Goal: Task Accomplishment & Management: Complete application form

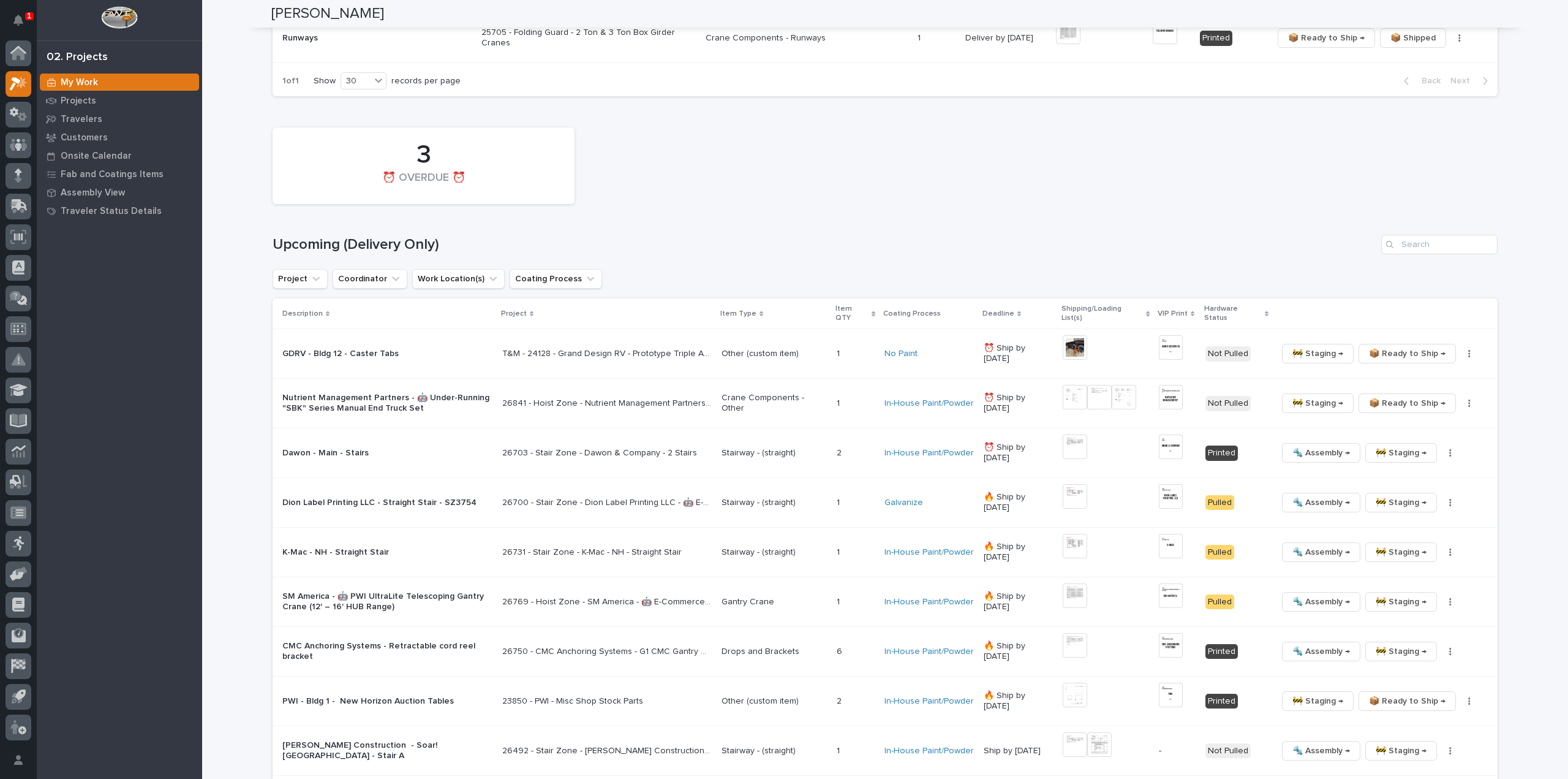
scroll to position [1348, 0]
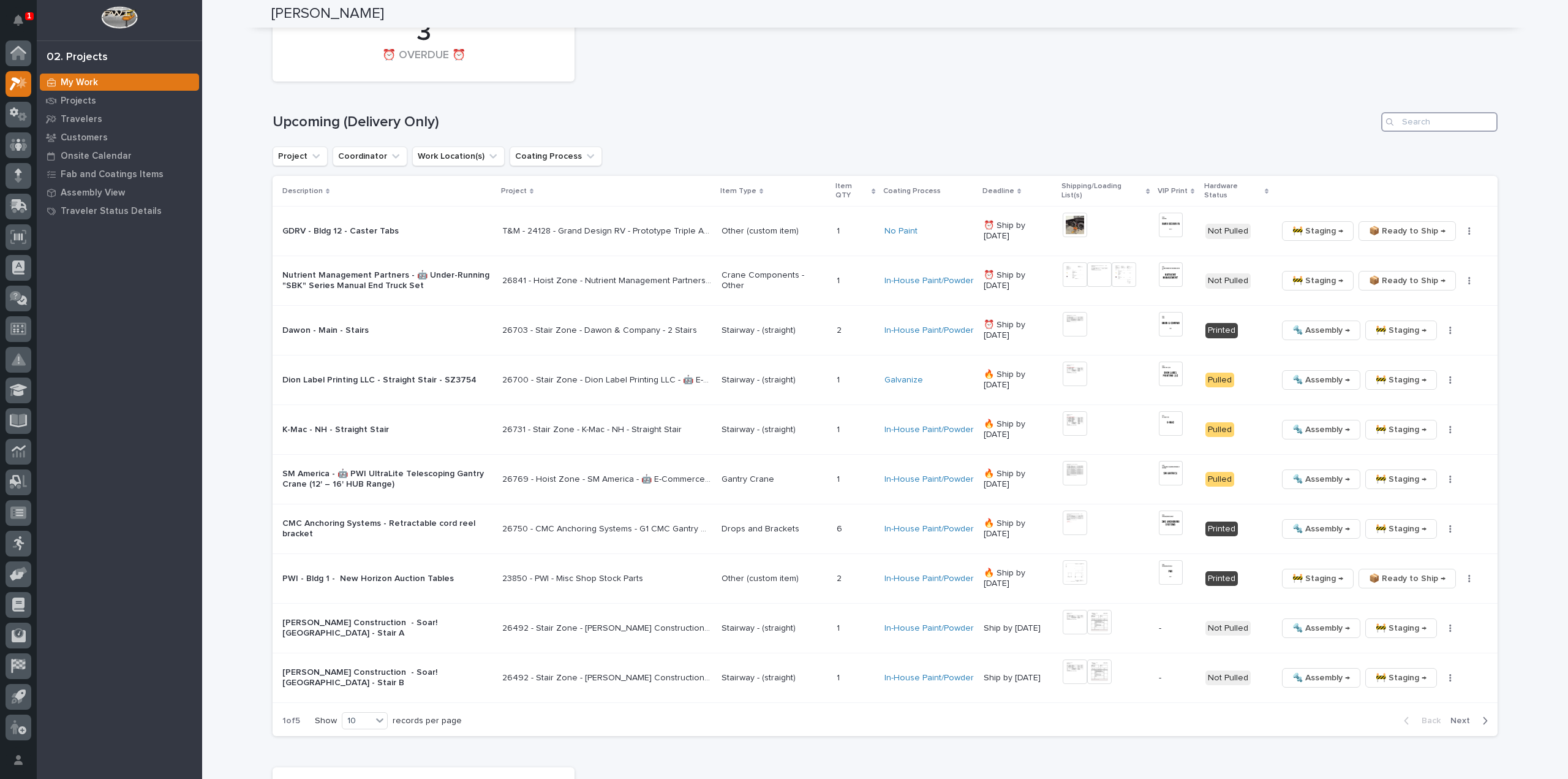
click at [1415, 115] on input "Search" at bounding box center [1440, 122] width 117 height 19
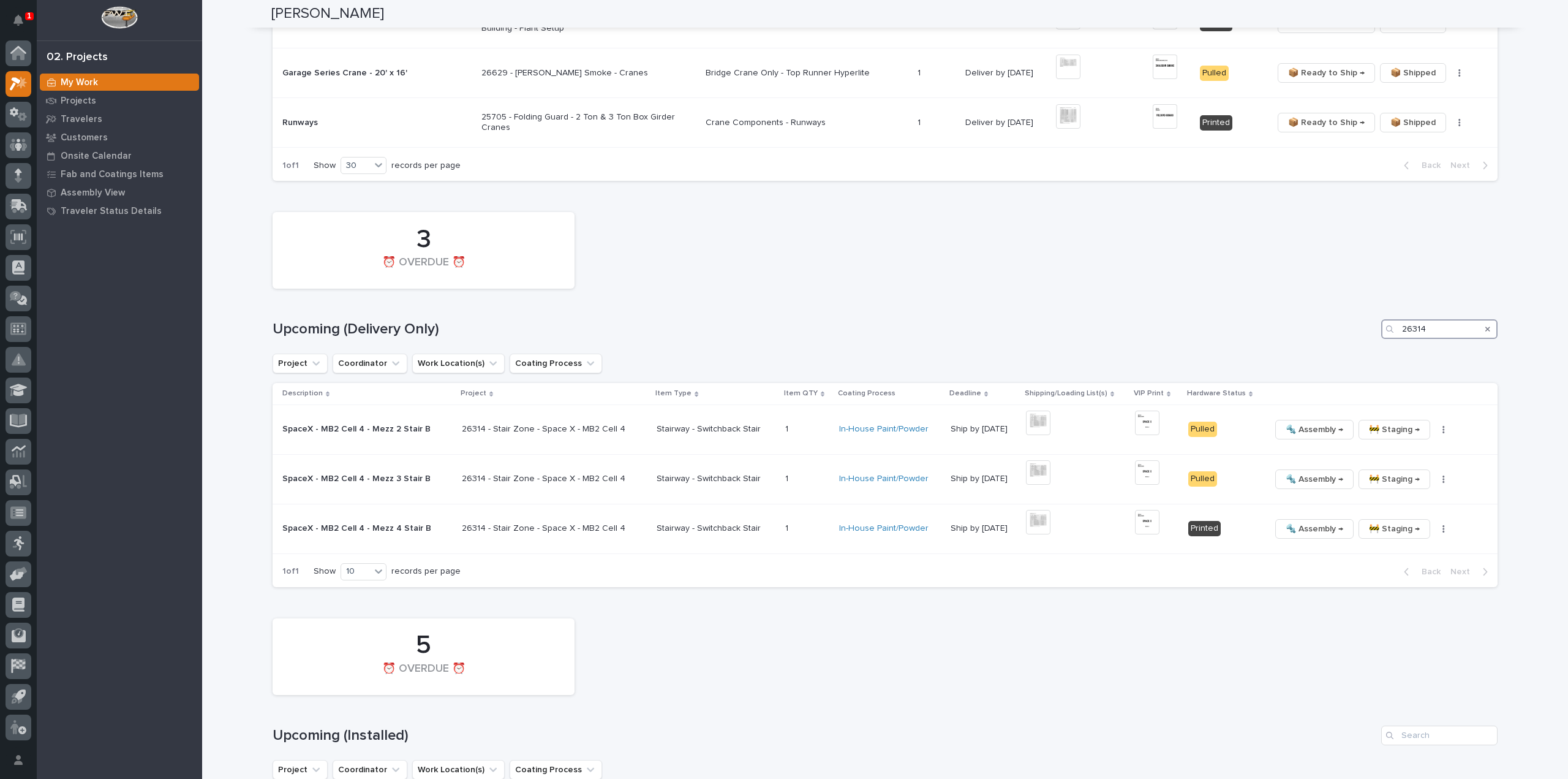
scroll to position [1175, 0]
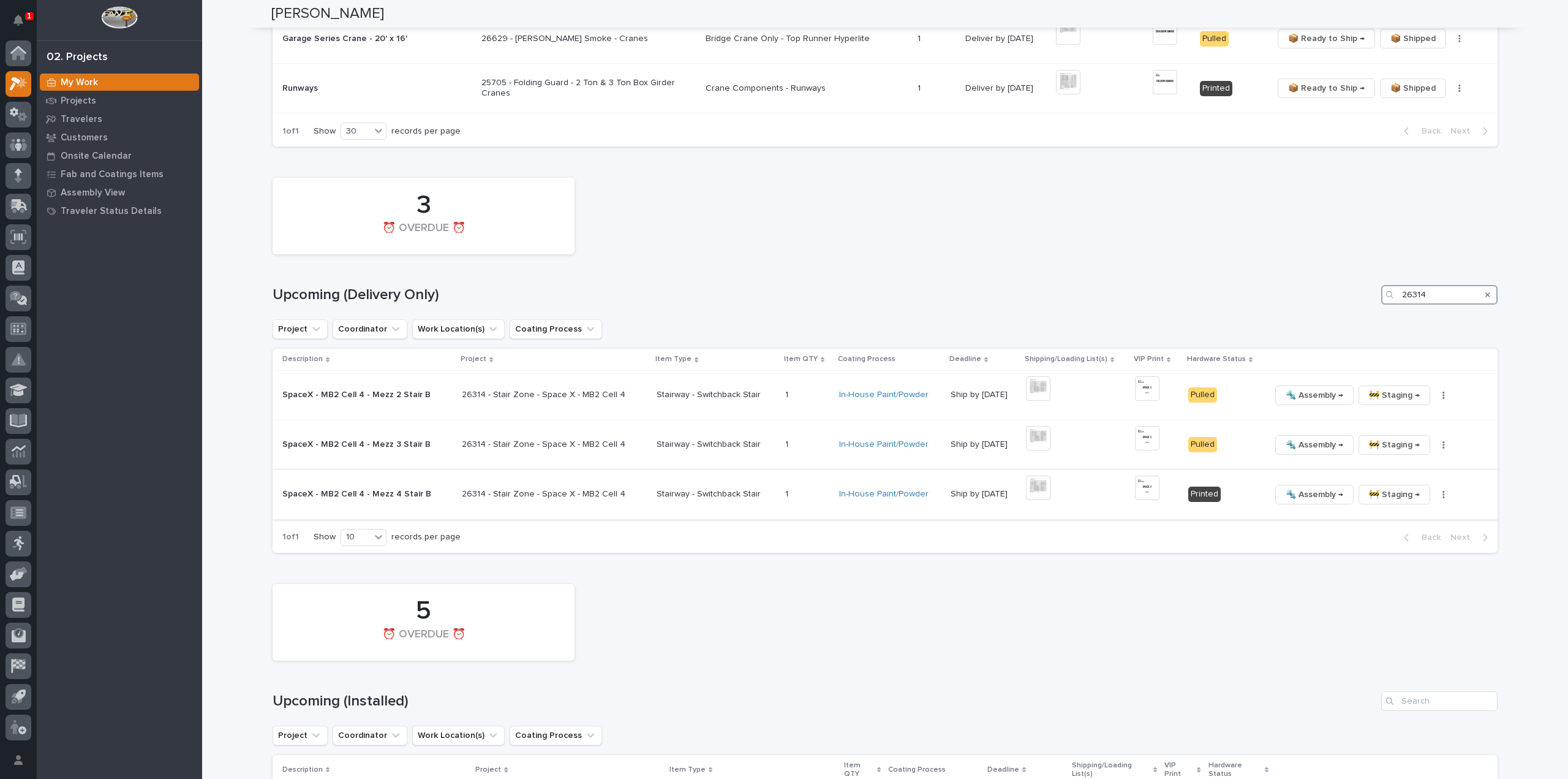
type input "26314"
click at [1435, 490] on button "button" at bounding box center [1444, 494] width 17 height 8
click at [1403, 570] on span "🔩 Hardware" at bounding box center [1381, 577] width 51 height 15
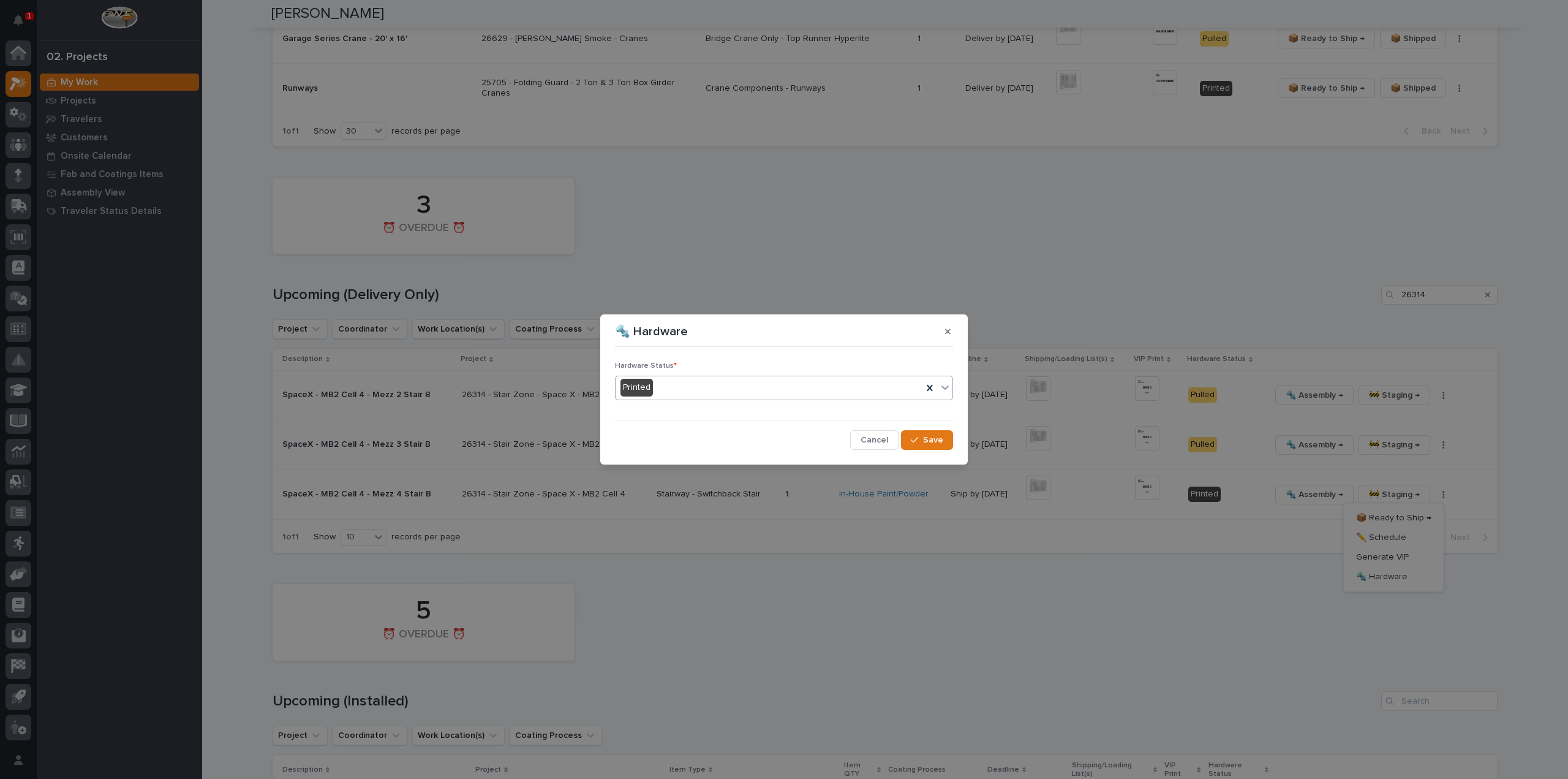
click at [746, 391] on div "Printed" at bounding box center [769, 387] width 307 height 20
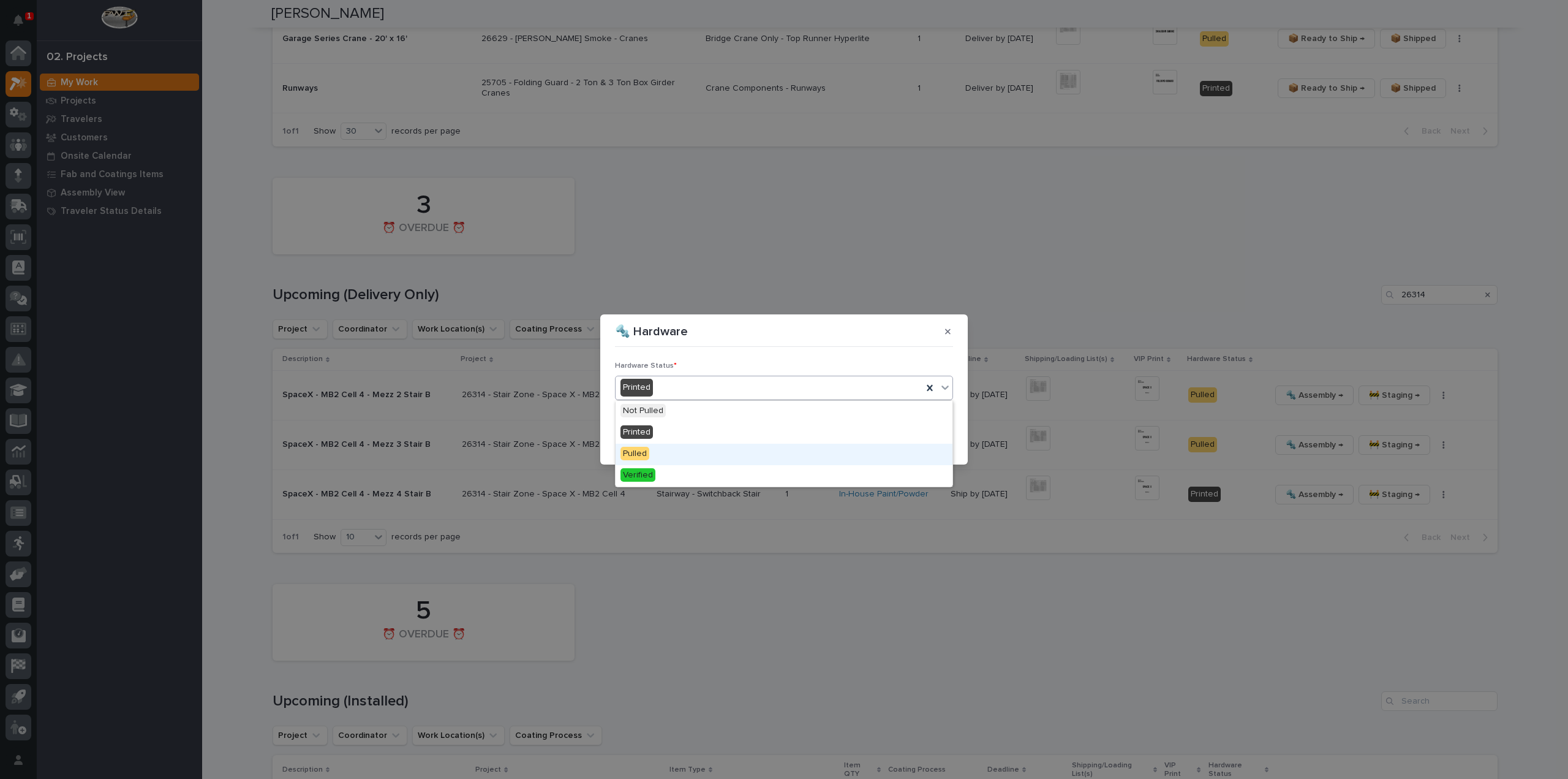
click at [724, 452] on div "Pulled" at bounding box center [784, 454] width 337 height 21
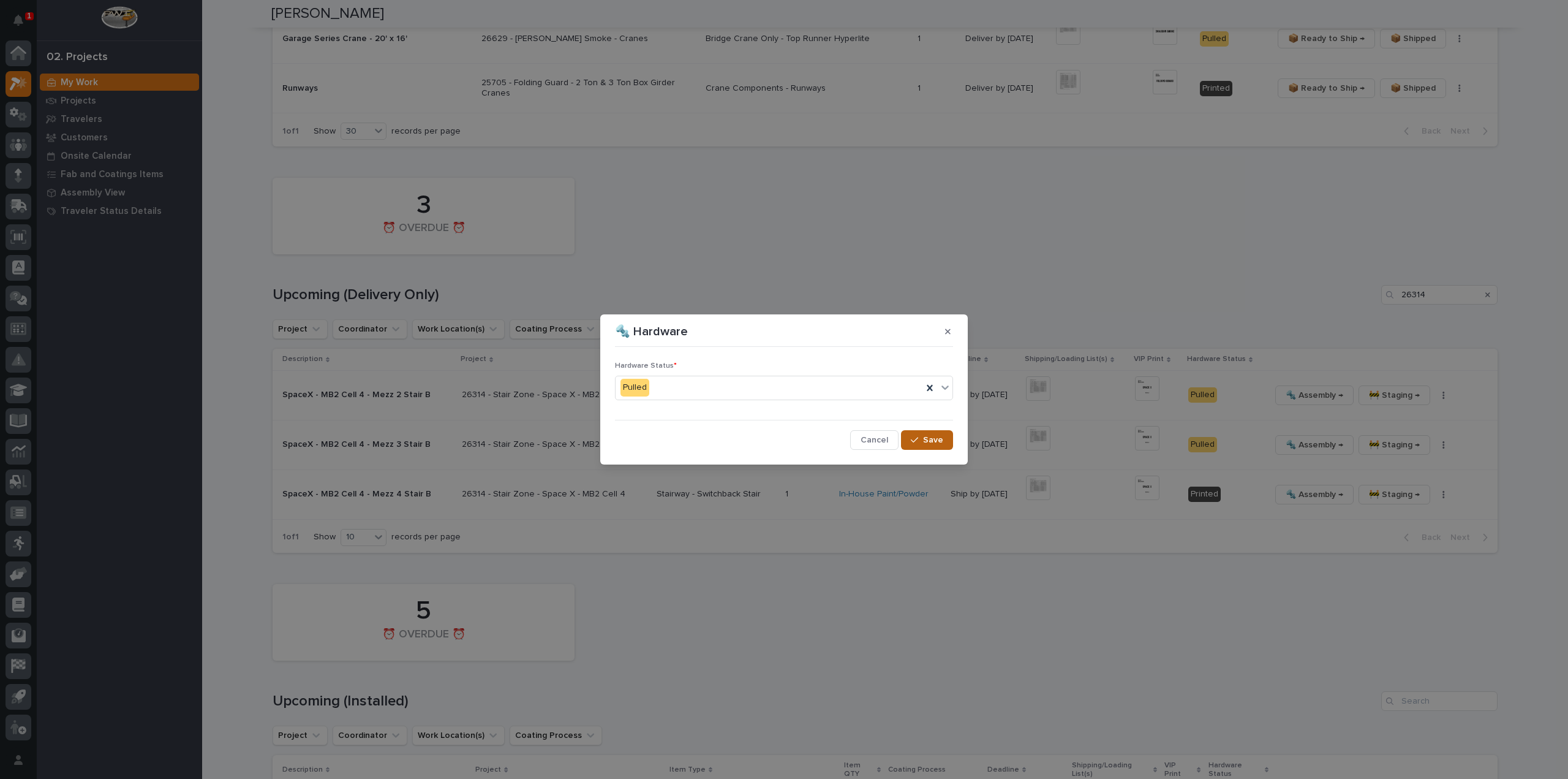
click at [919, 437] on div "button" at bounding box center [917, 439] width 12 height 8
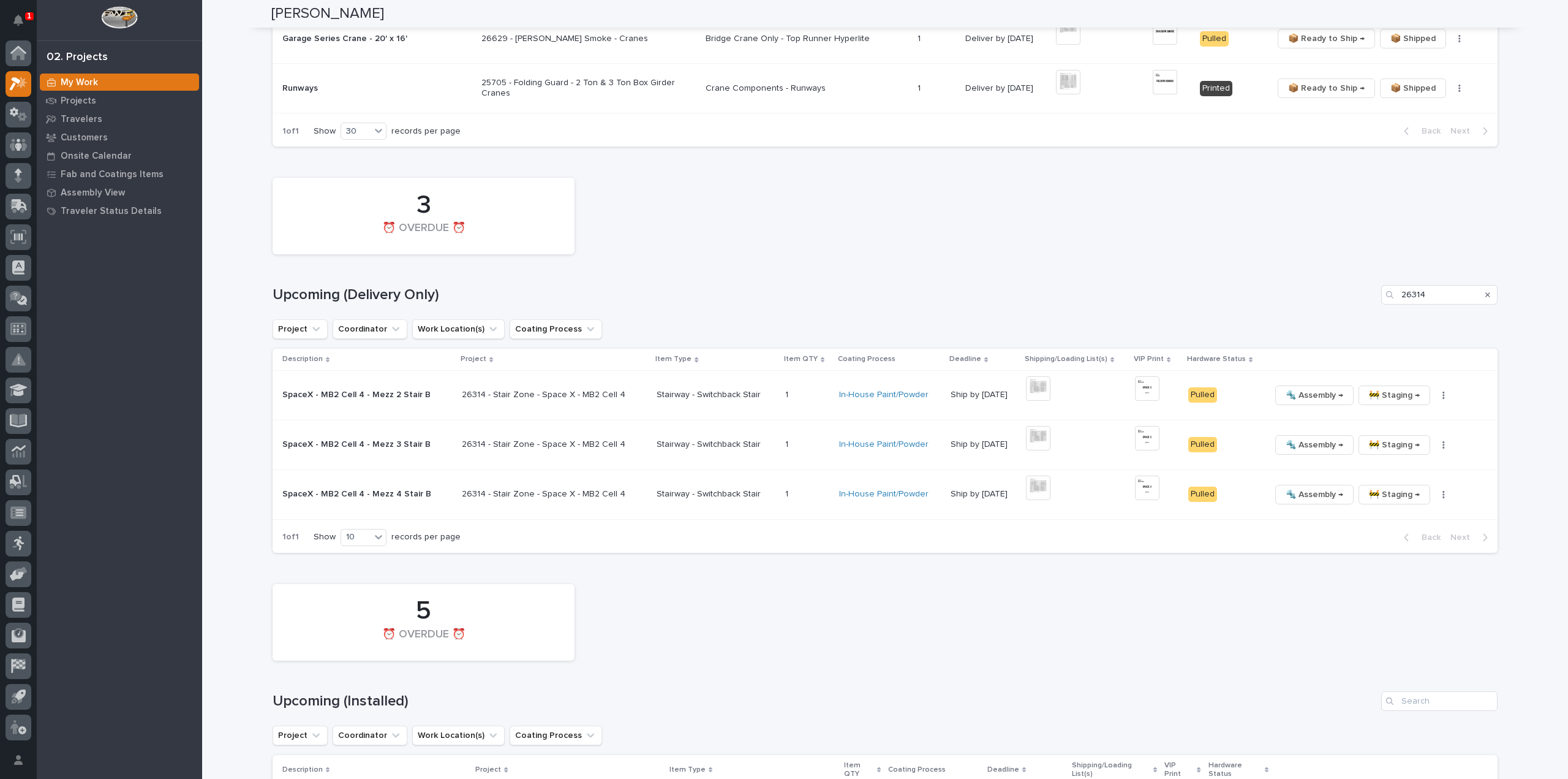
click at [1486, 285] on div "Search" at bounding box center [1488, 295] width 19 height 19
click at [1480, 285] on div "Search" at bounding box center [1488, 295] width 19 height 19
click at [1485, 291] on icon "Search" at bounding box center [1488, 294] width 5 height 7
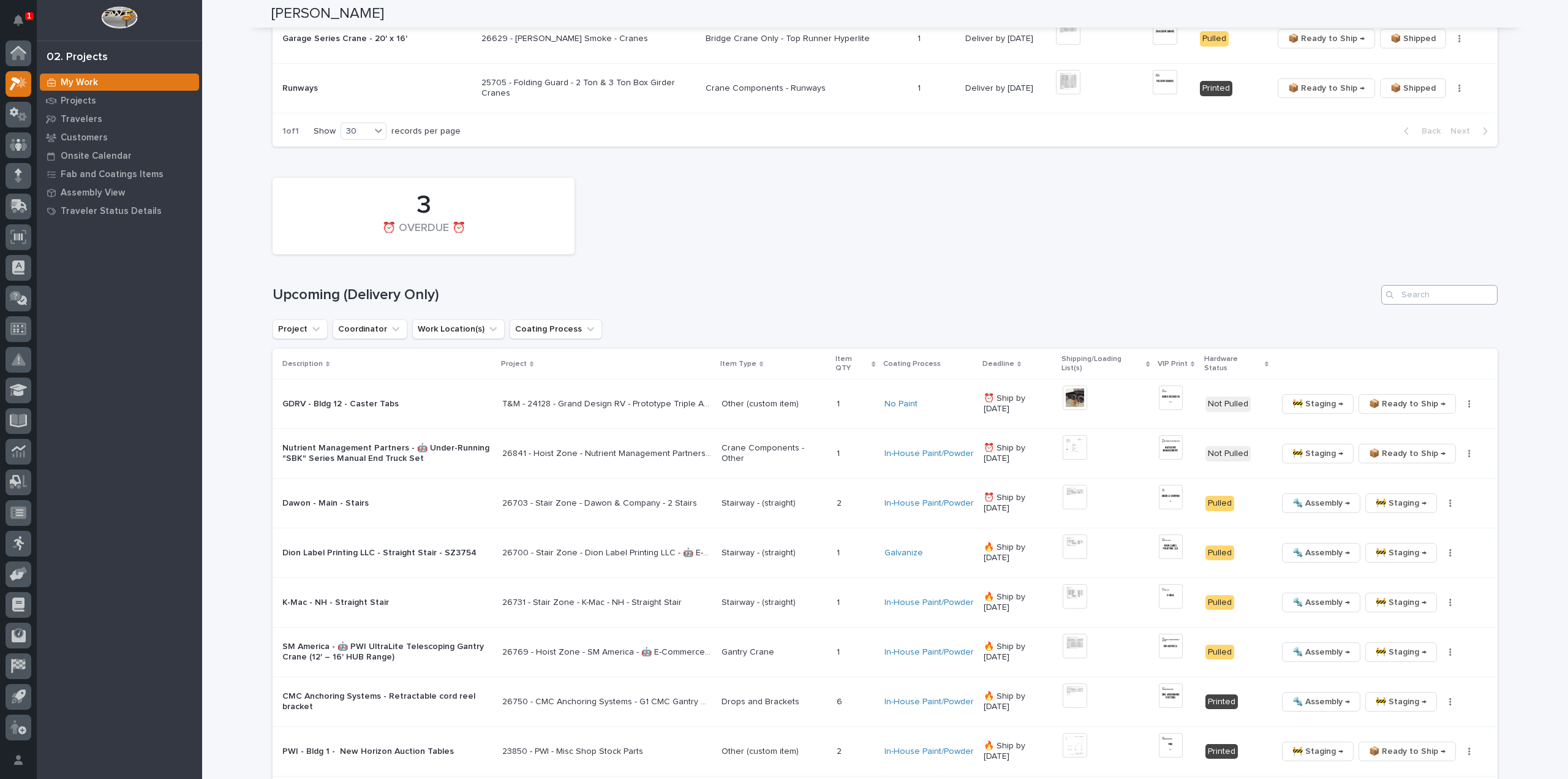
scroll to position [1348, 0]
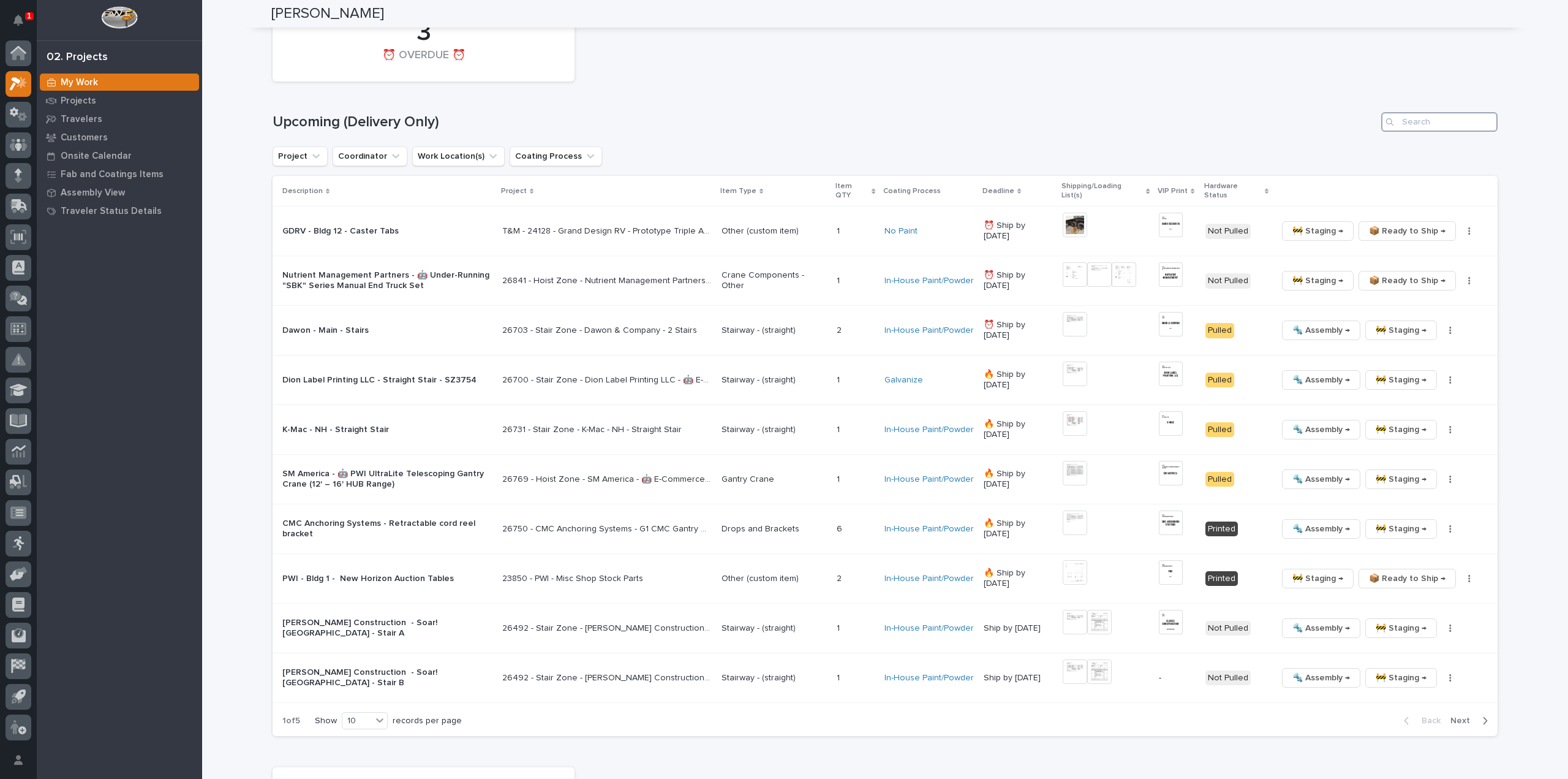
click at [1428, 112] on input "Search" at bounding box center [1440, 122] width 117 height 19
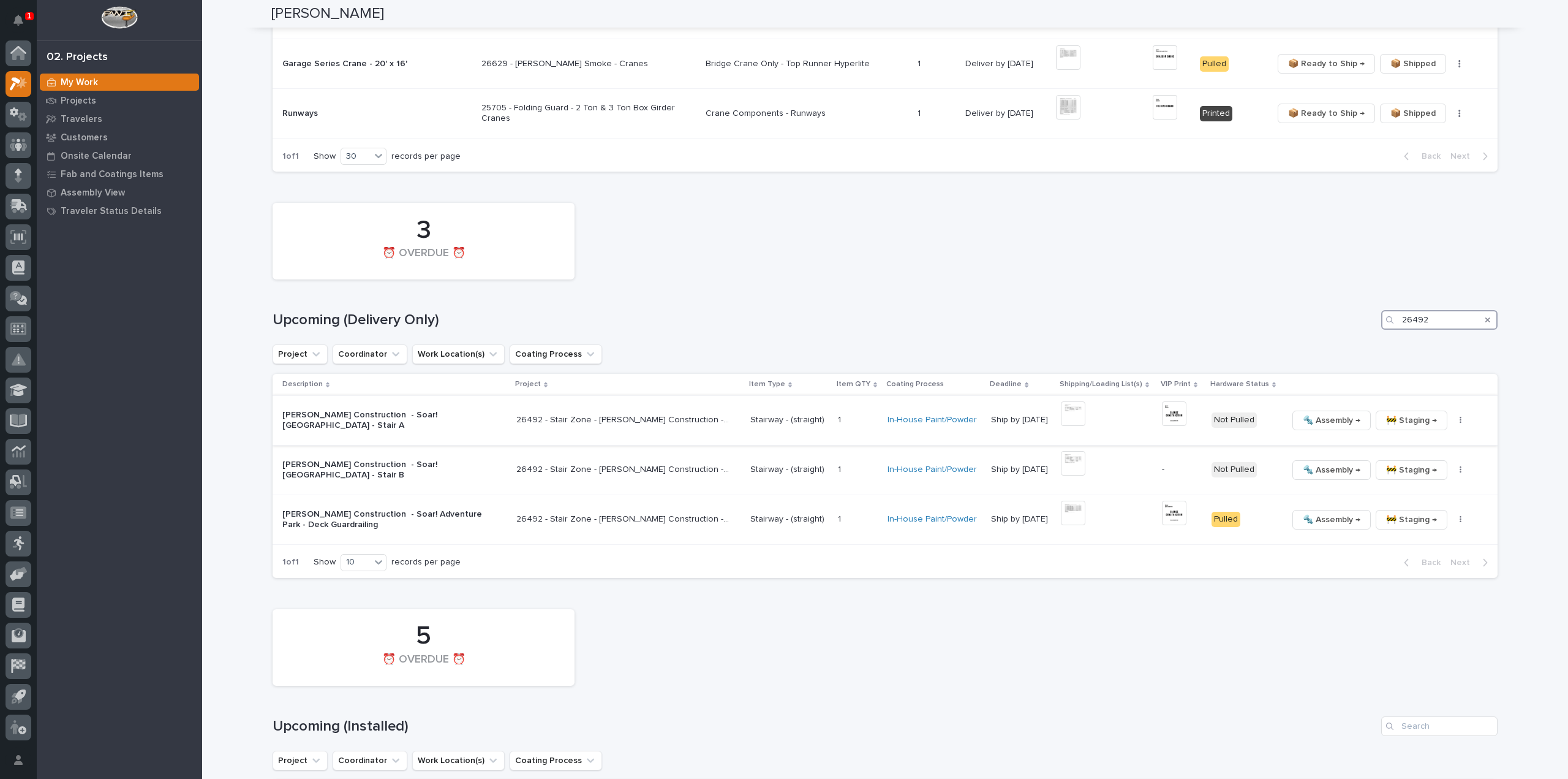
scroll to position [1175, 0]
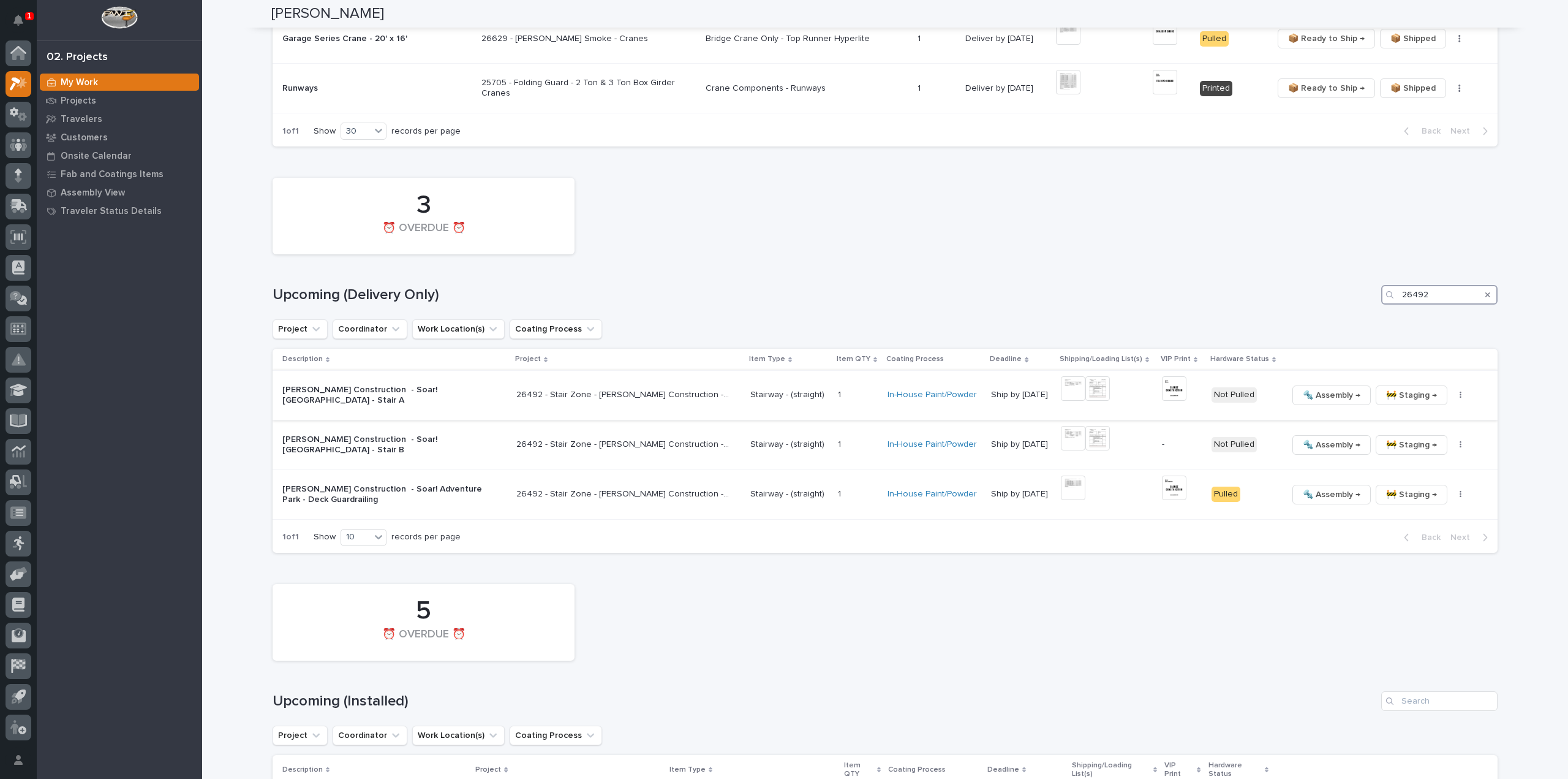
type input "26492"
click at [1072, 378] on img at bounding box center [1073, 388] width 25 height 25
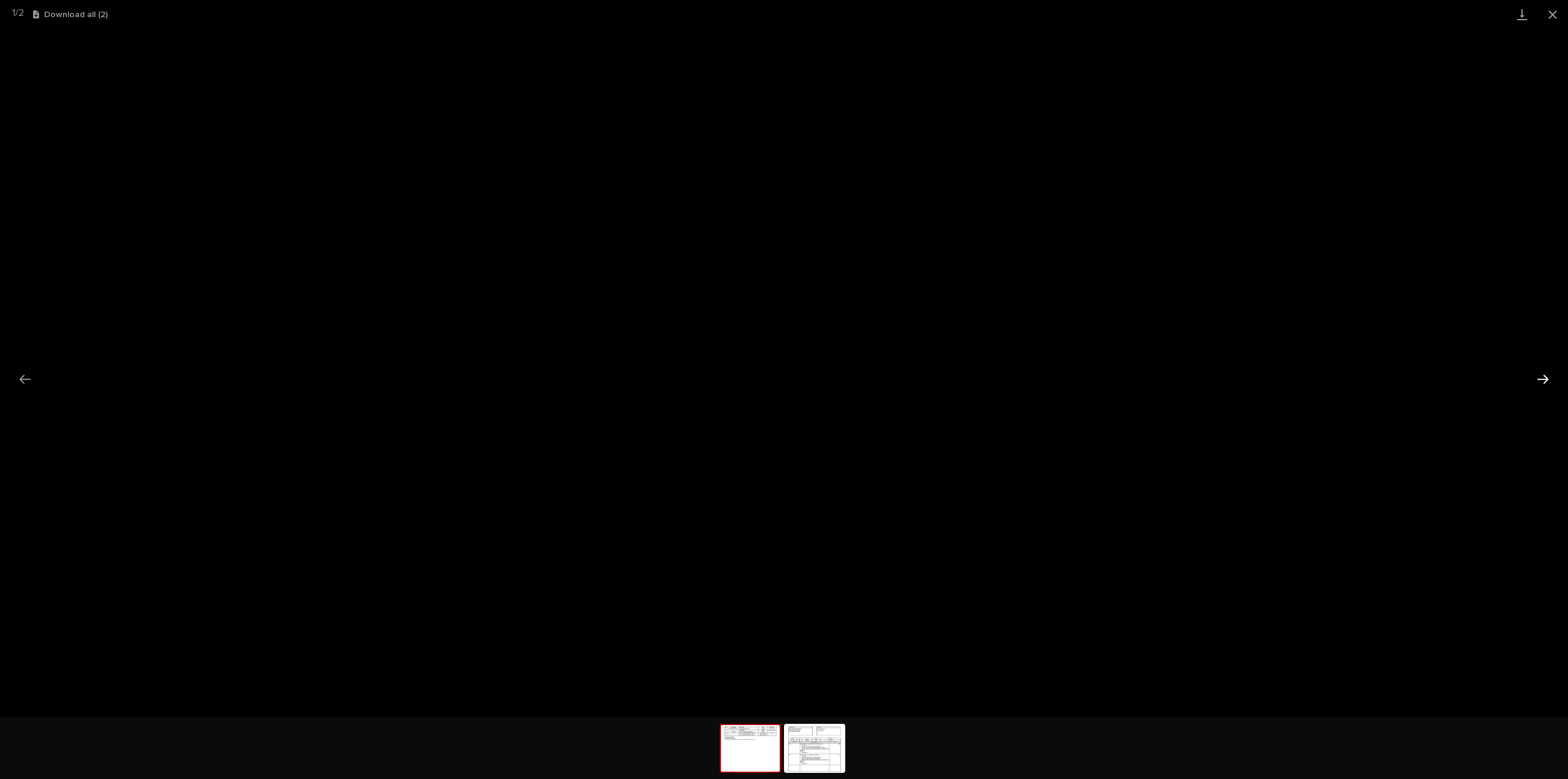
click at [1544, 379] on button "Next slide" at bounding box center [1543, 378] width 26 height 24
click at [1552, 13] on button "Close gallery" at bounding box center [1552, 14] width 30 height 29
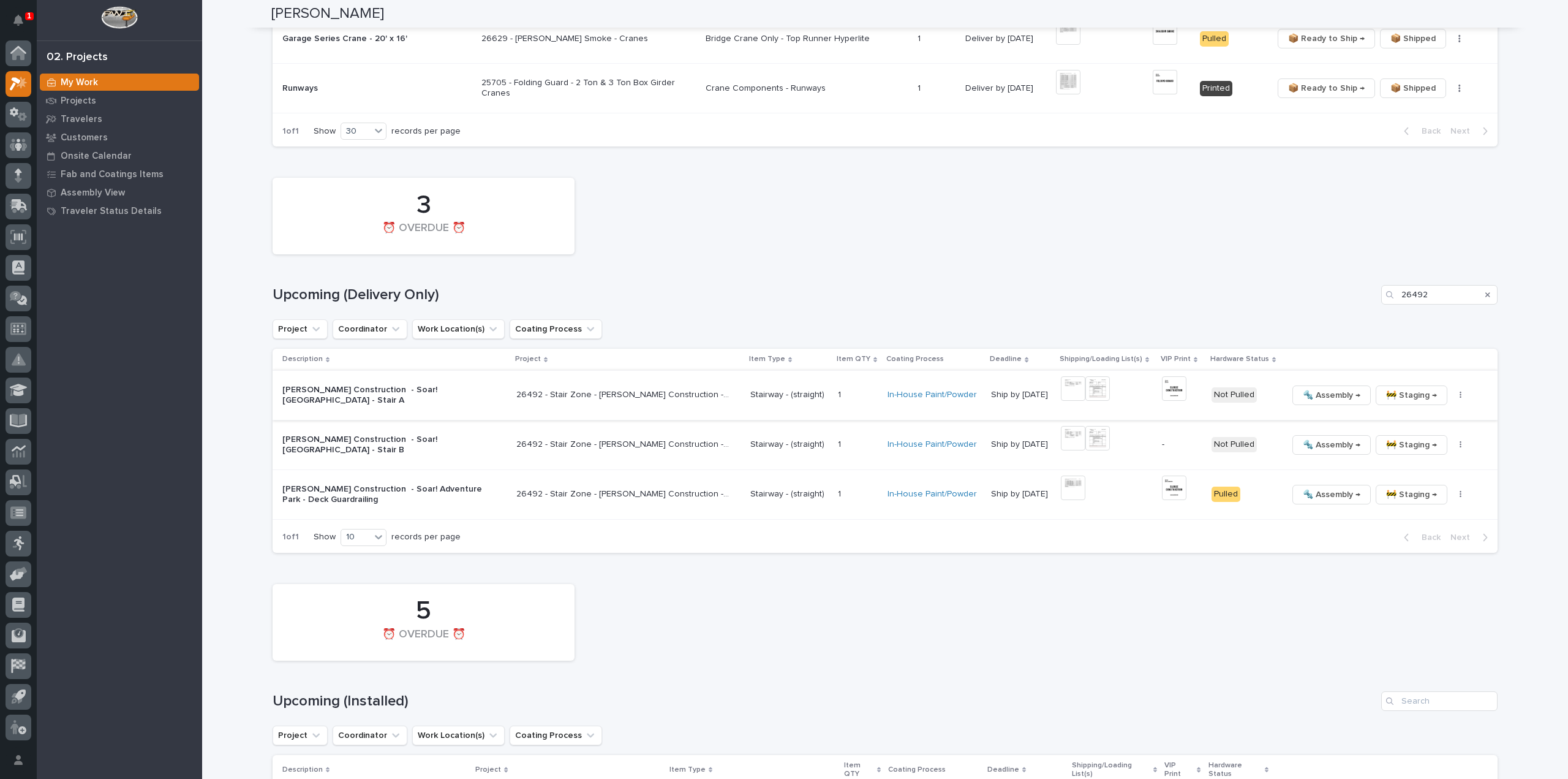
click at [1171, 380] on img at bounding box center [1174, 388] width 25 height 25
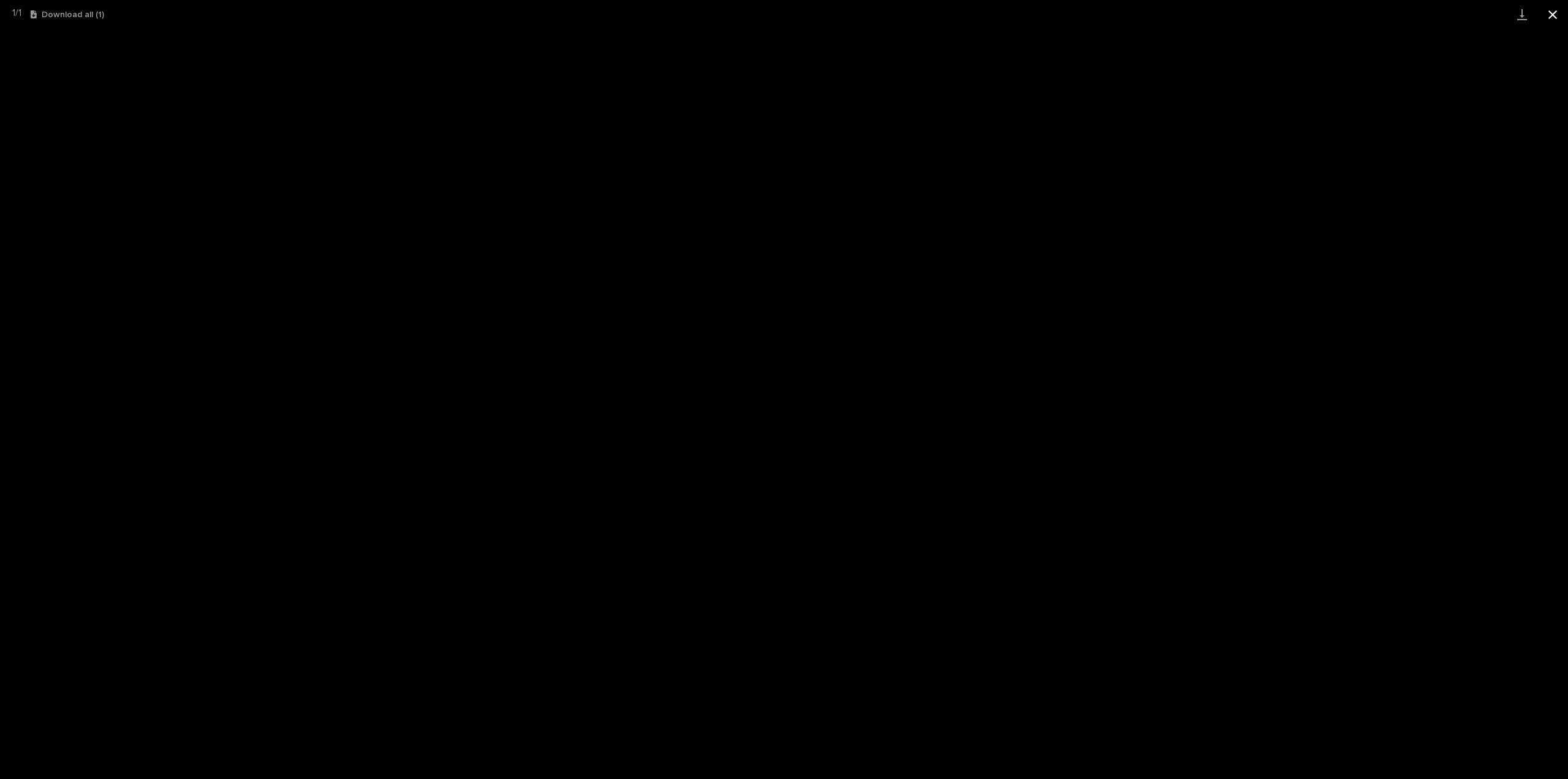
click at [1554, 17] on button "Close gallery" at bounding box center [1552, 14] width 30 height 29
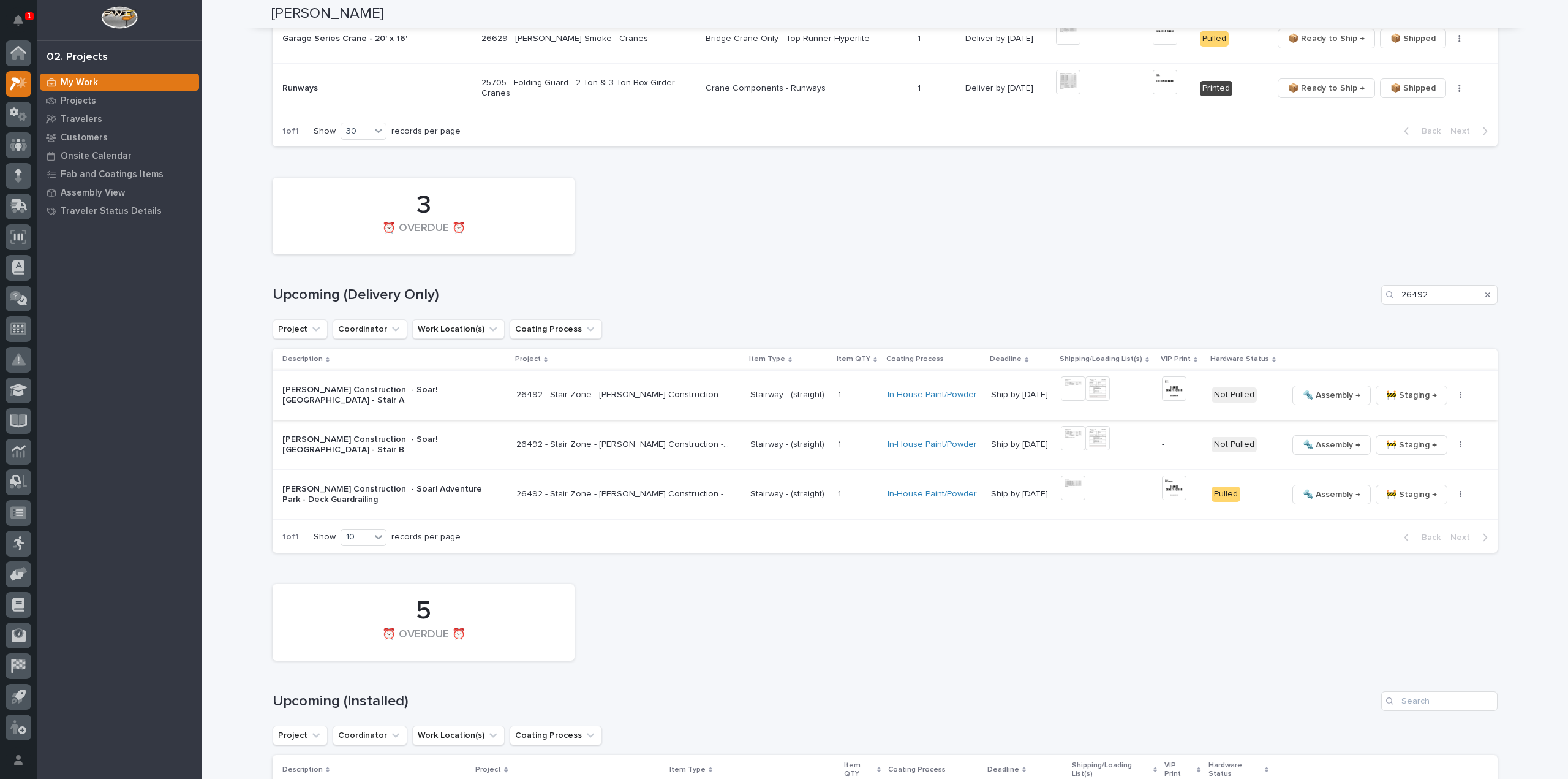
click at [1460, 391] on icon "button" at bounding box center [1461, 395] width 3 height 8
click at [1395, 471] on span "🔩 Hardware" at bounding box center [1402, 478] width 51 height 15
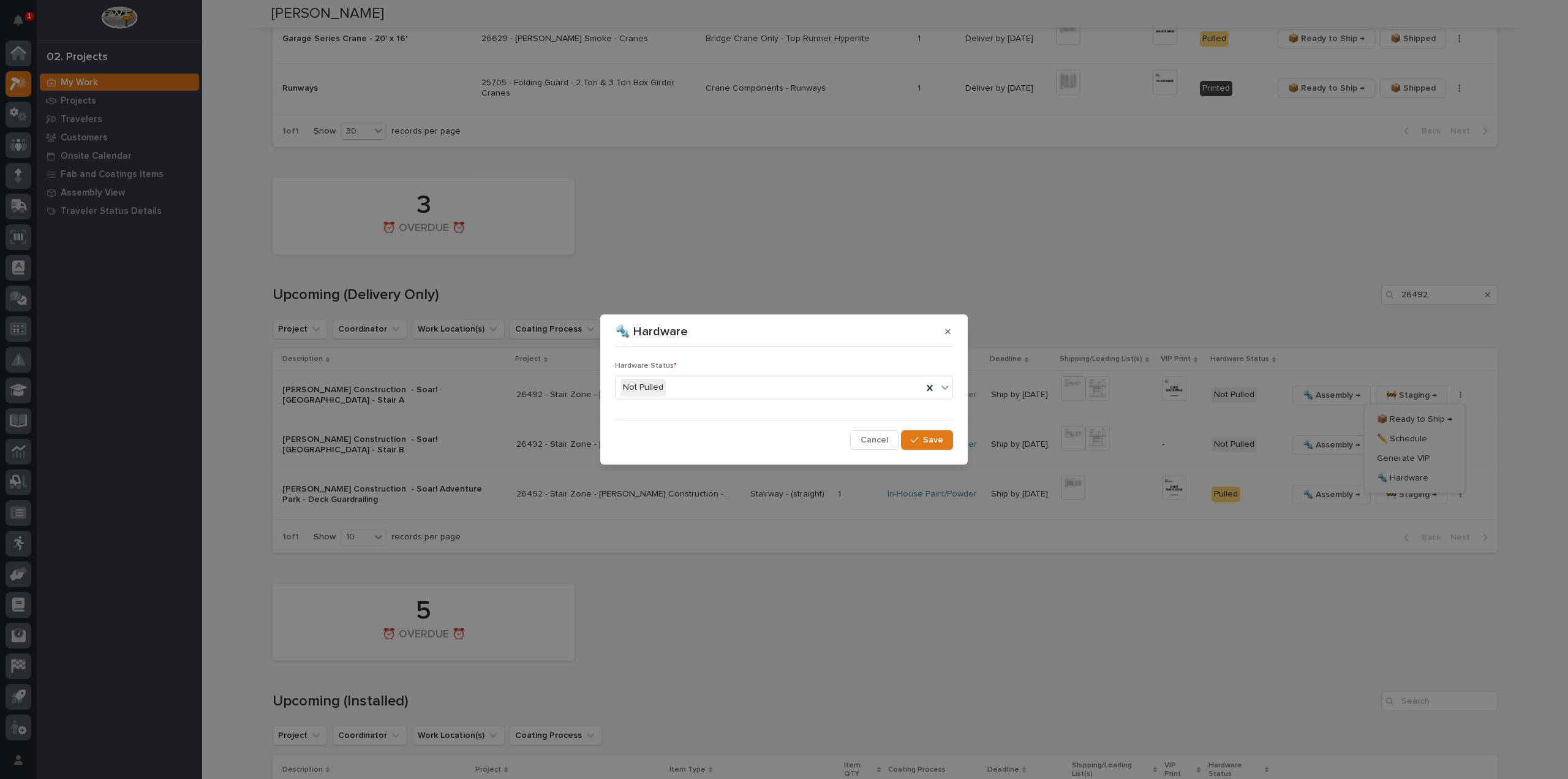
click at [735, 391] on div "Not Pulled" at bounding box center [769, 387] width 307 height 20
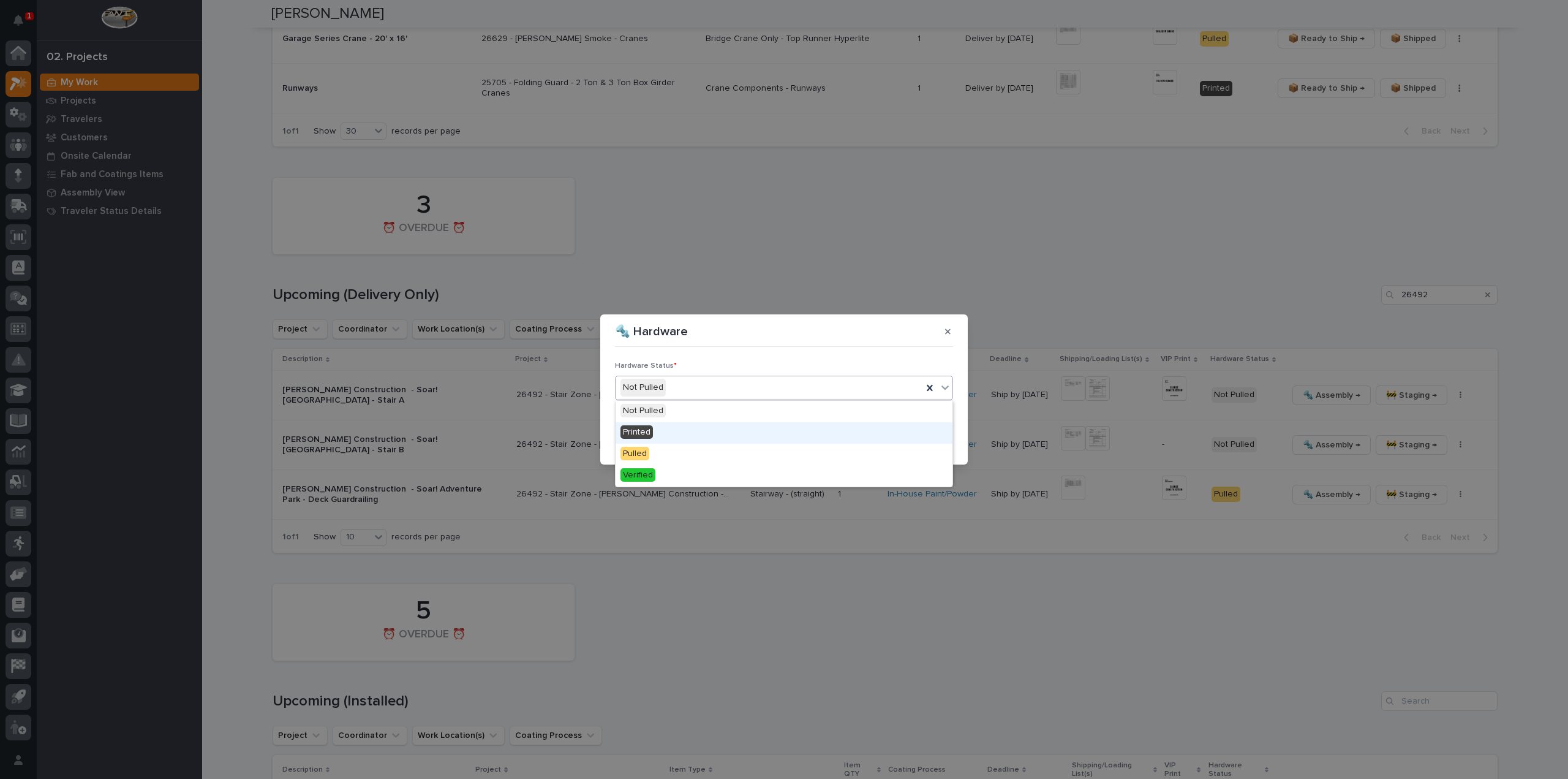
click at [732, 436] on div "Printed" at bounding box center [784, 432] width 337 height 21
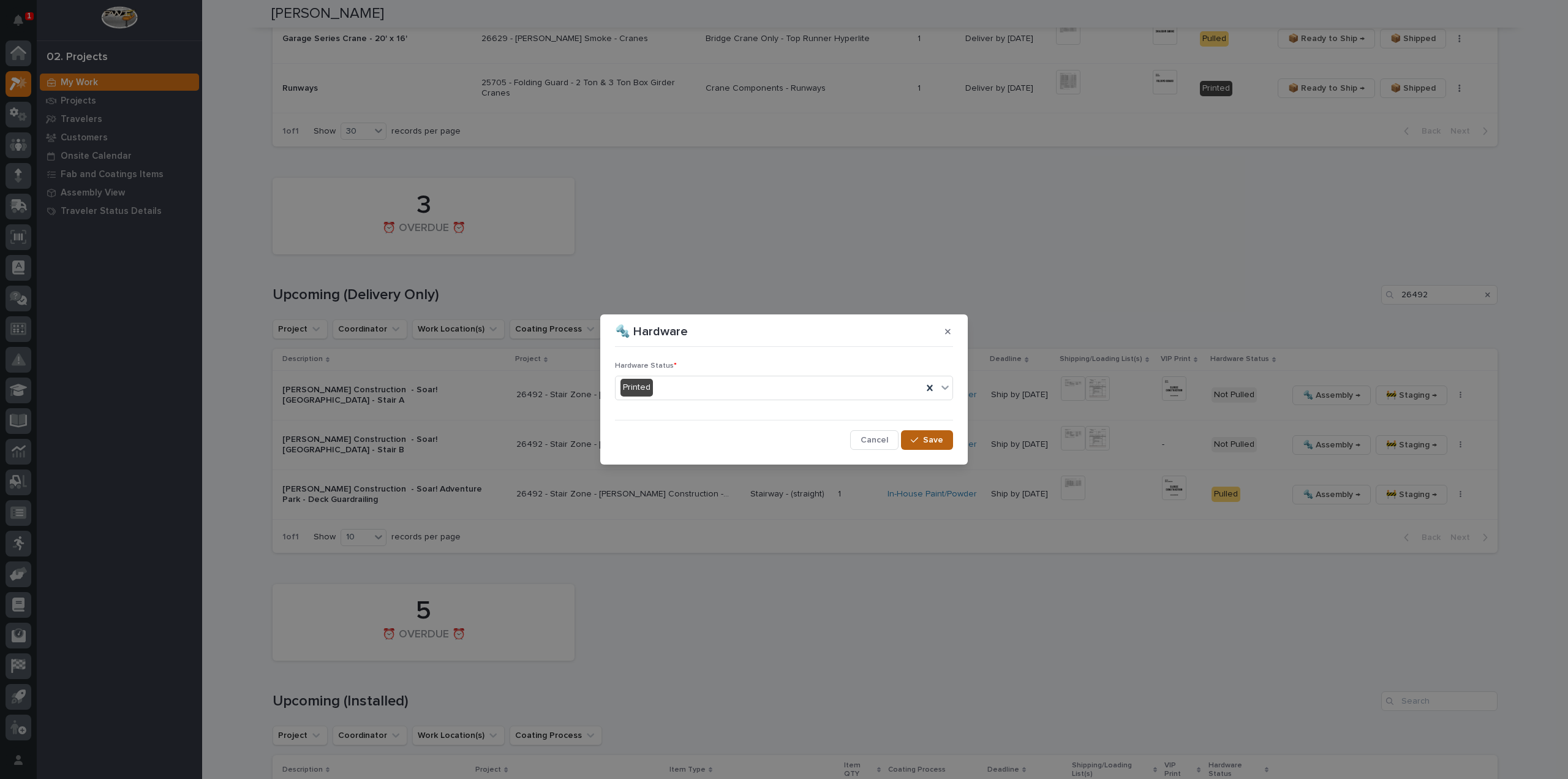
click at [930, 443] on span "Save" at bounding box center [933, 439] width 20 height 11
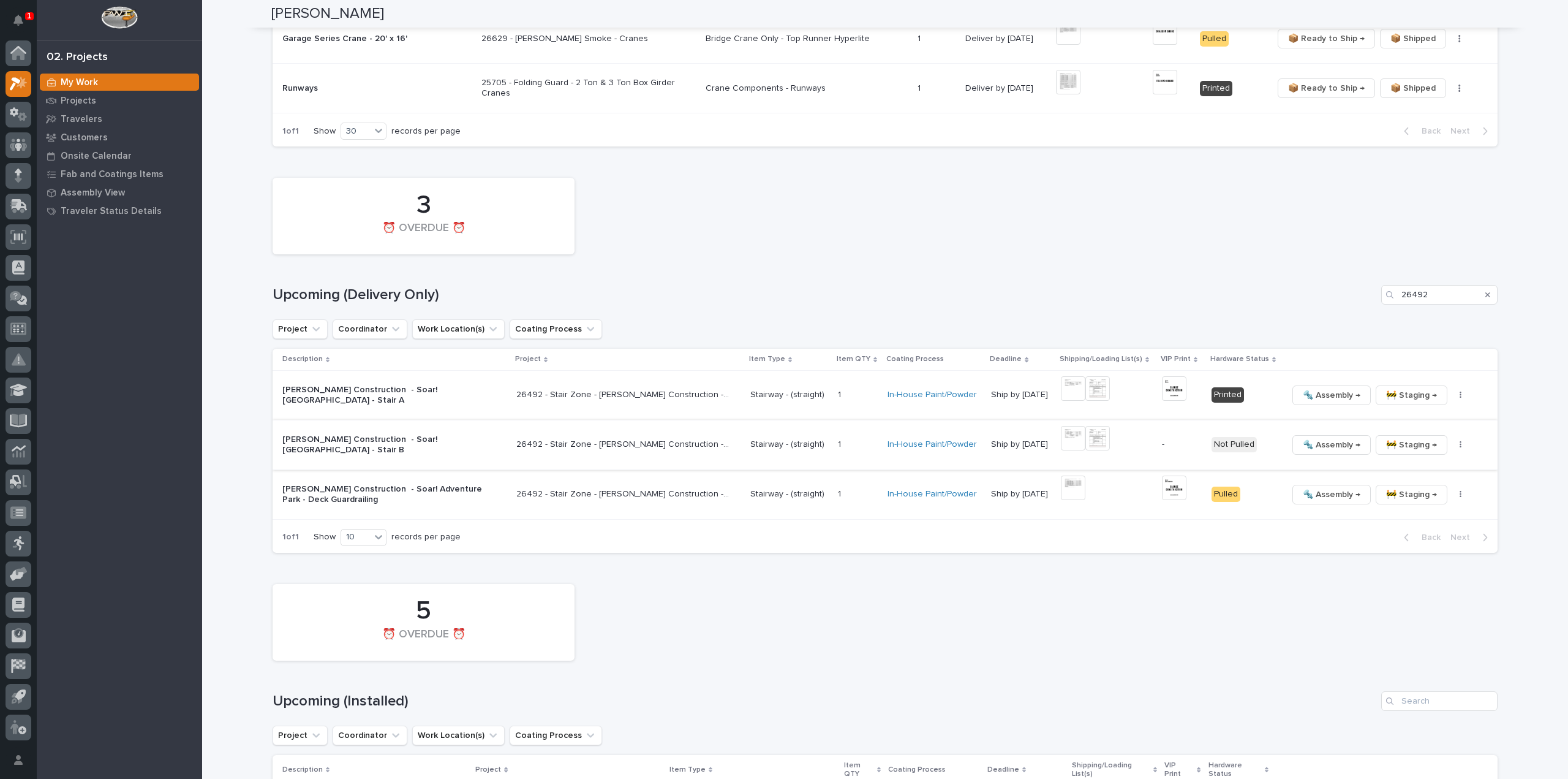
click at [1460, 441] on icon "button" at bounding box center [1460, 445] width 2 height 7
click at [1409, 500] on span "Generate VIP" at bounding box center [1403, 507] width 52 height 15
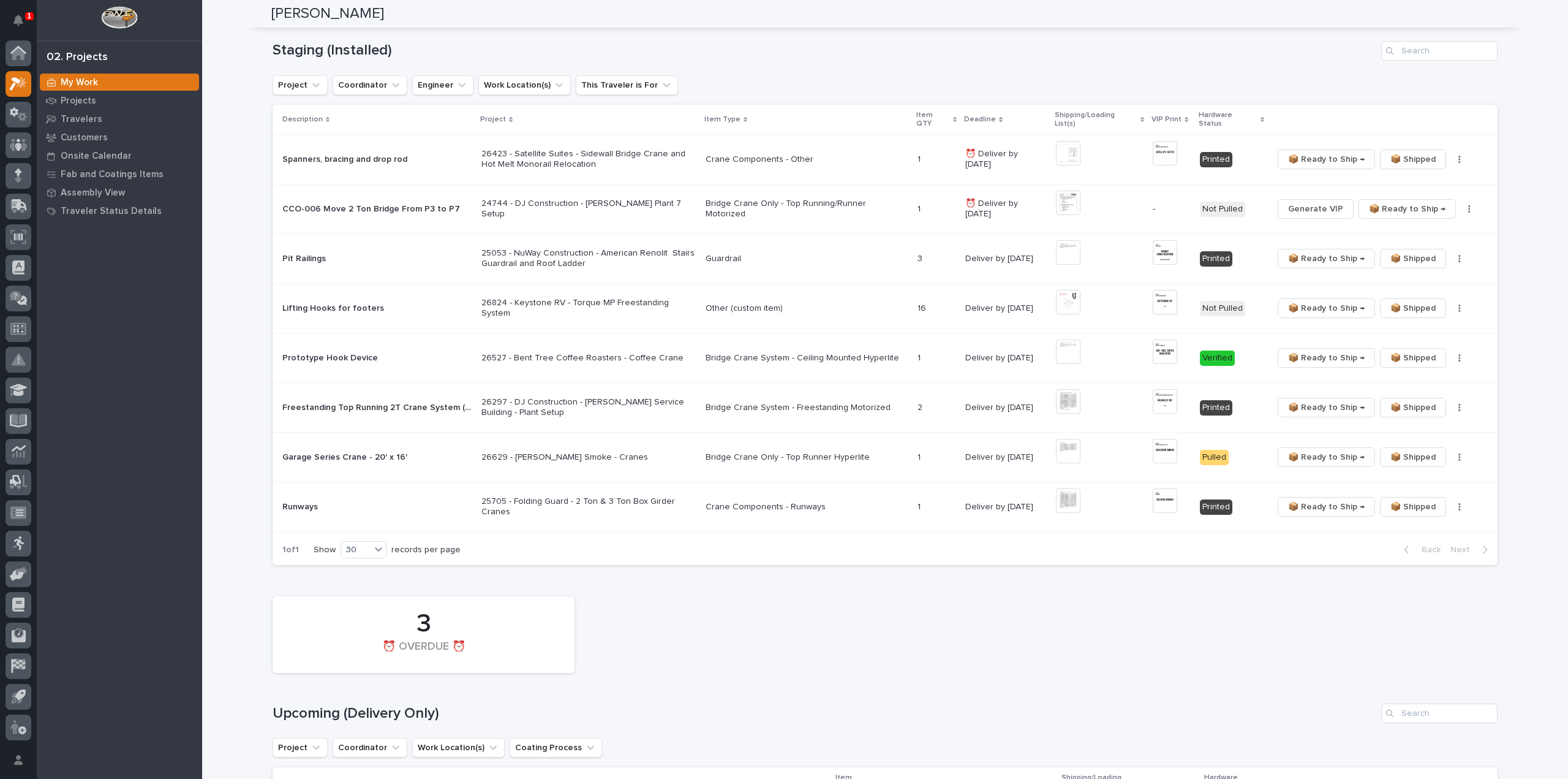
scroll to position [981, 0]
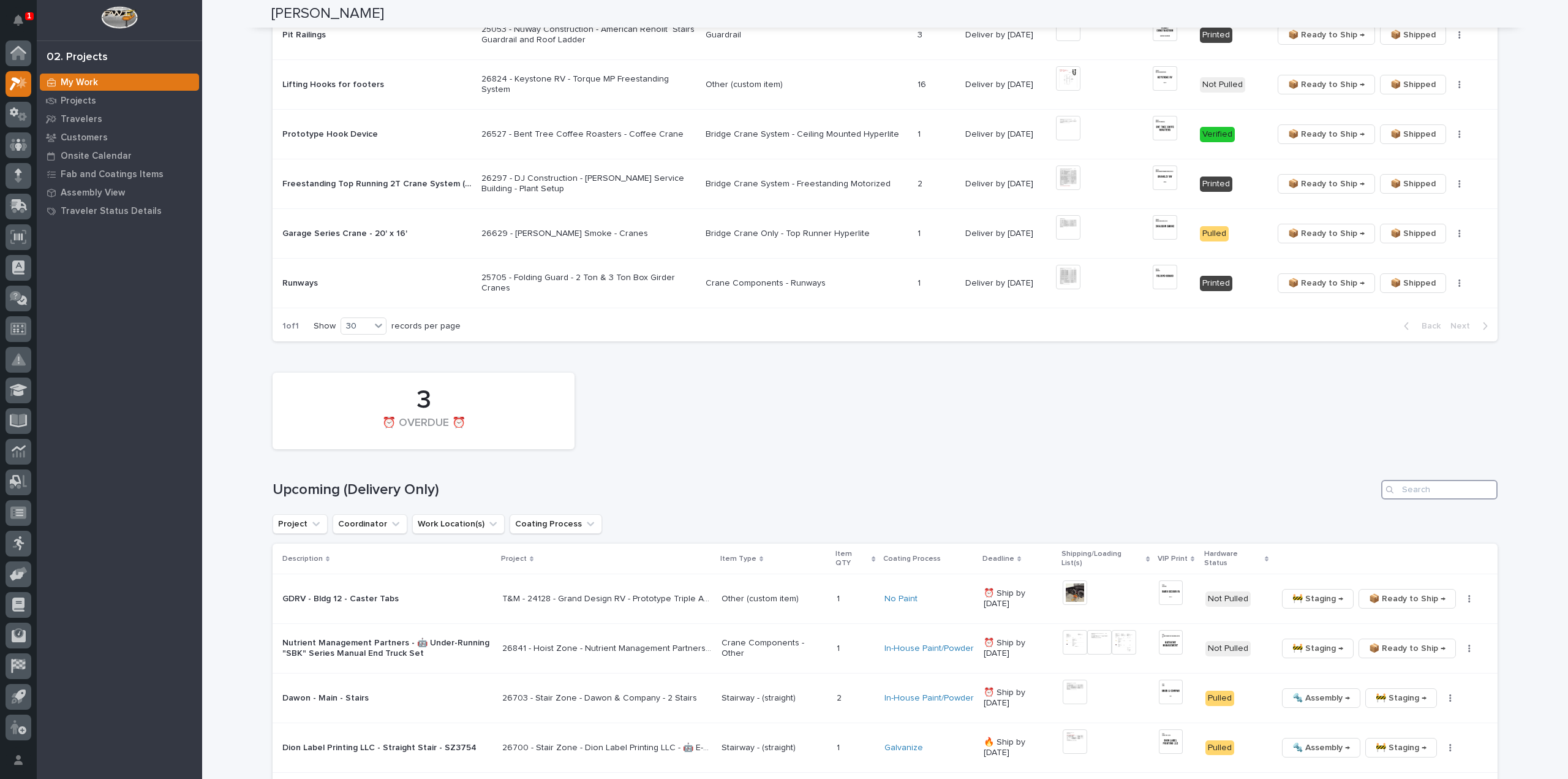
click at [1410, 480] on input "Search" at bounding box center [1440, 489] width 117 height 19
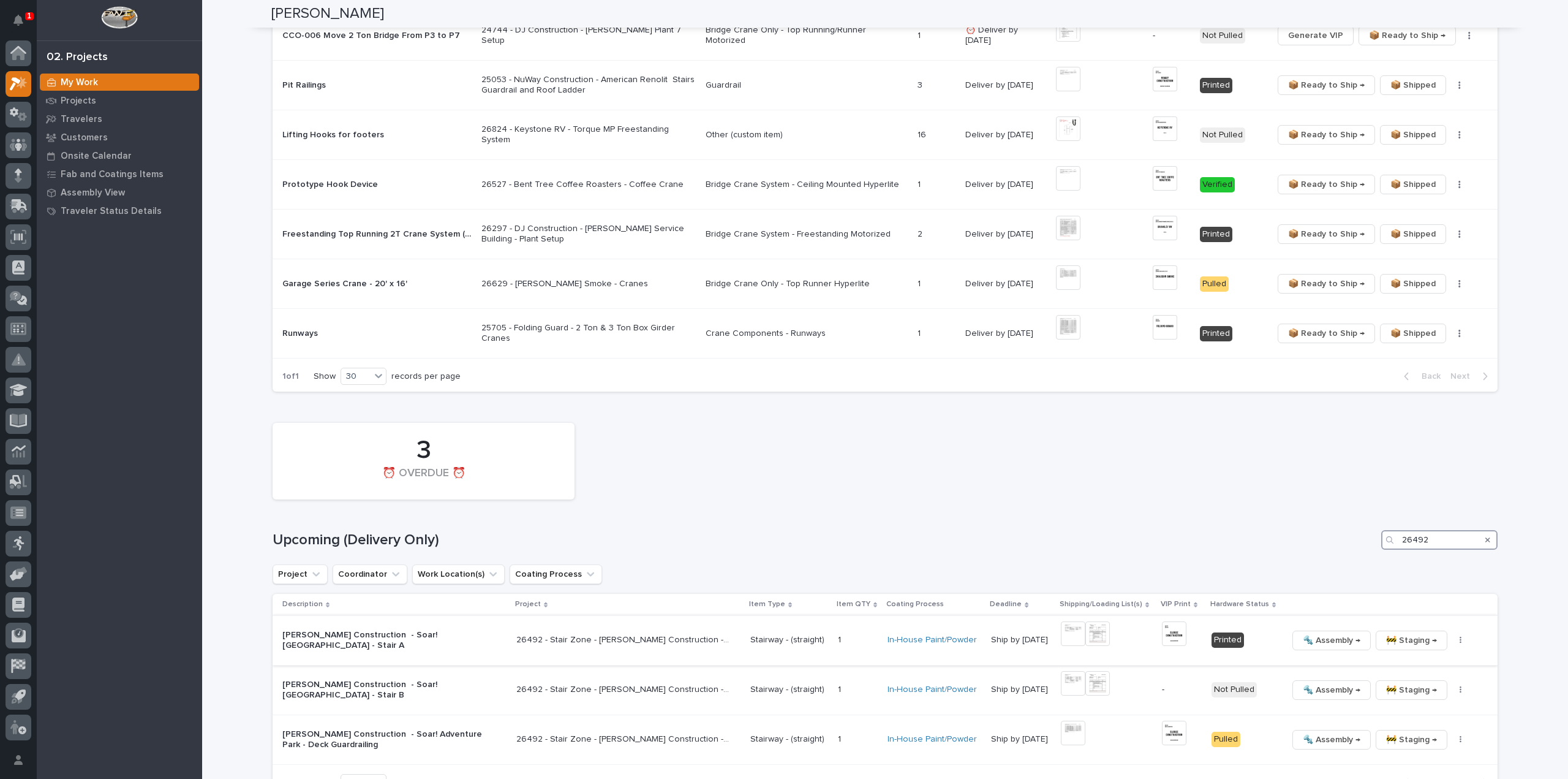
scroll to position [1052, 0]
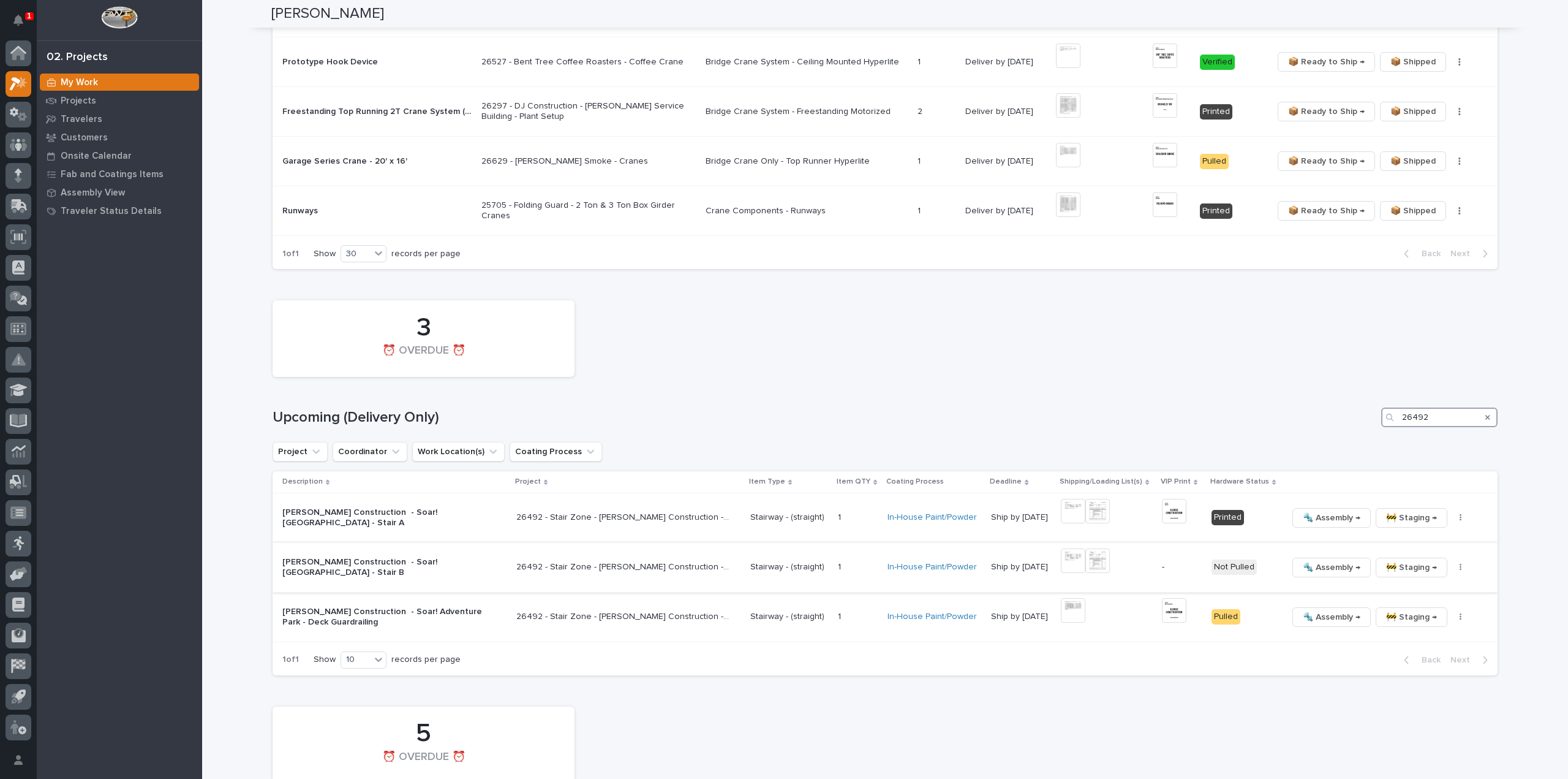
type input "26492"
click at [1074, 551] on img at bounding box center [1073, 561] width 25 height 25
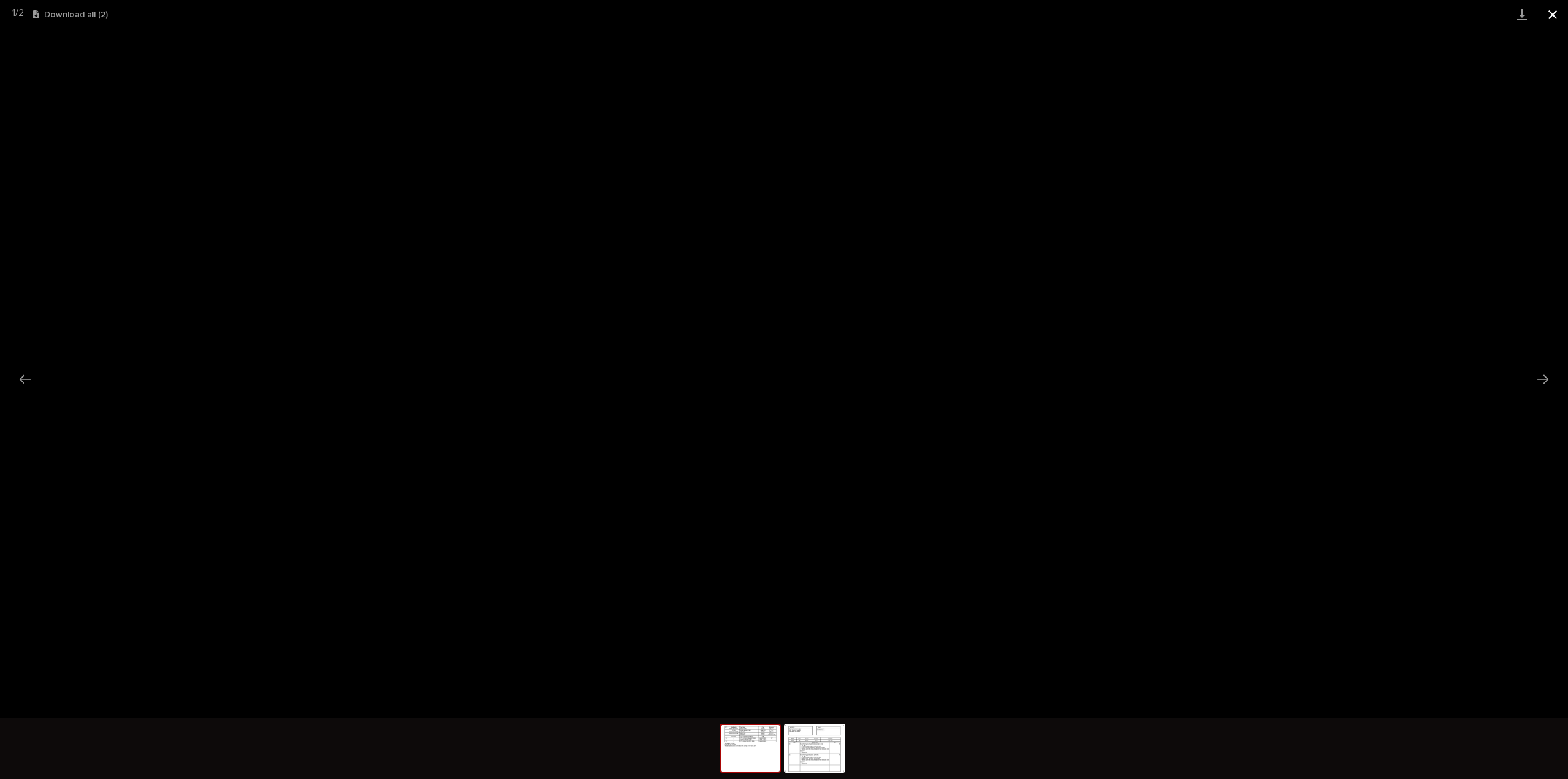
click at [1557, 15] on button "Close gallery" at bounding box center [1552, 14] width 30 height 29
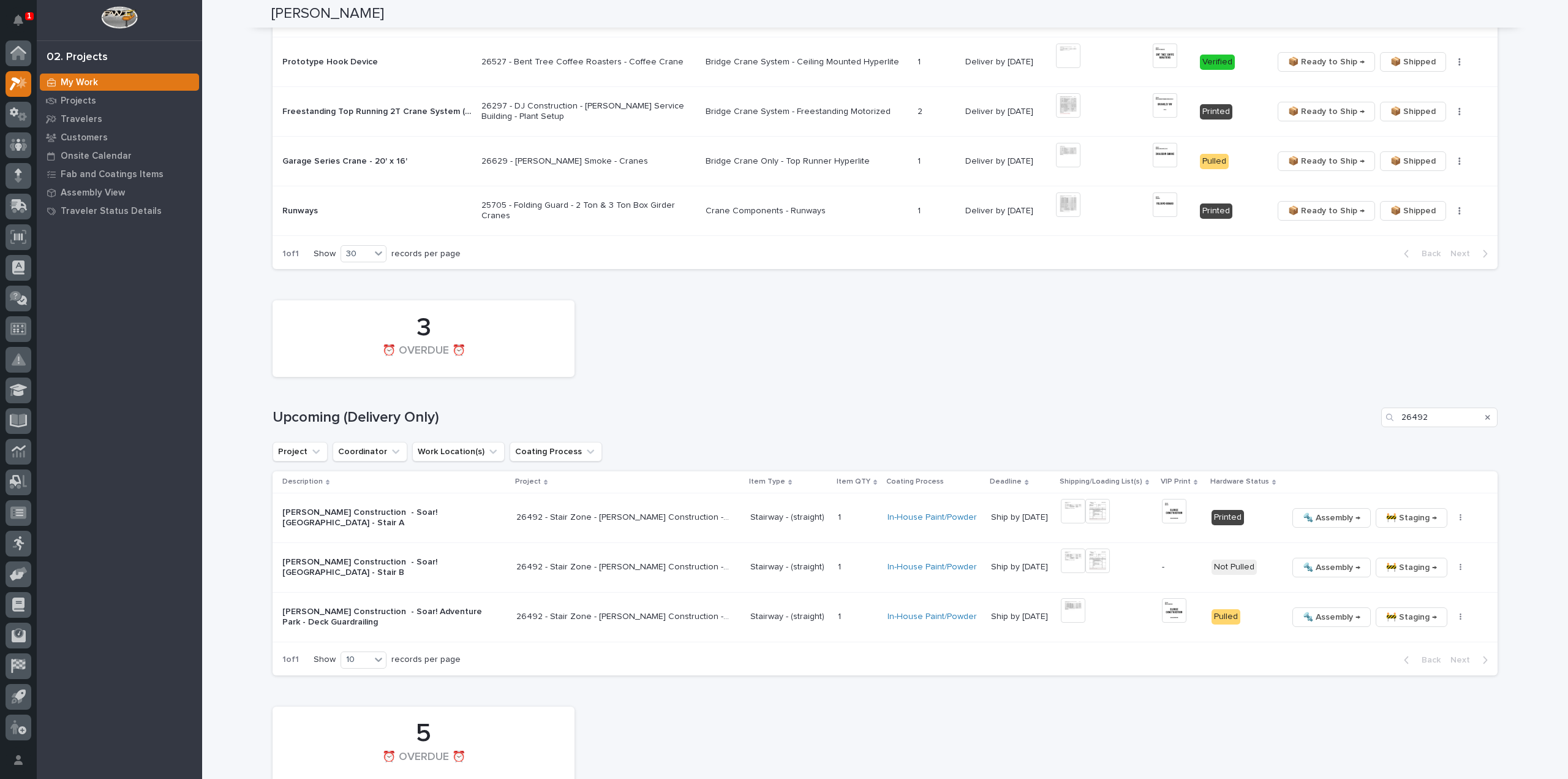
click at [1162, 562] on p "-" at bounding box center [1181, 567] width 40 height 10
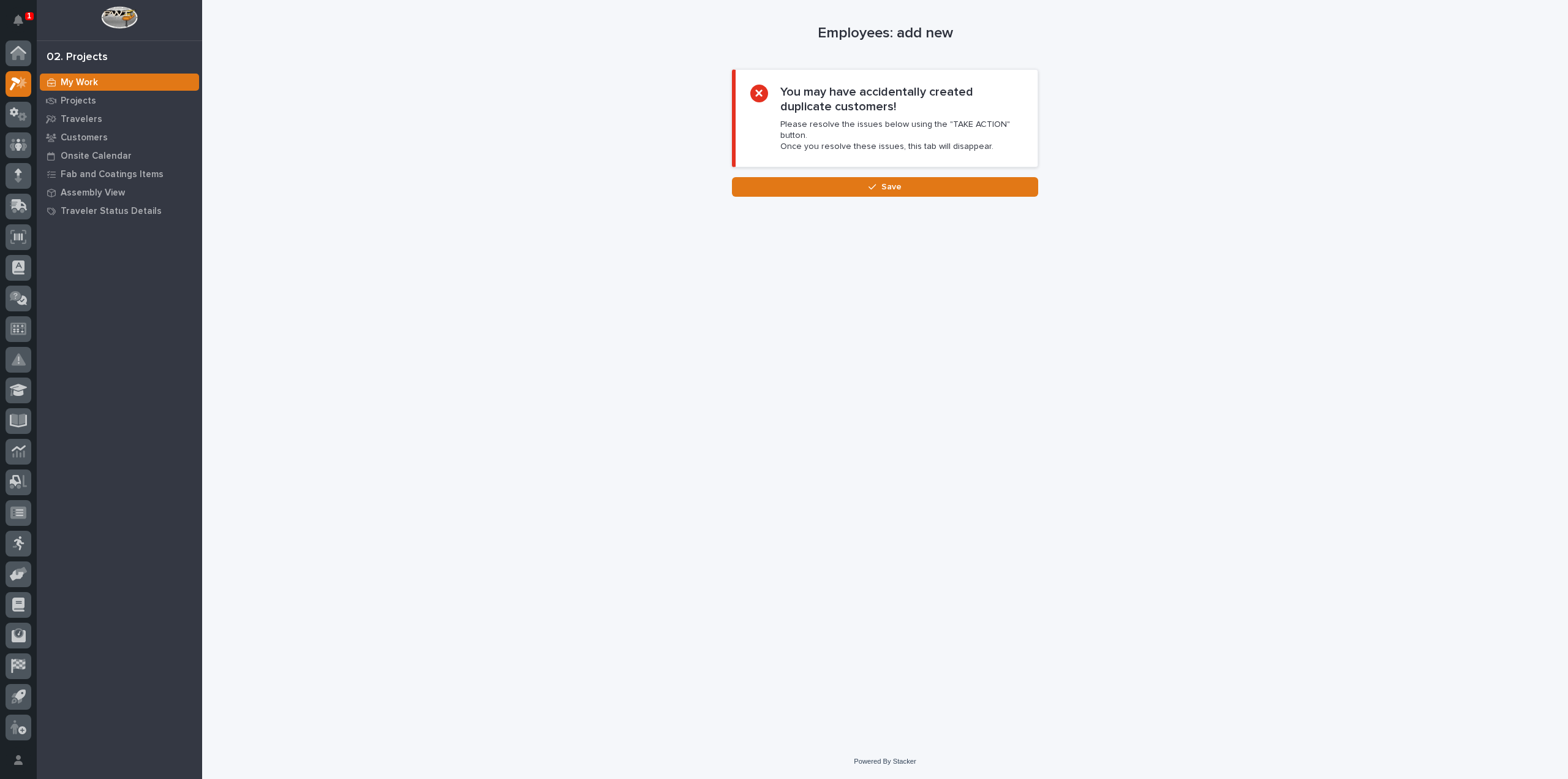
click at [752, 91] on div at bounding box center [759, 93] width 17 height 17
click at [756, 91] on icon at bounding box center [759, 93] width 8 height 8
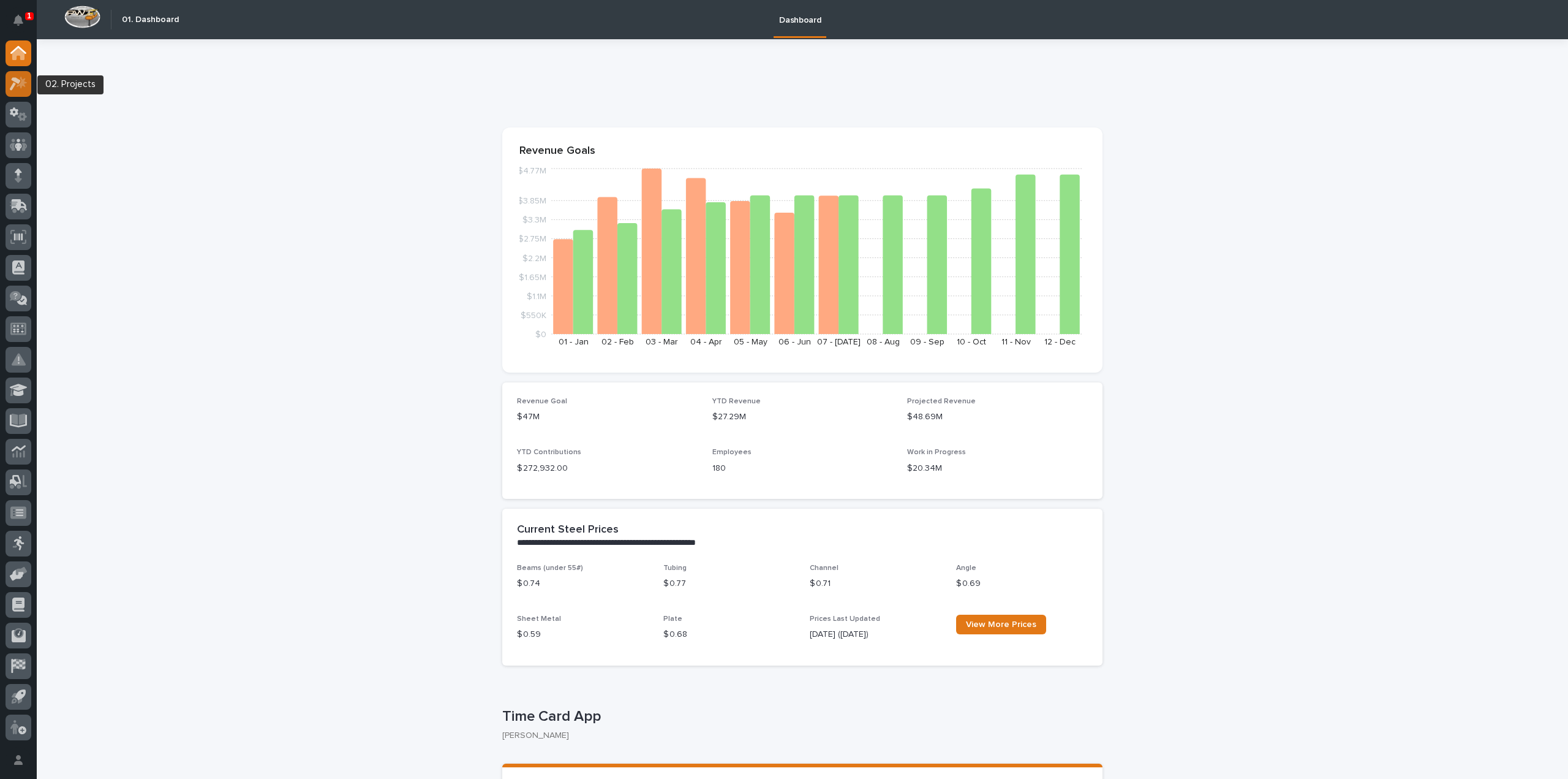
click at [14, 80] on icon at bounding box center [15, 84] width 11 height 14
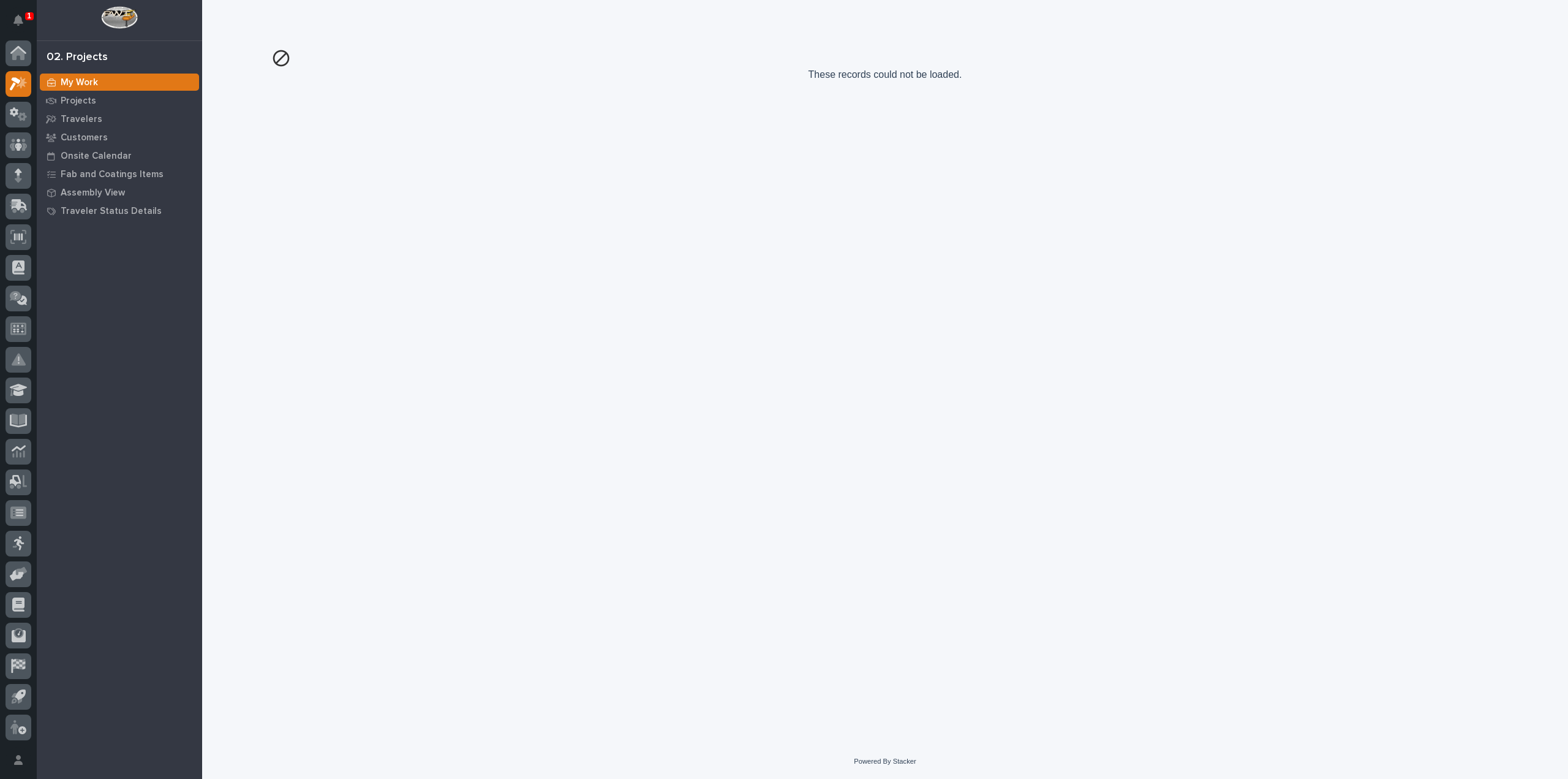
click at [281, 60] on img at bounding box center [281, 58] width 19 height 19
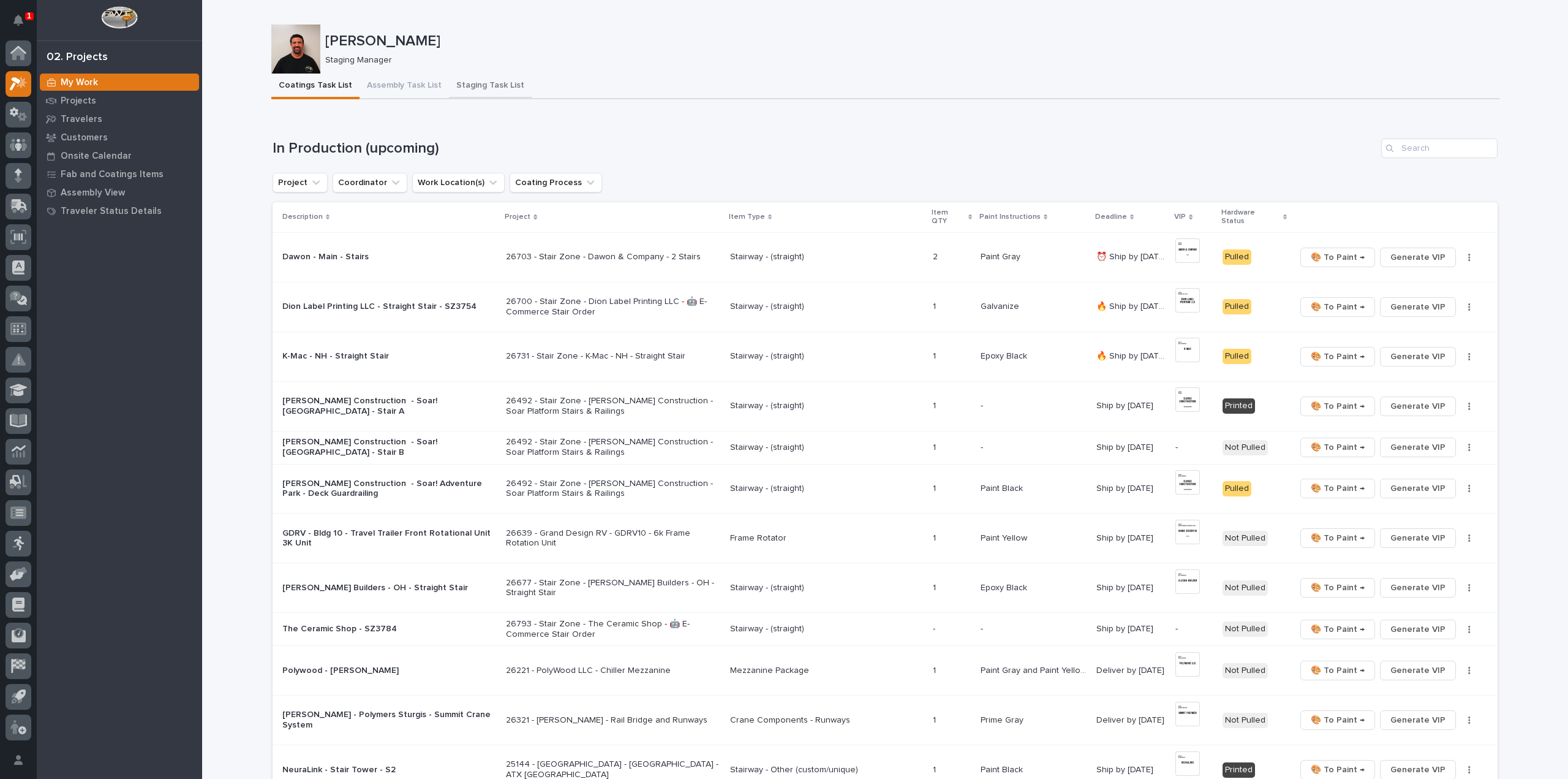
click at [485, 86] on button "Staging Task List" at bounding box center [490, 86] width 83 height 26
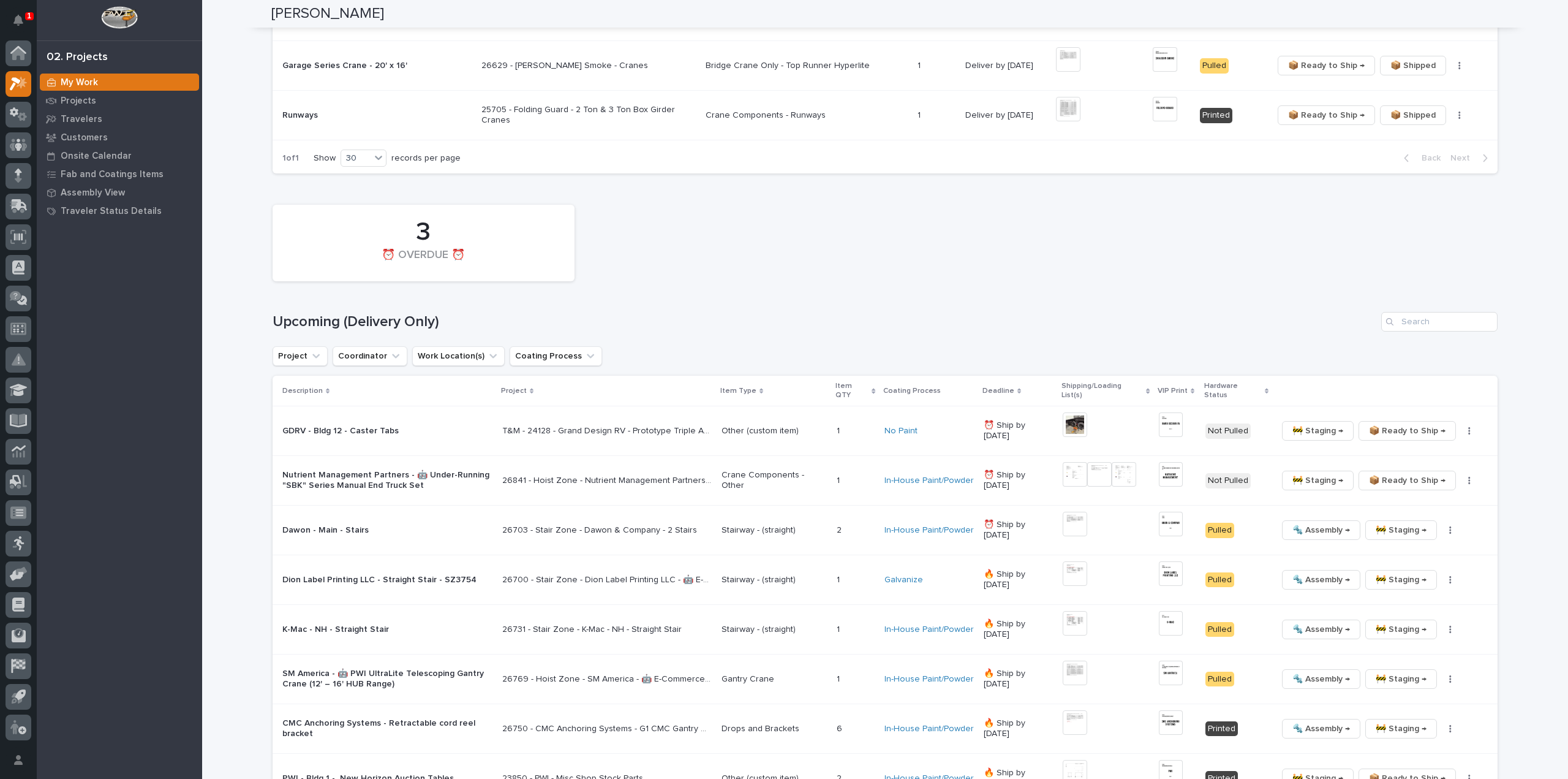
scroll to position [1226, 0]
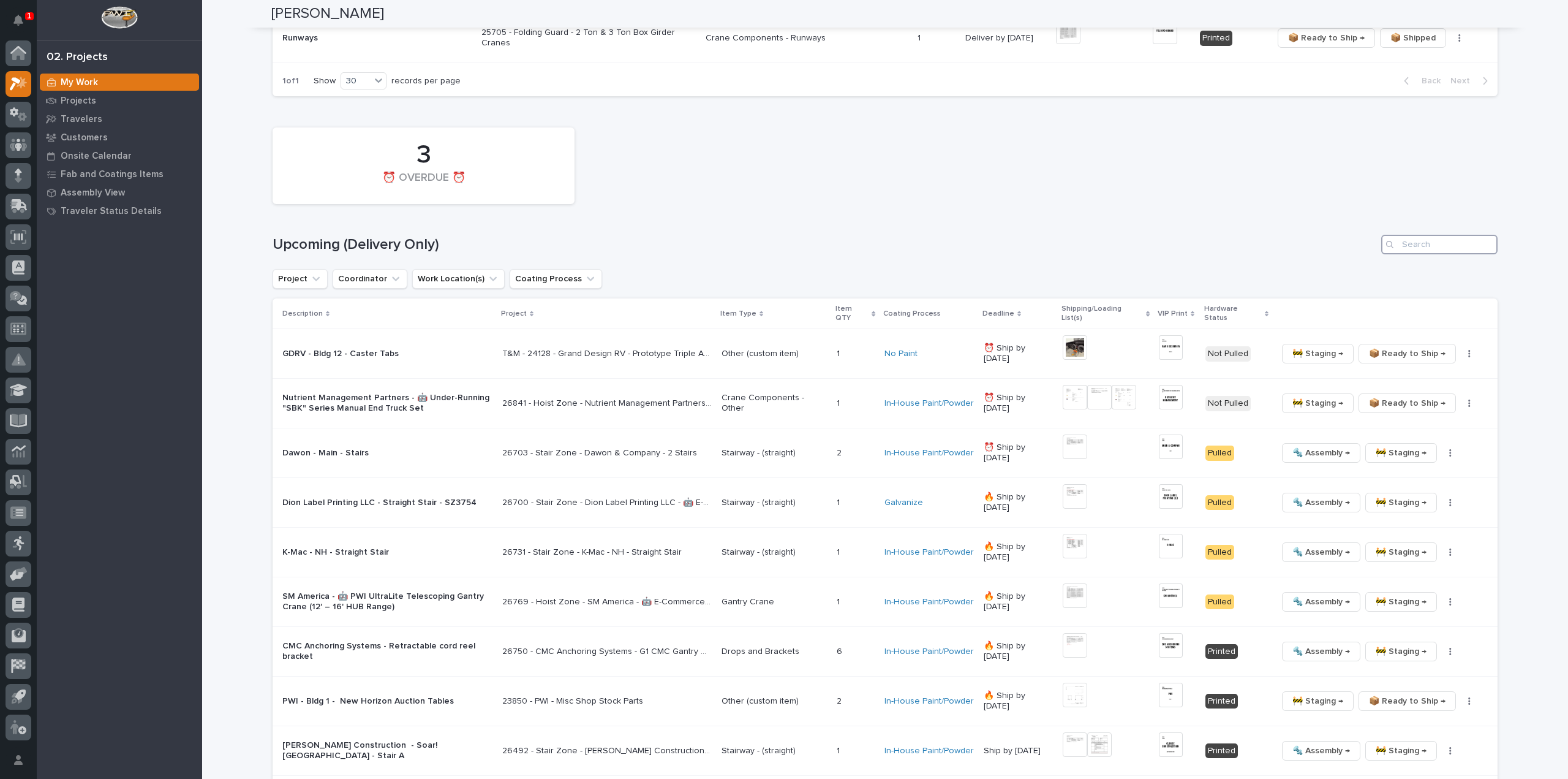
click at [1430, 240] on input "Search" at bounding box center [1440, 244] width 117 height 19
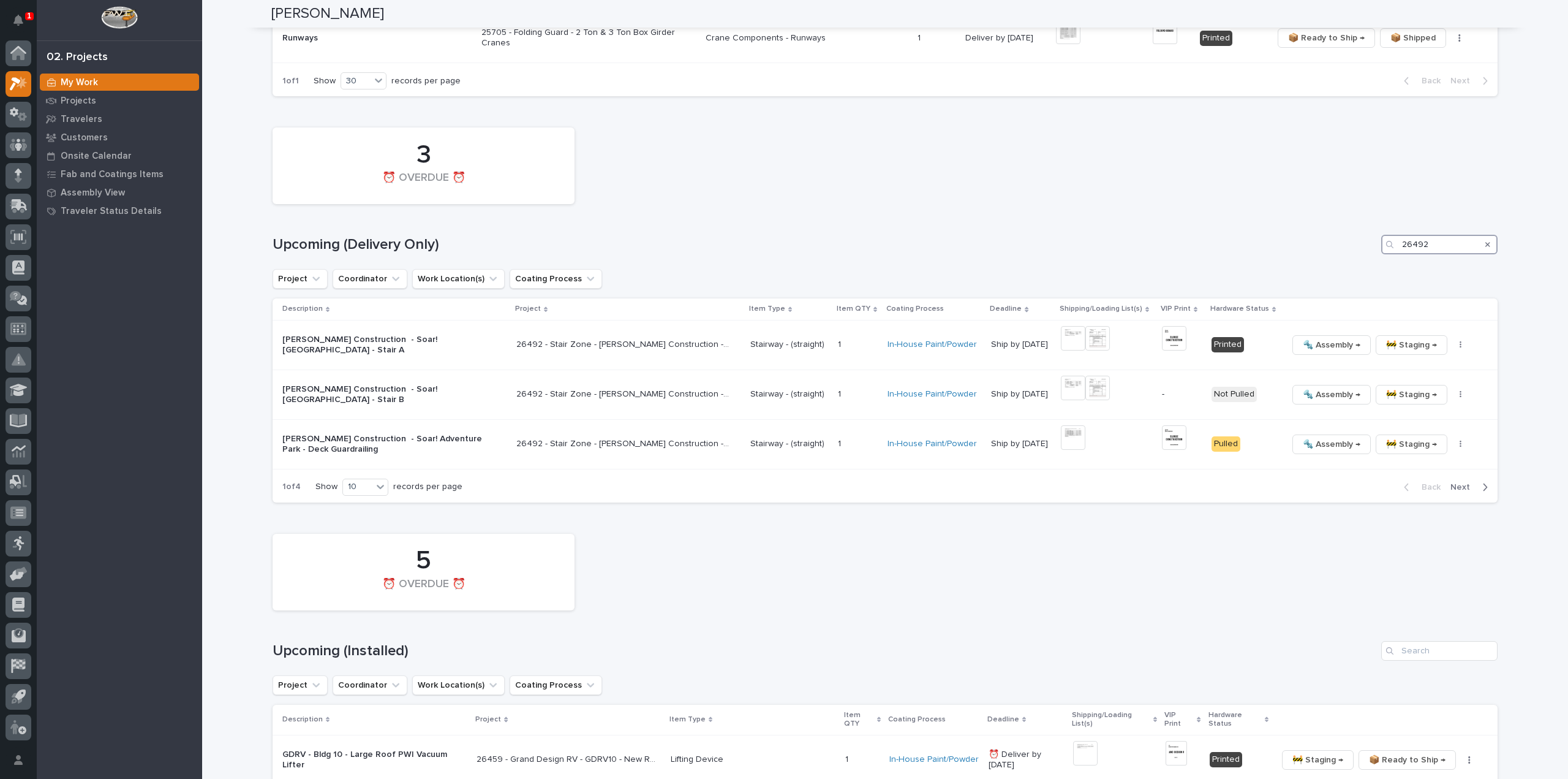
scroll to position [1052, 0]
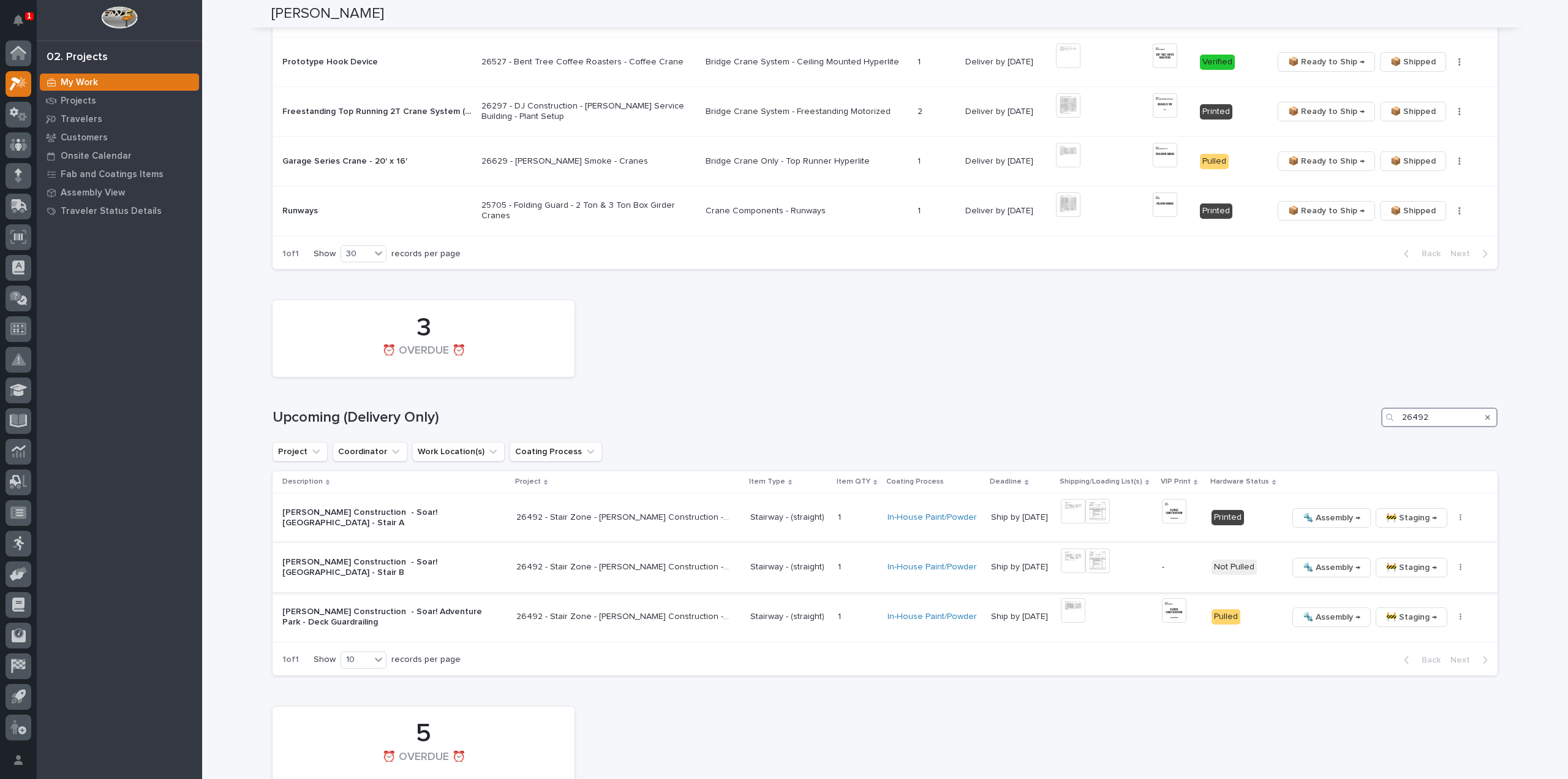
type input "26492"
click at [1460, 563] on icon "button" at bounding box center [1461, 567] width 3 height 8
click at [1406, 623] on span "Generate VIP" at bounding box center [1403, 630] width 52 height 15
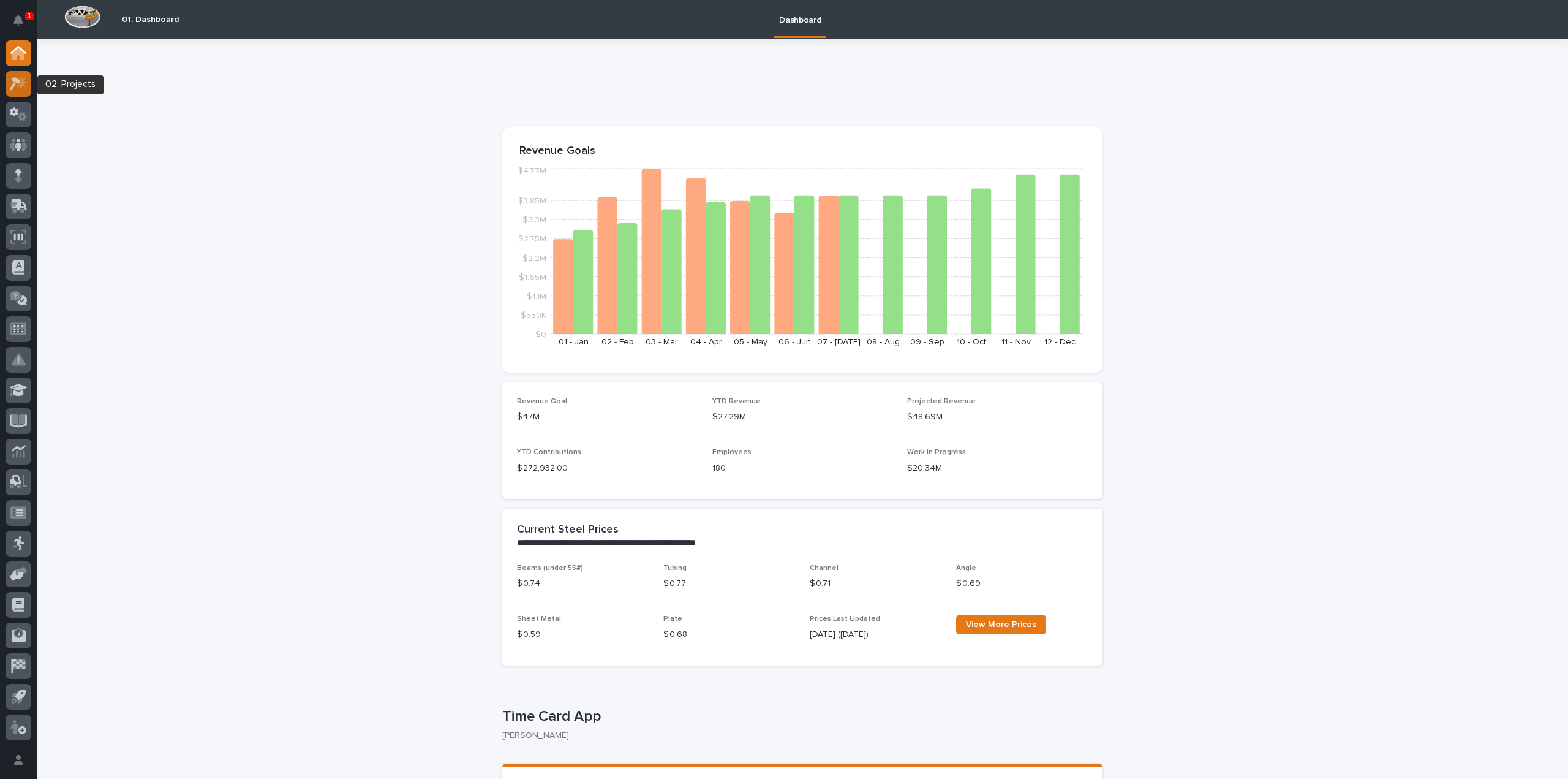
click at [23, 86] on icon at bounding box center [22, 82] width 10 height 12
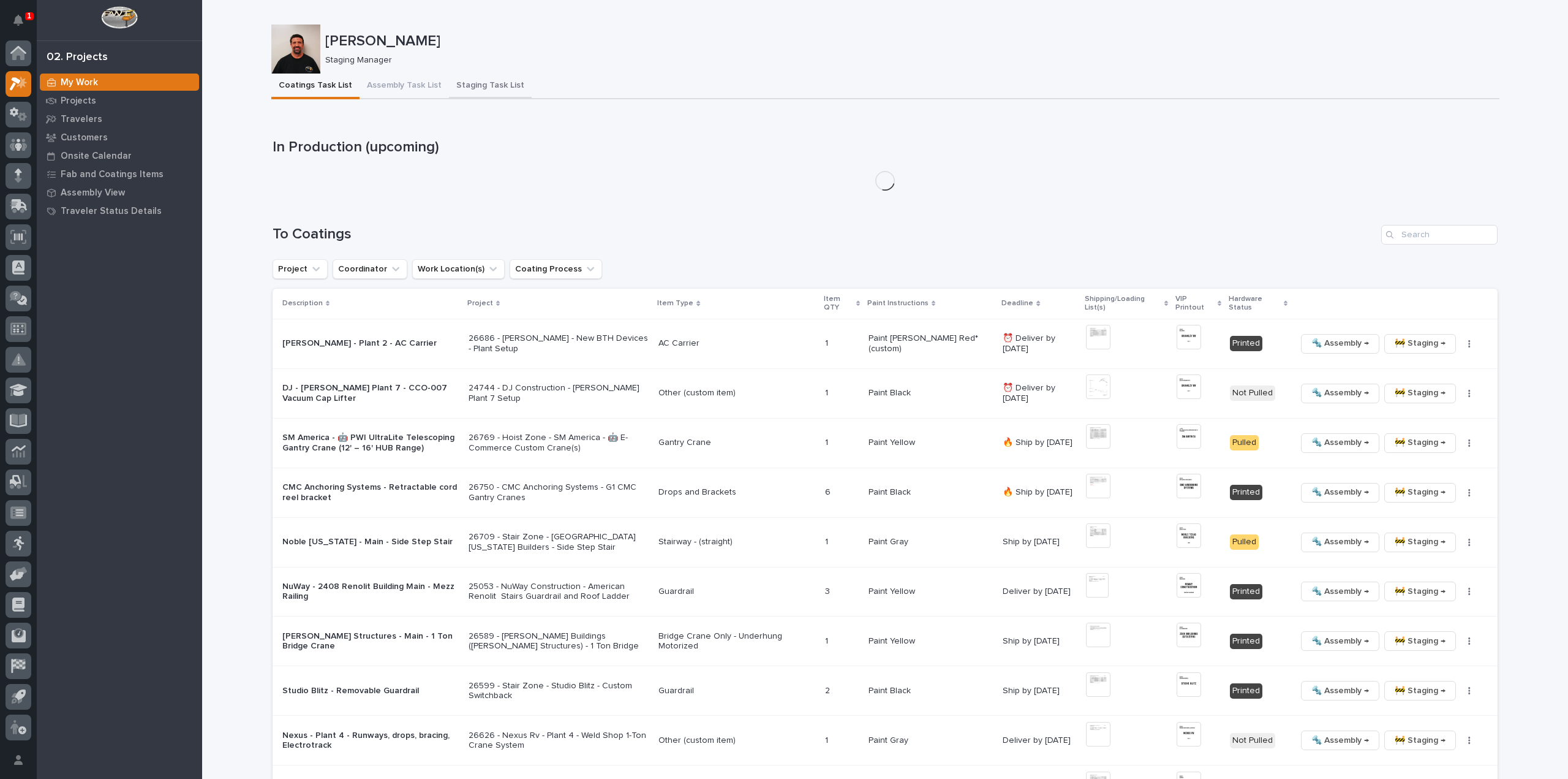
click at [509, 83] on button "Staging Task List" at bounding box center [490, 86] width 83 height 26
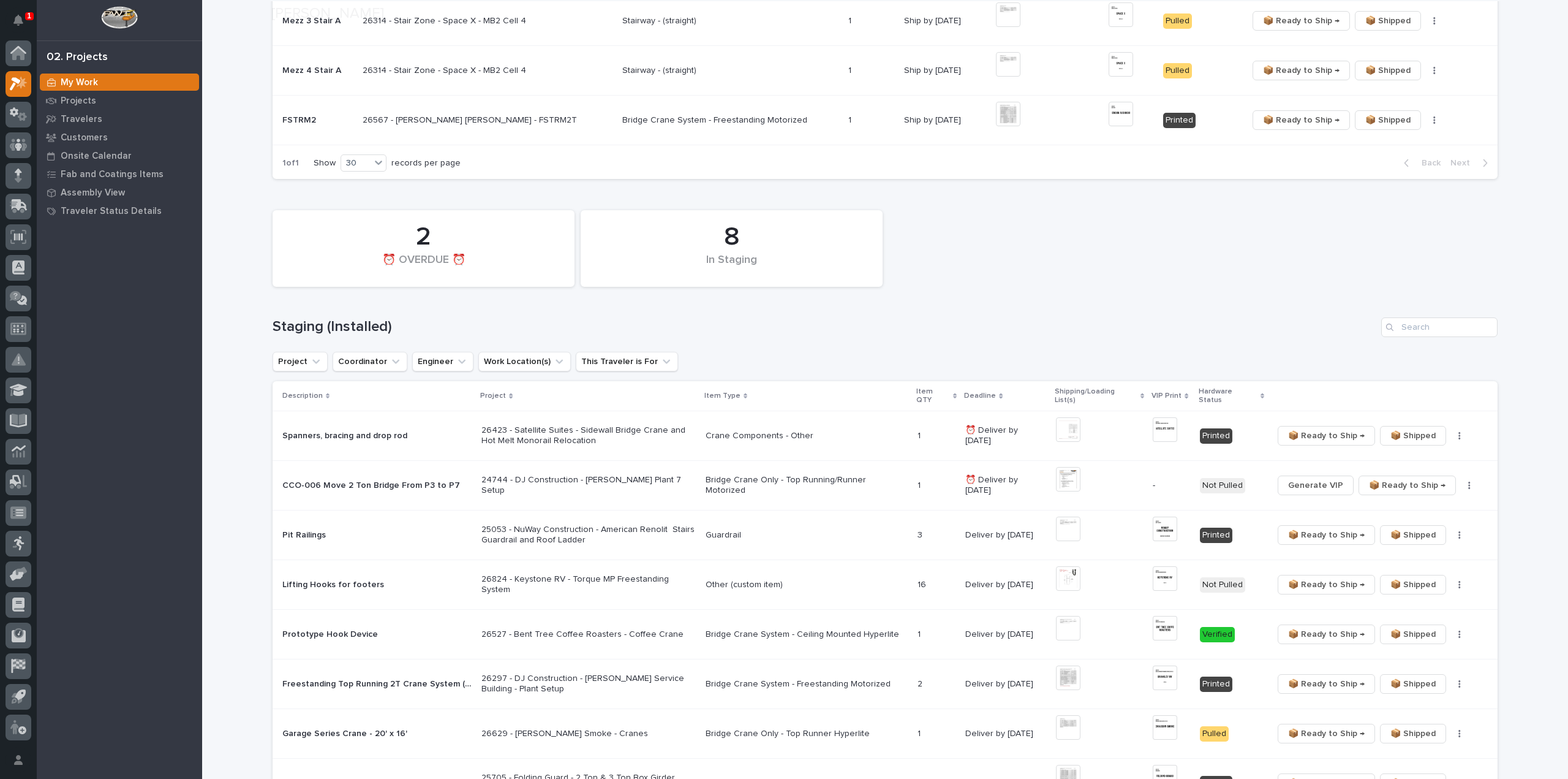
scroll to position [490, 0]
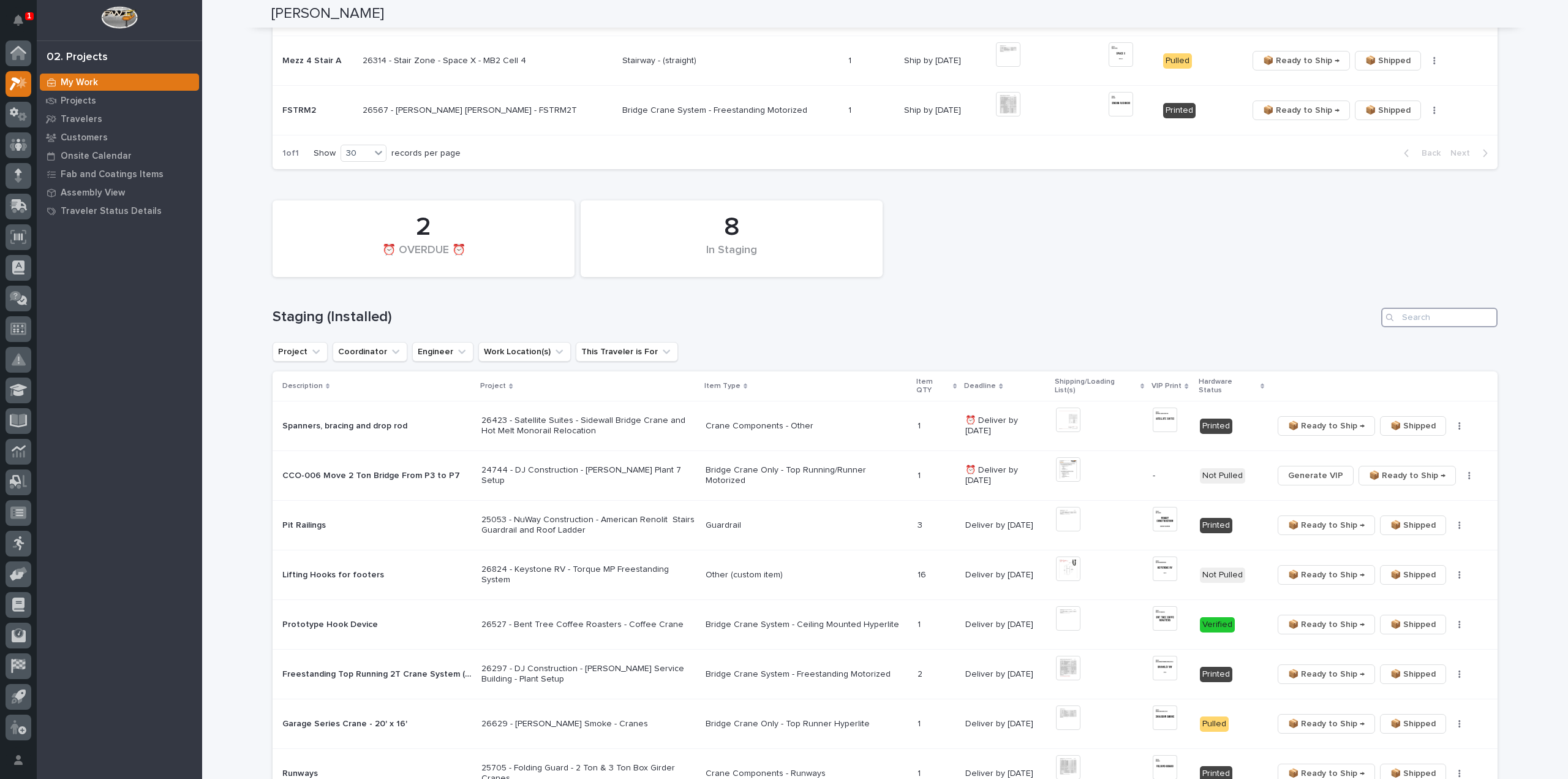
click at [1453, 313] on input "Search" at bounding box center [1440, 318] width 117 height 19
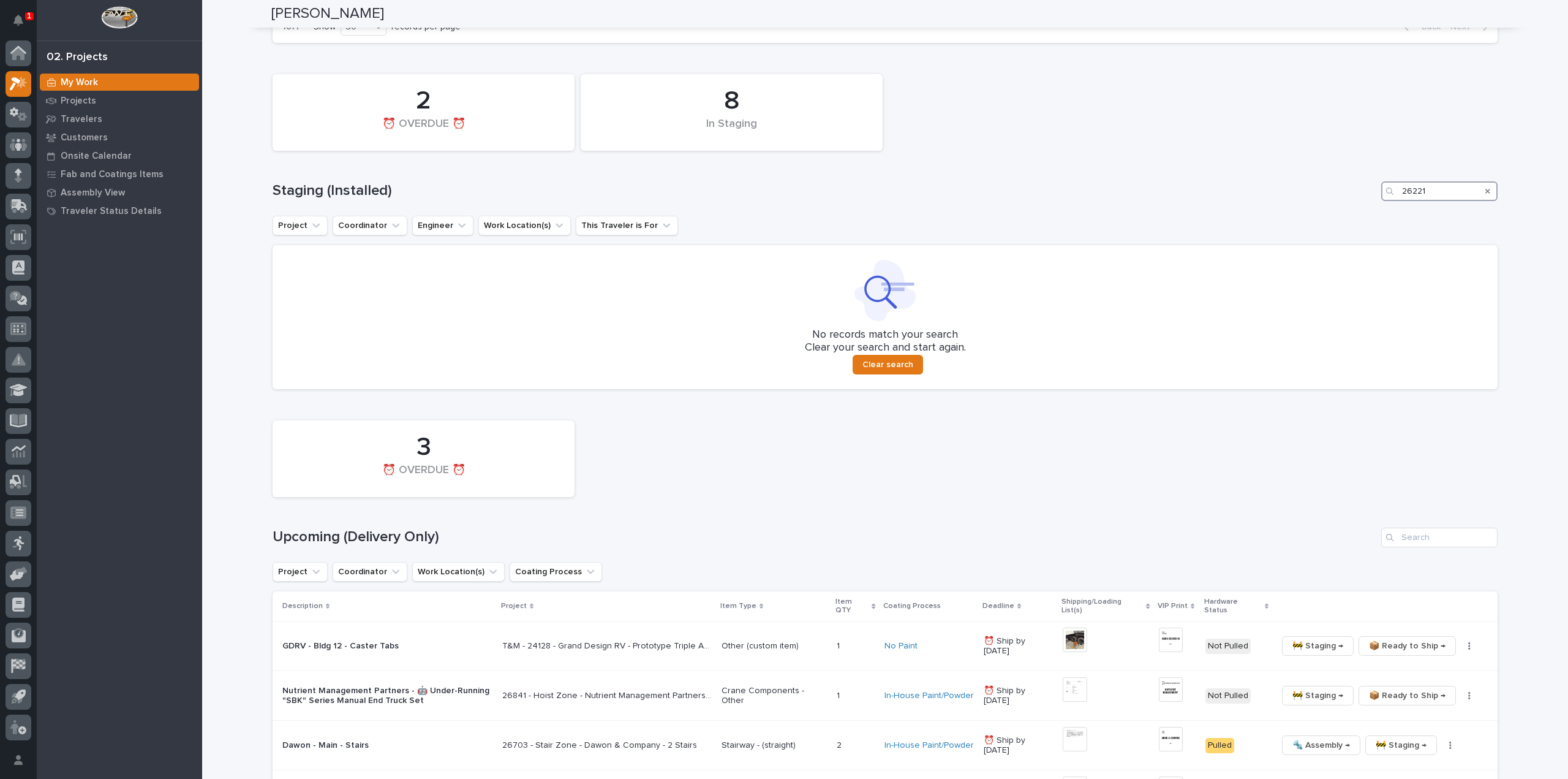
scroll to position [735, 0]
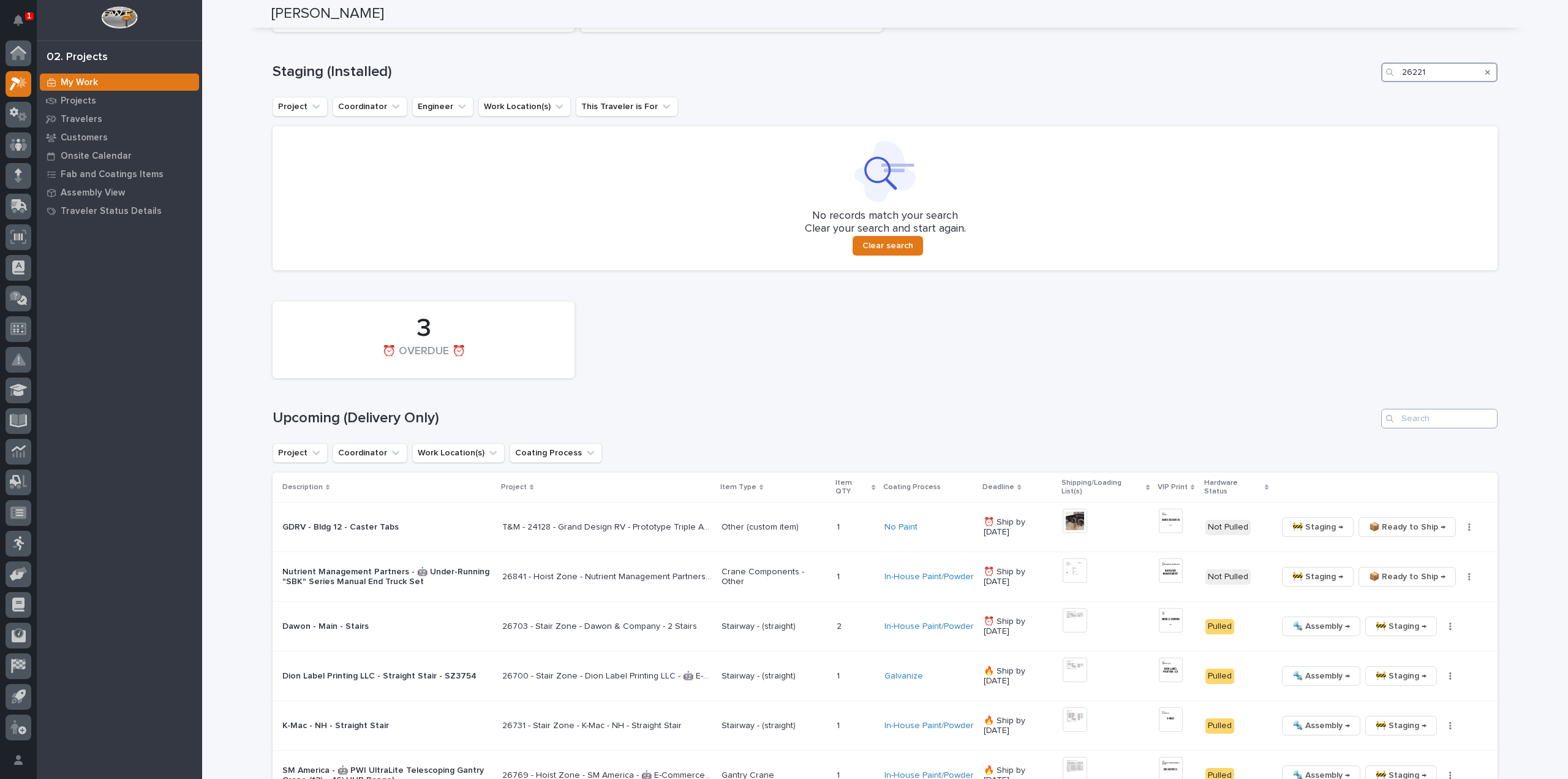
type input "26221"
click at [1437, 416] on input "Search" at bounding box center [1440, 419] width 117 height 19
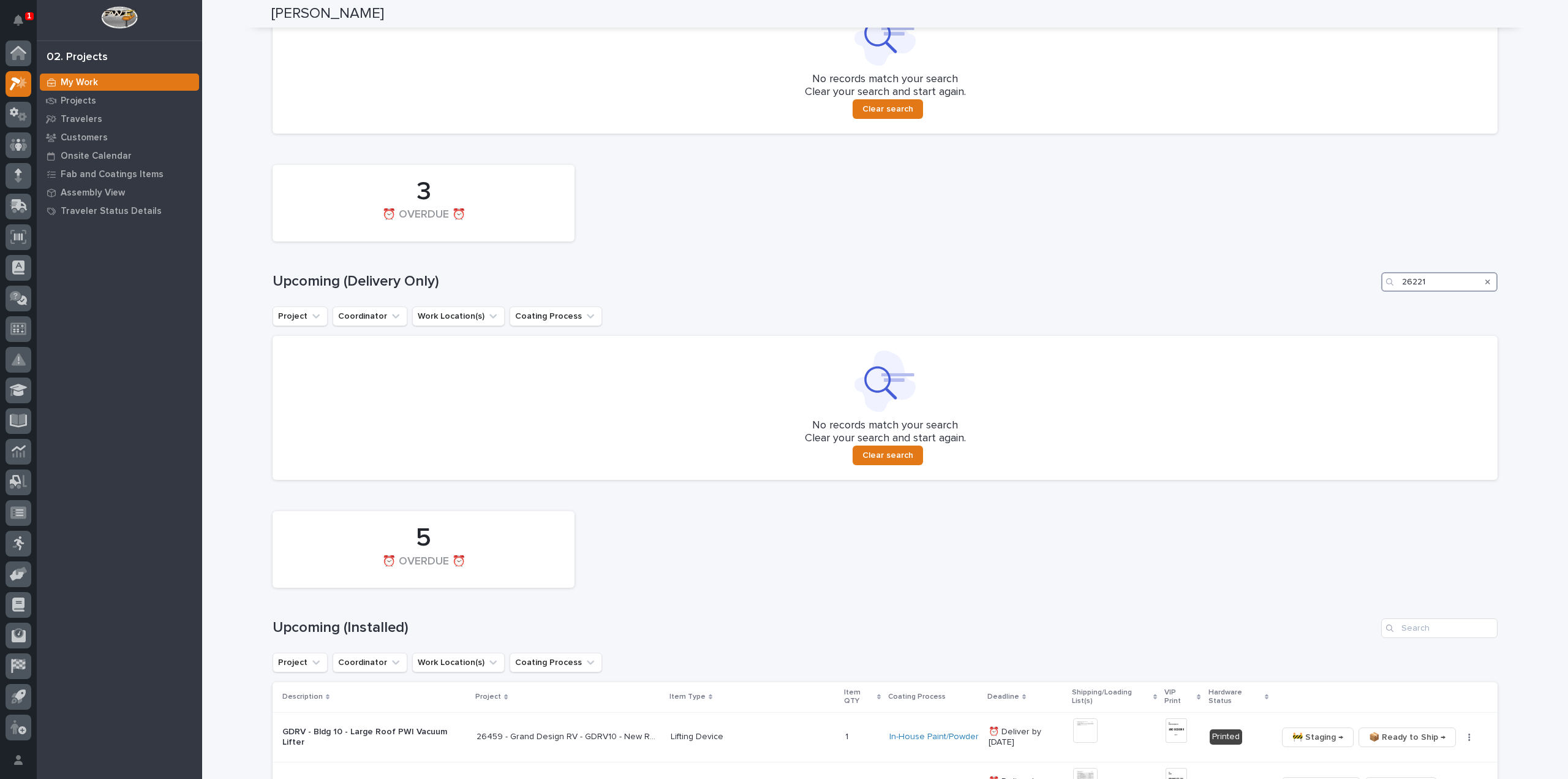
scroll to position [1023, 0]
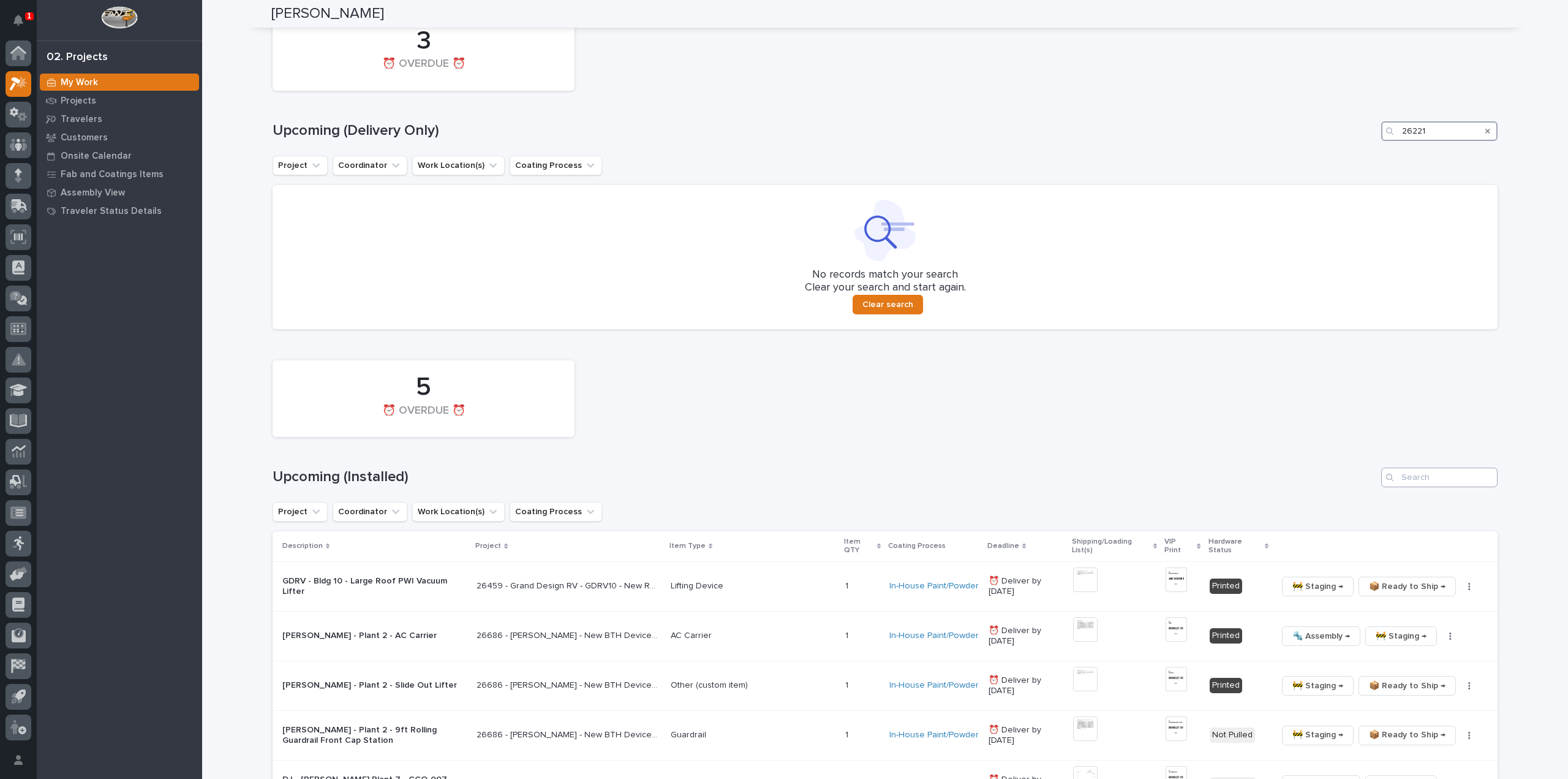
type input "26221"
click at [1444, 477] on input "Search" at bounding box center [1440, 477] width 117 height 19
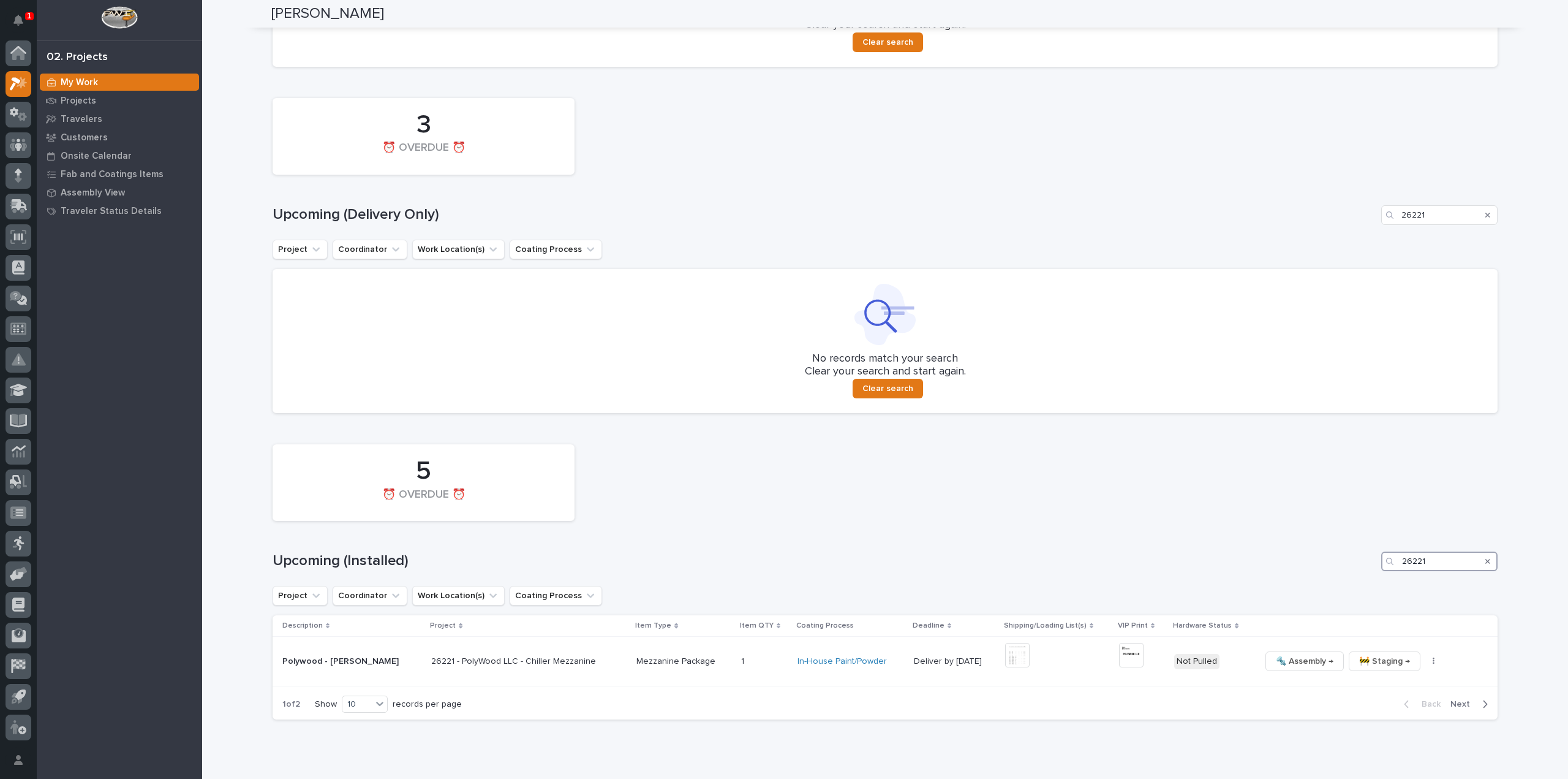
scroll to position [984, 0]
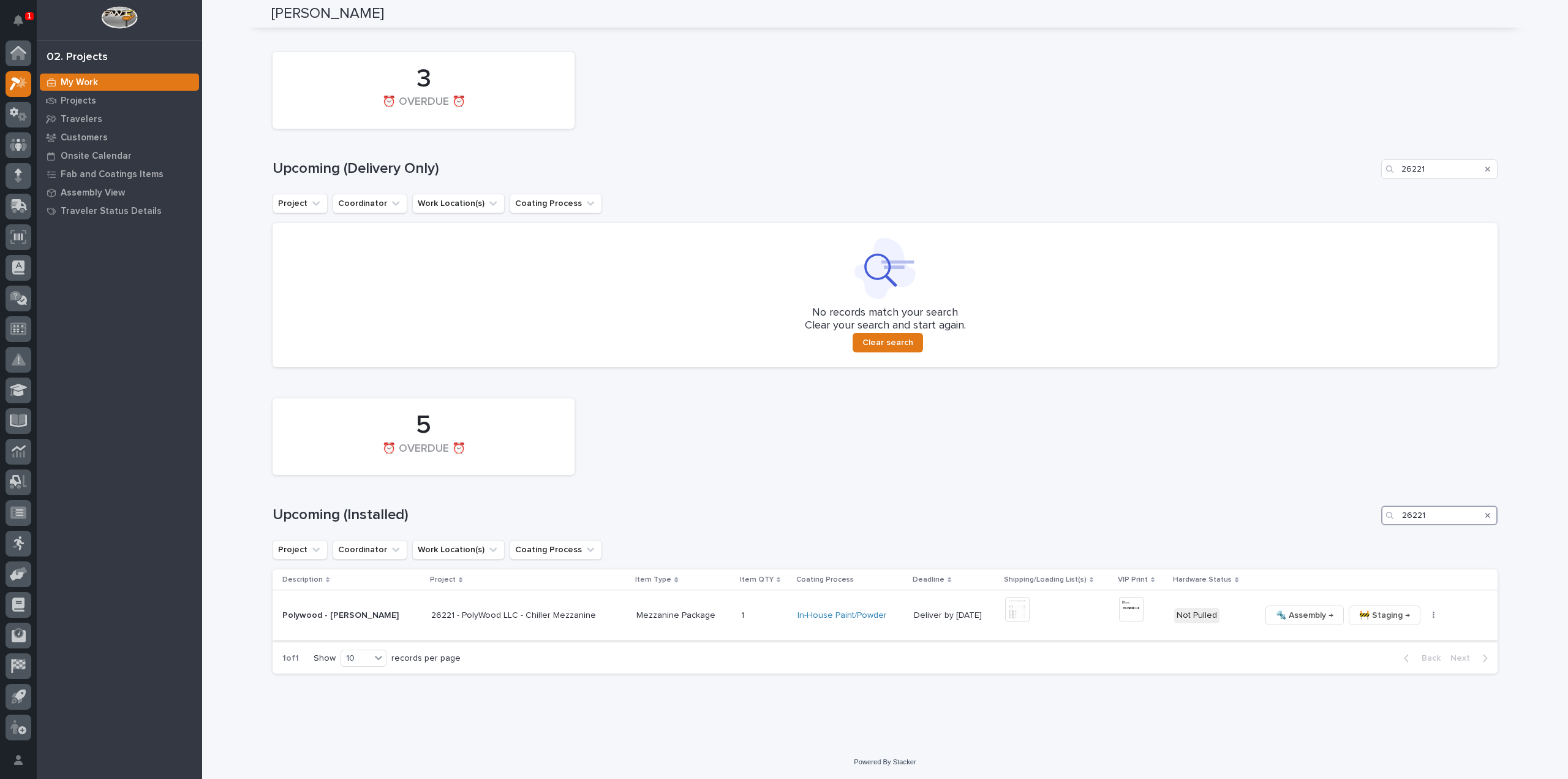
type input "26221"
click at [1433, 612] on icon "button" at bounding box center [1433, 614] width 2 height 7
click at [1372, 697] on span "🔩 Hardware" at bounding box center [1371, 698] width 51 height 15
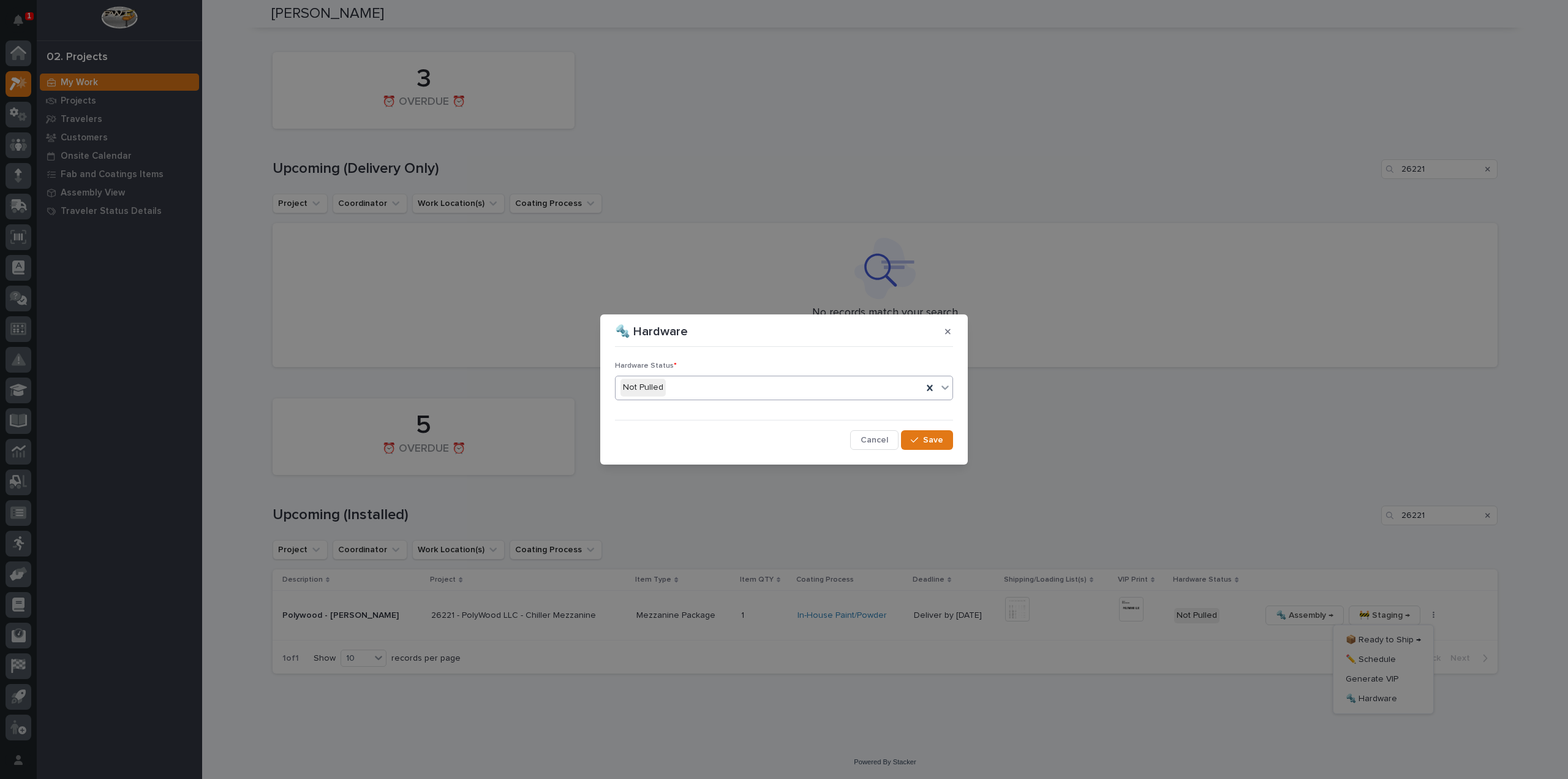
click at [675, 393] on div "Not Pulled" at bounding box center [769, 387] width 307 height 20
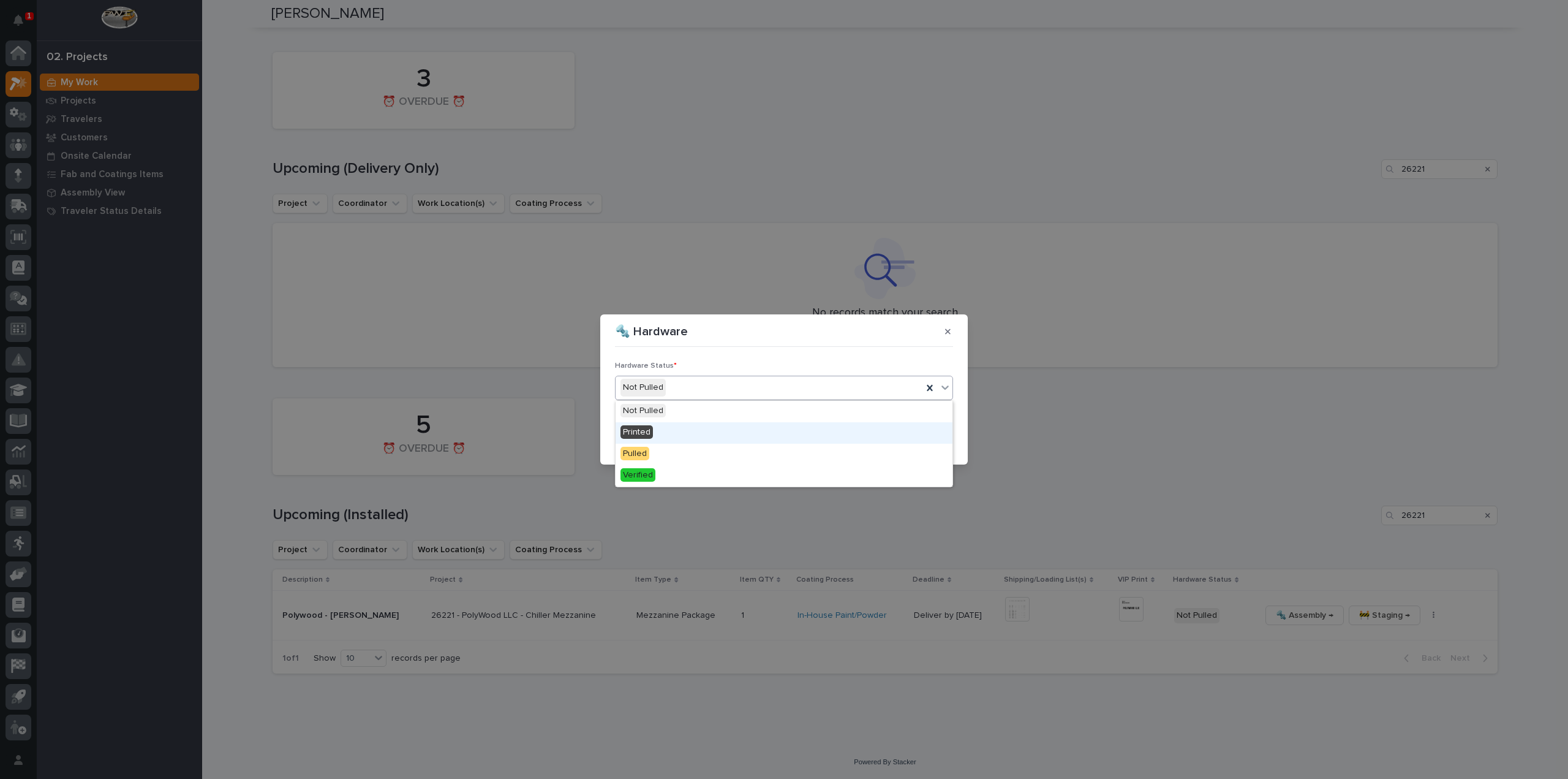
click at [670, 433] on div "Printed" at bounding box center [784, 432] width 337 height 21
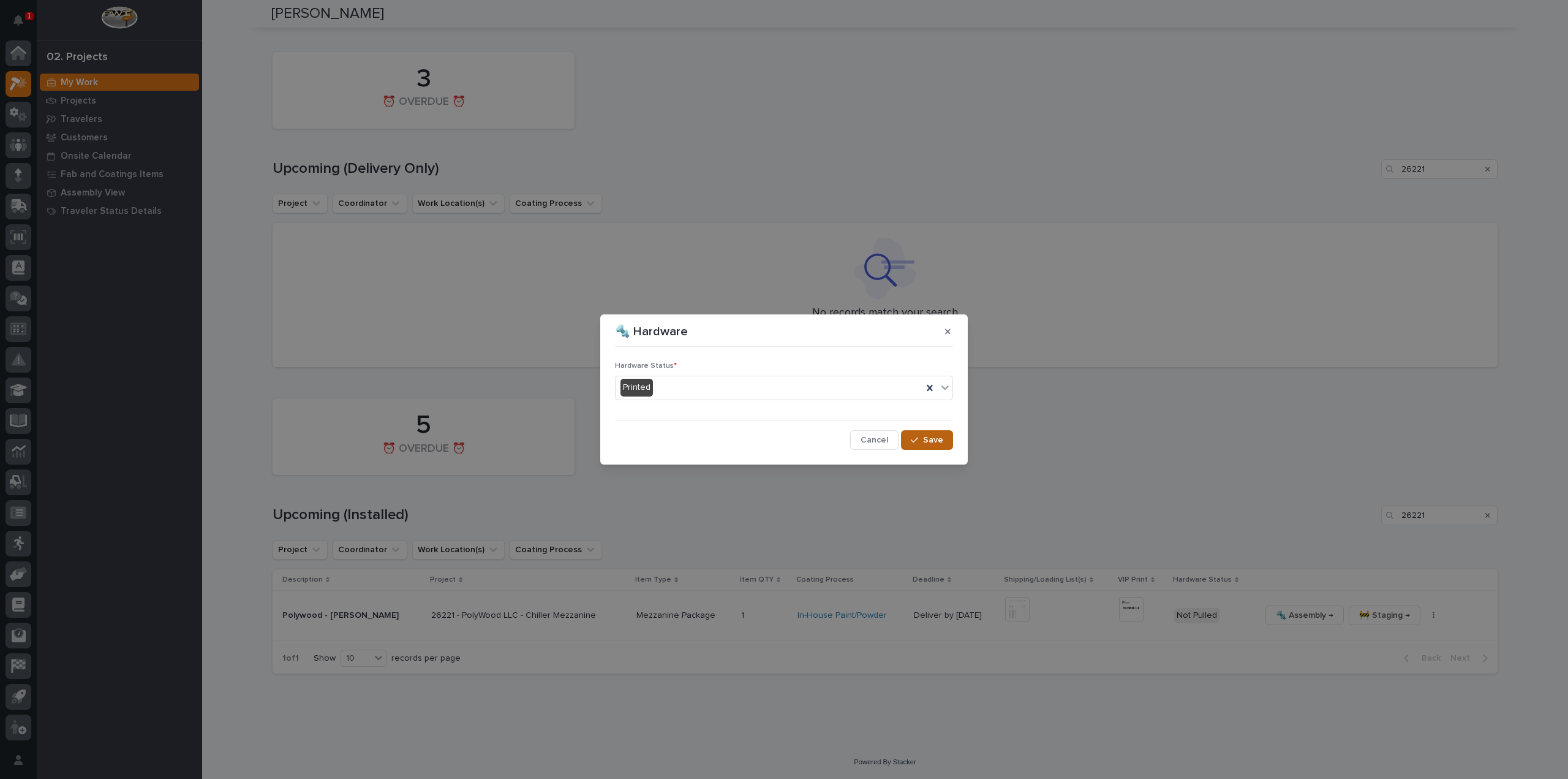
click at [925, 443] on span "Save" at bounding box center [933, 439] width 20 height 11
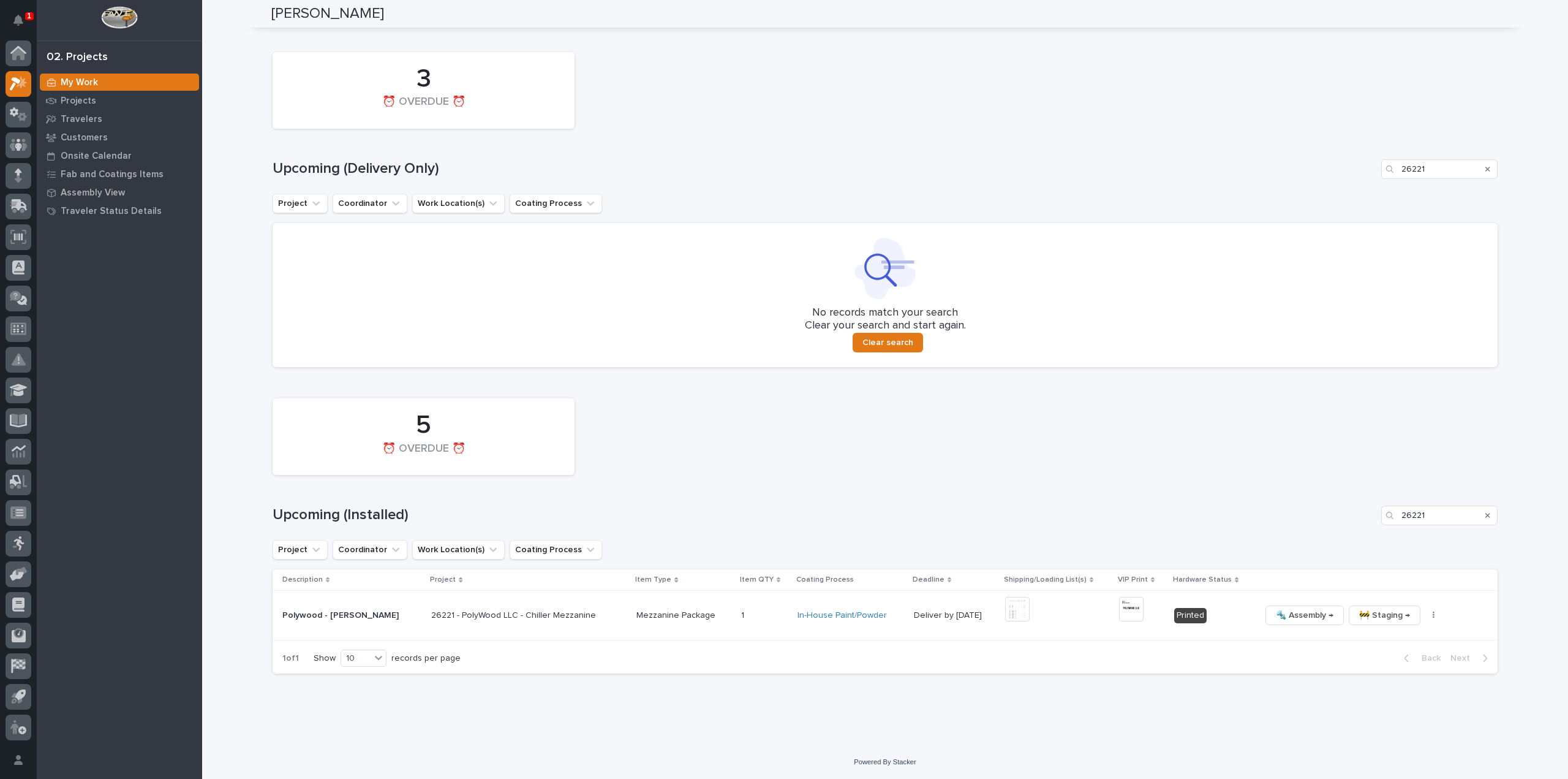
click at [1119, 612] on img at bounding box center [1131, 609] width 25 height 25
click at [1005, 605] on img at bounding box center [1017, 609] width 25 height 25
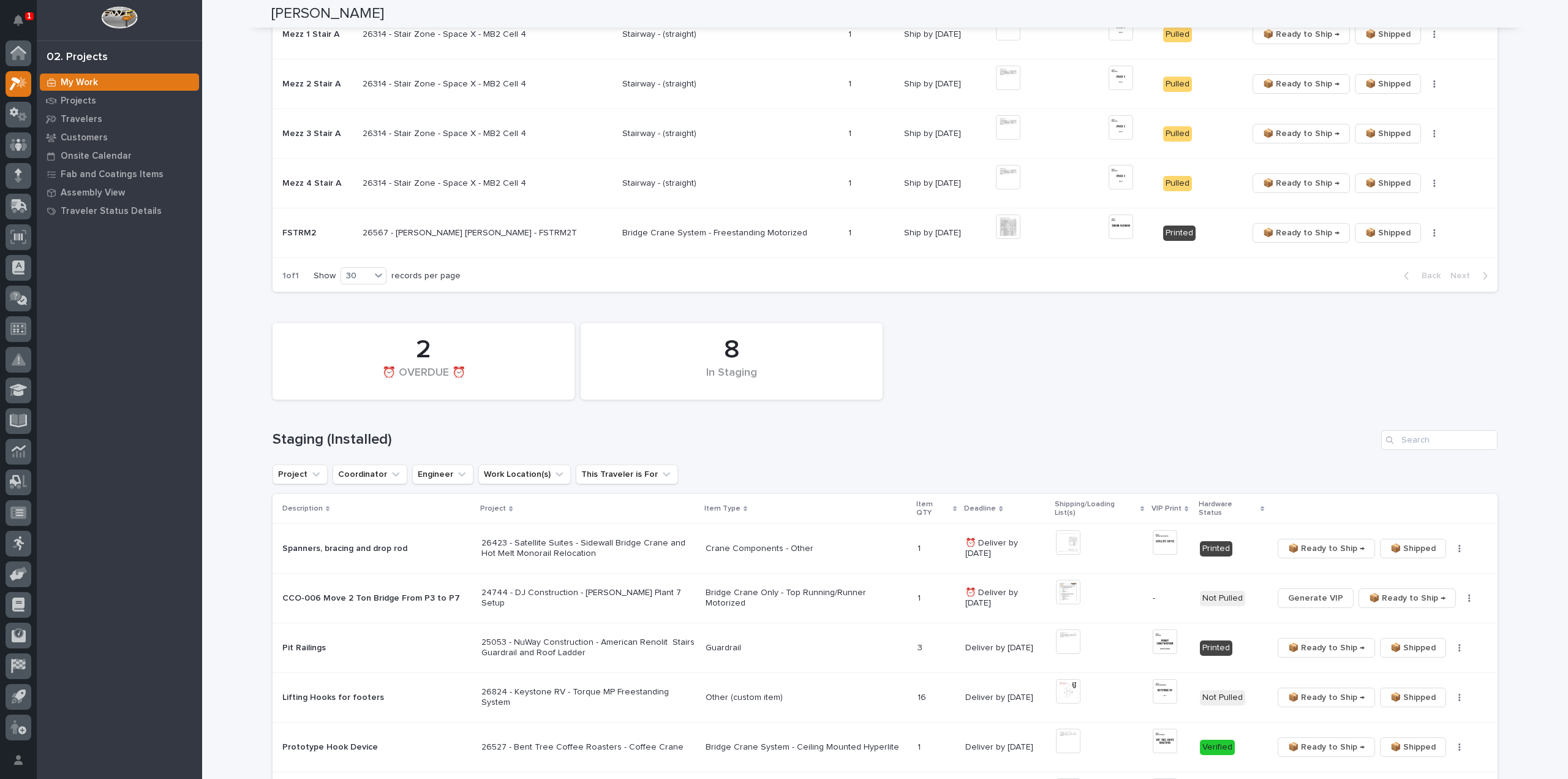
scroll to position [490, 0]
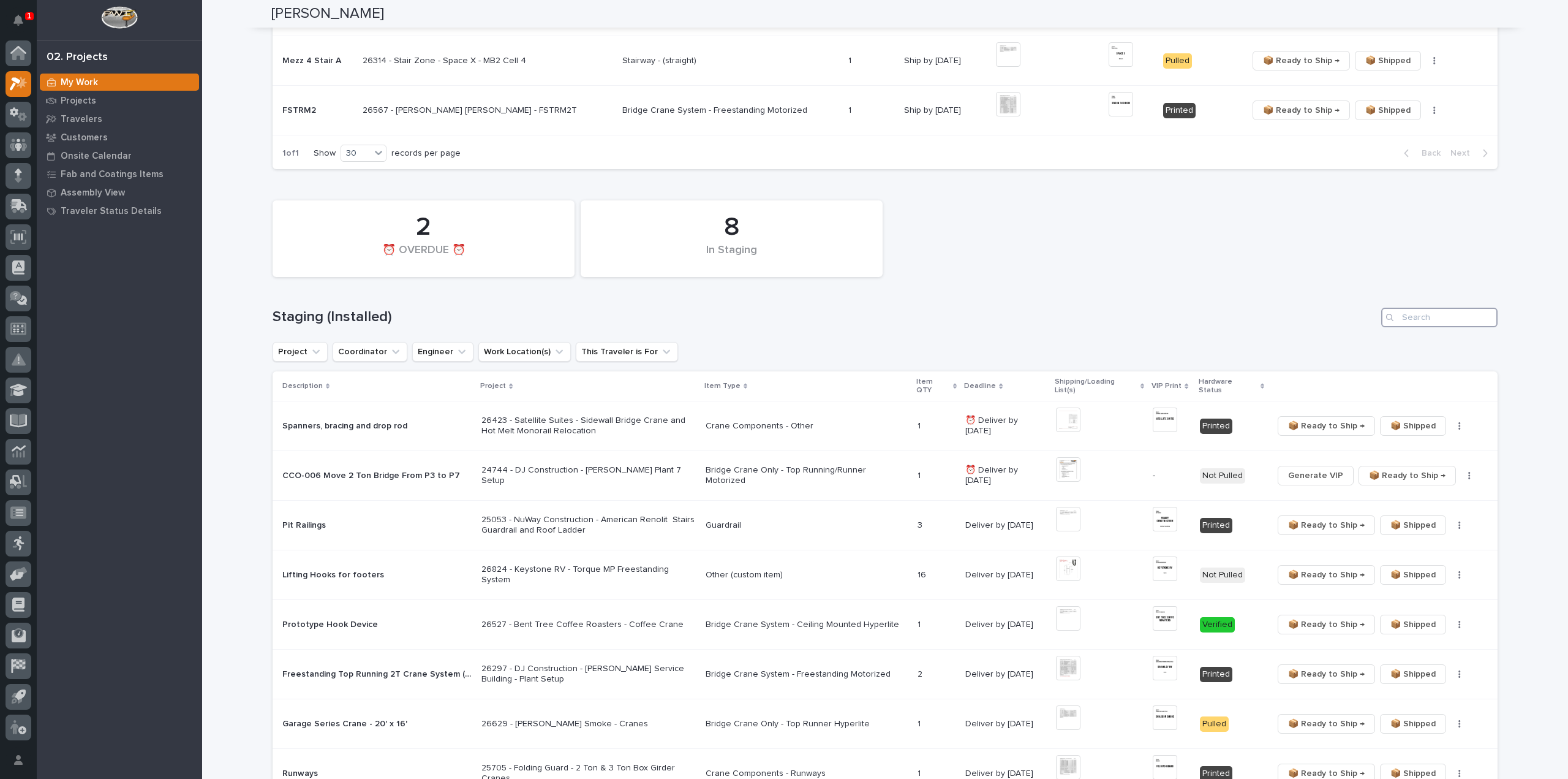
click at [1432, 314] on input "Search" at bounding box center [1440, 318] width 117 height 19
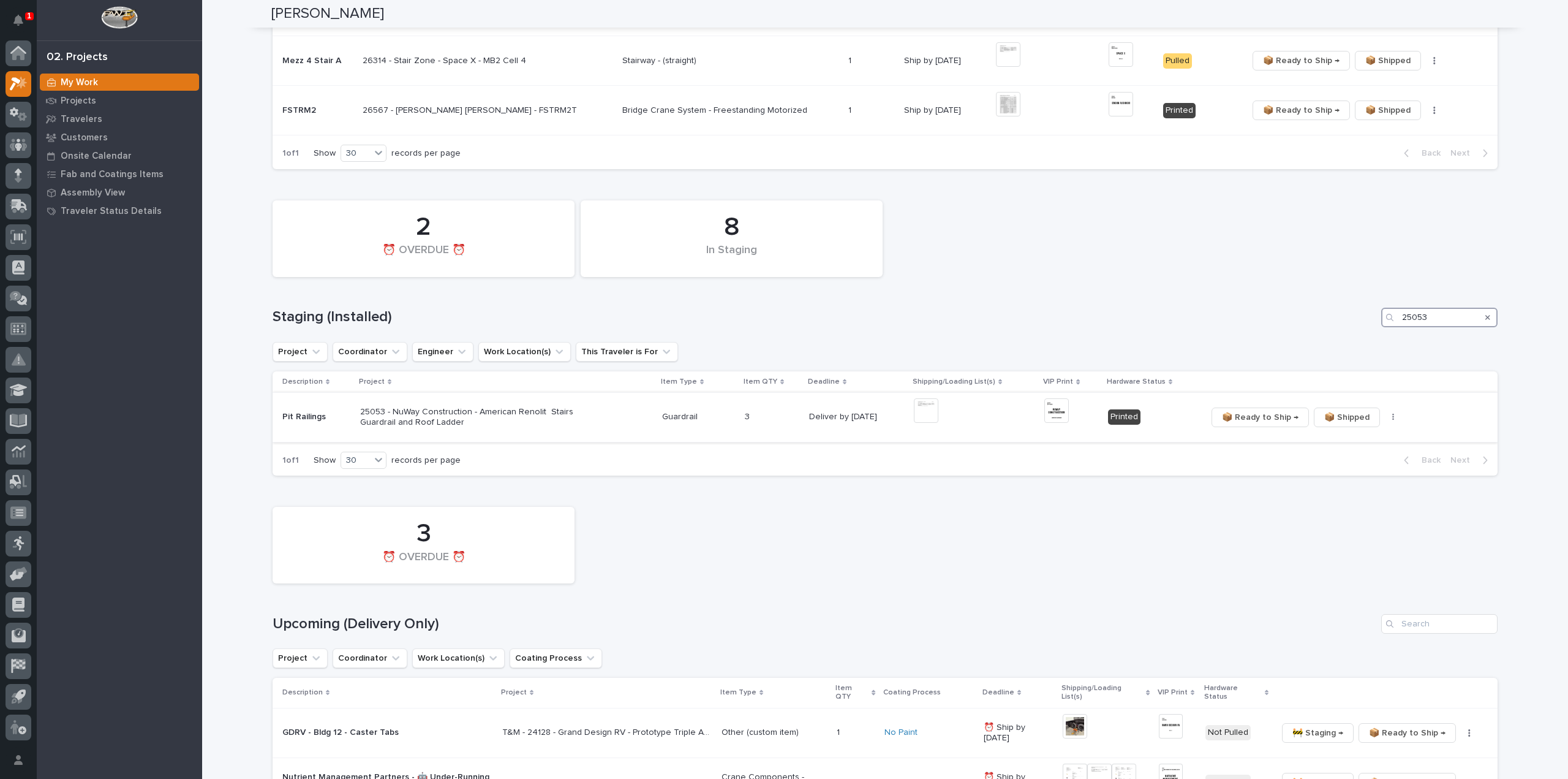
type input "25053"
click at [1392, 419] on icon "button" at bounding box center [1393, 417] width 2 height 7
click at [1352, 462] on span "🔩 Hardware" at bounding box center [1343, 461] width 51 height 15
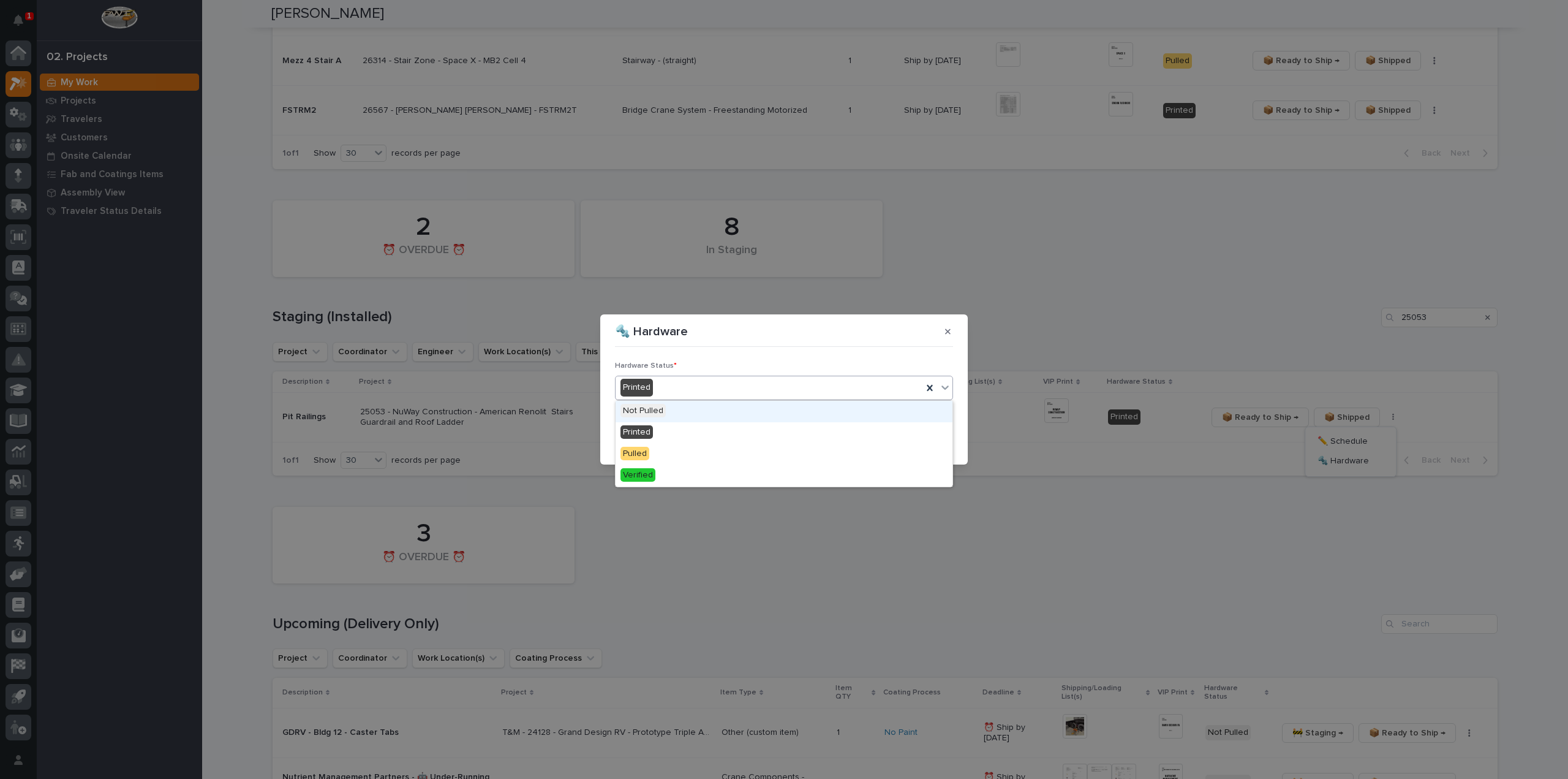
click at [657, 388] on div "Printed" at bounding box center [769, 387] width 307 height 20
click at [660, 454] on div "Pulled" at bounding box center [784, 454] width 337 height 21
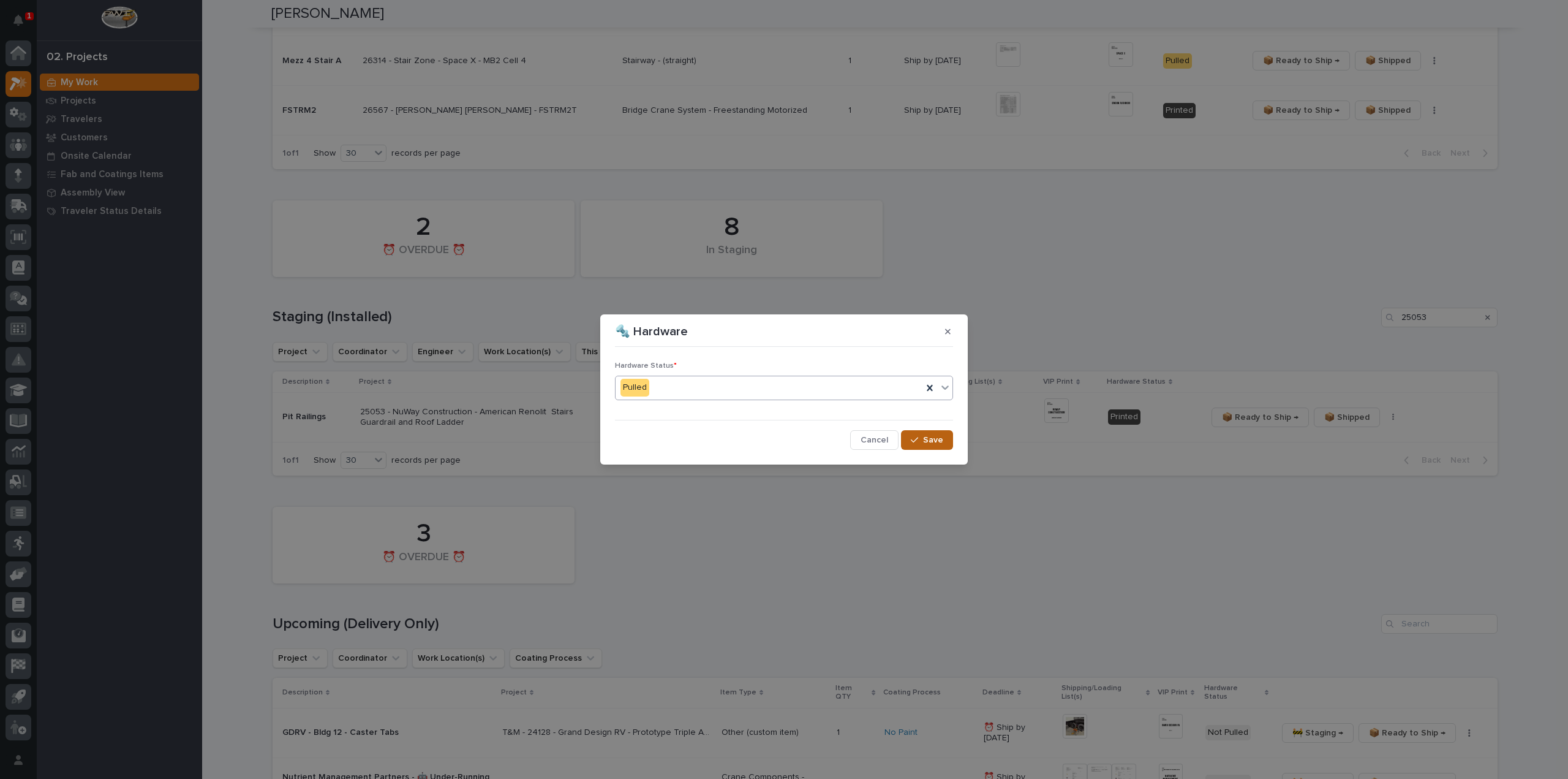
click at [935, 443] on span "Save" at bounding box center [933, 439] width 20 height 11
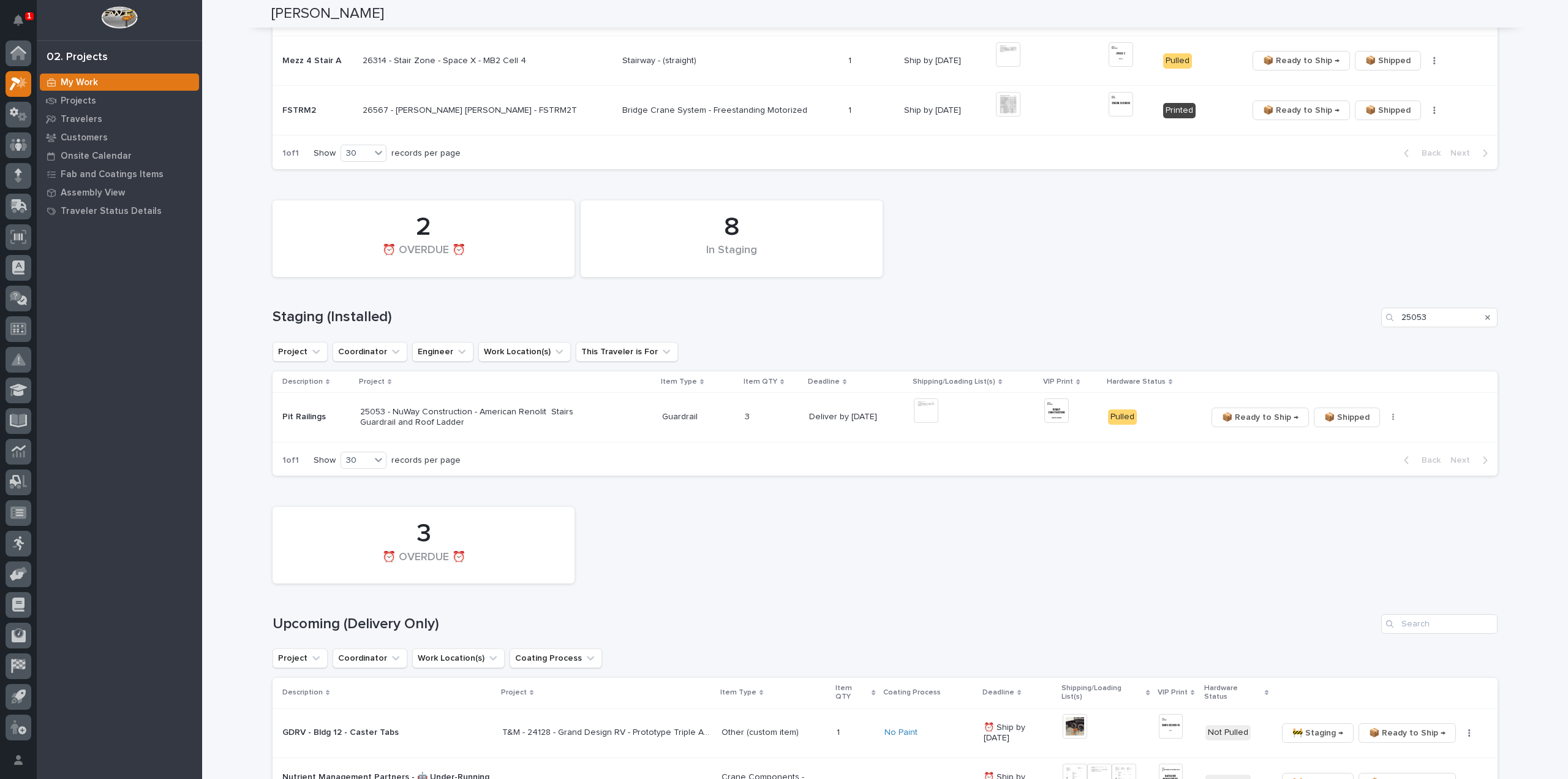
click at [1227, 513] on div "3 ⏰ OVERDUE ⏰" at bounding box center [885, 544] width 1238 height 89
click at [1485, 320] on div "Search" at bounding box center [1488, 318] width 19 height 19
click at [1485, 314] on div "Search" at bounding box center [1488, 318] width 19 height 19
click at [1485, 315] on icon "Search" at bounding box center [1488, 317] width 5 height 7
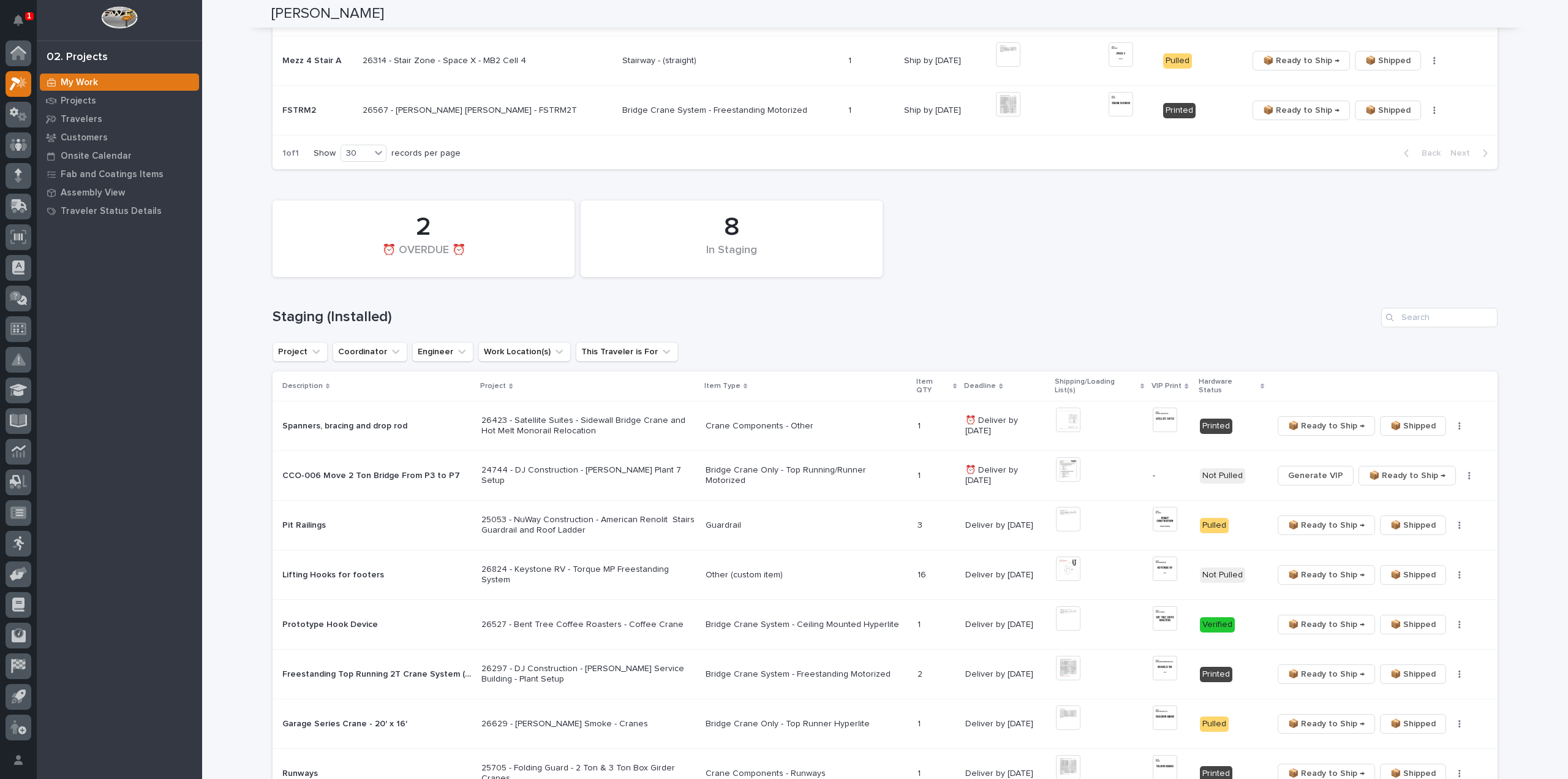
scroll to position [0, 0]
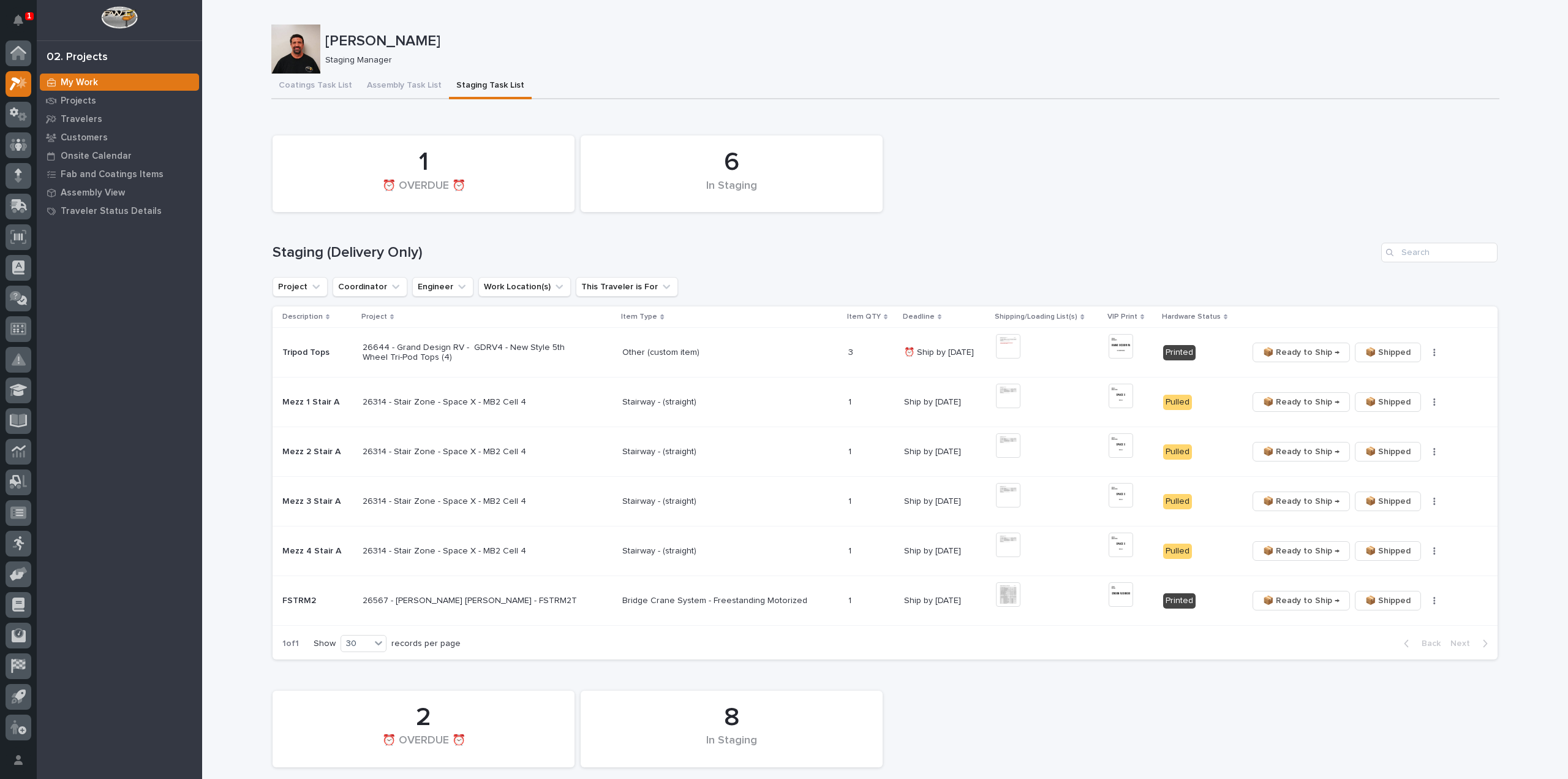
click at [1005, 253] on h1 "Staging (Delivery Only)" at bounding box center [824, 252] width 1103 height 17
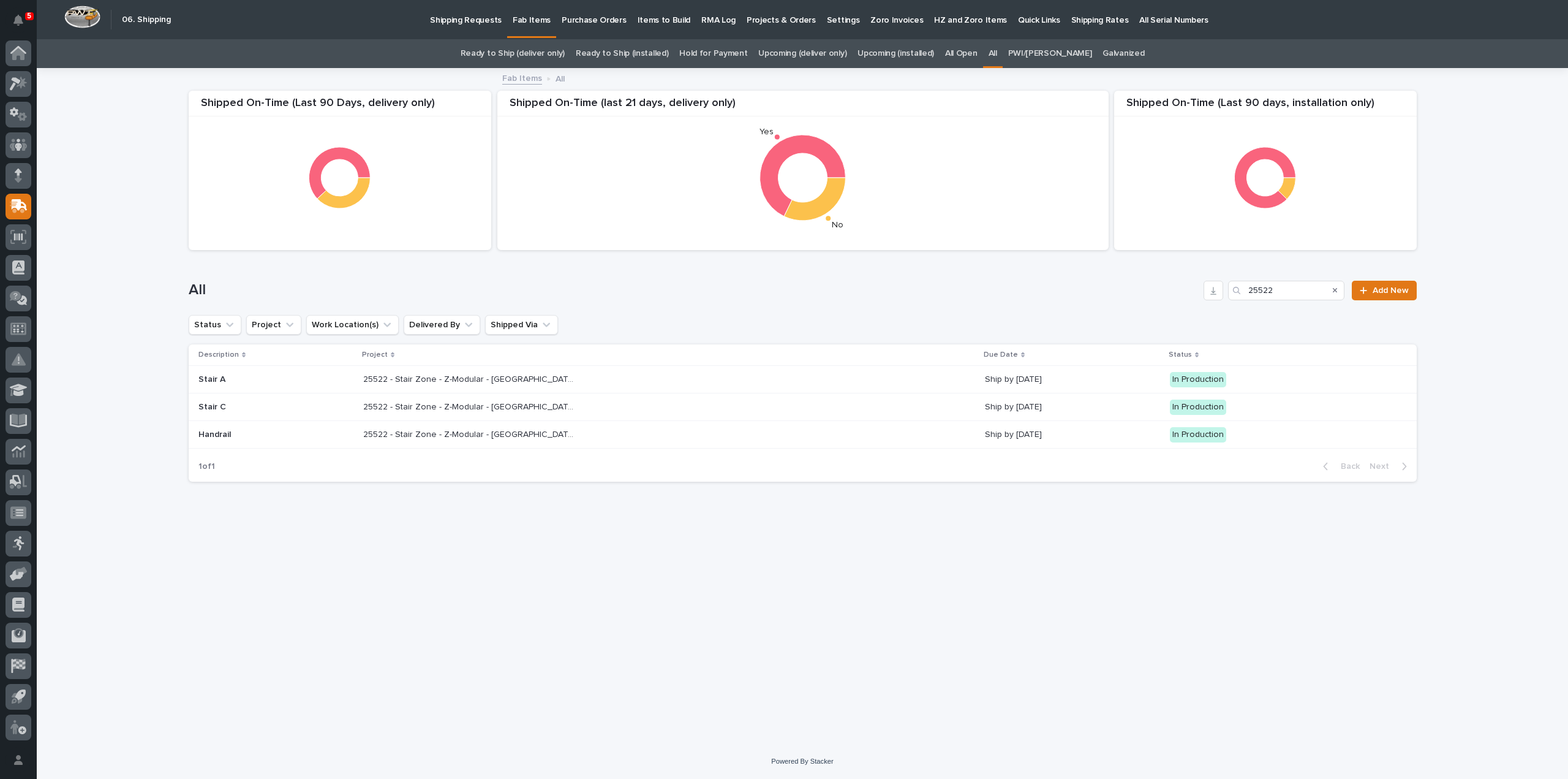
drag, startPoint x: 1249, startPoint y: 297, endPoint x: 1238, endPoint y: 298, distance: 11.0
click at [1238, 298] on div "25522" at bounding box center [1286, 290] width 117 height 19
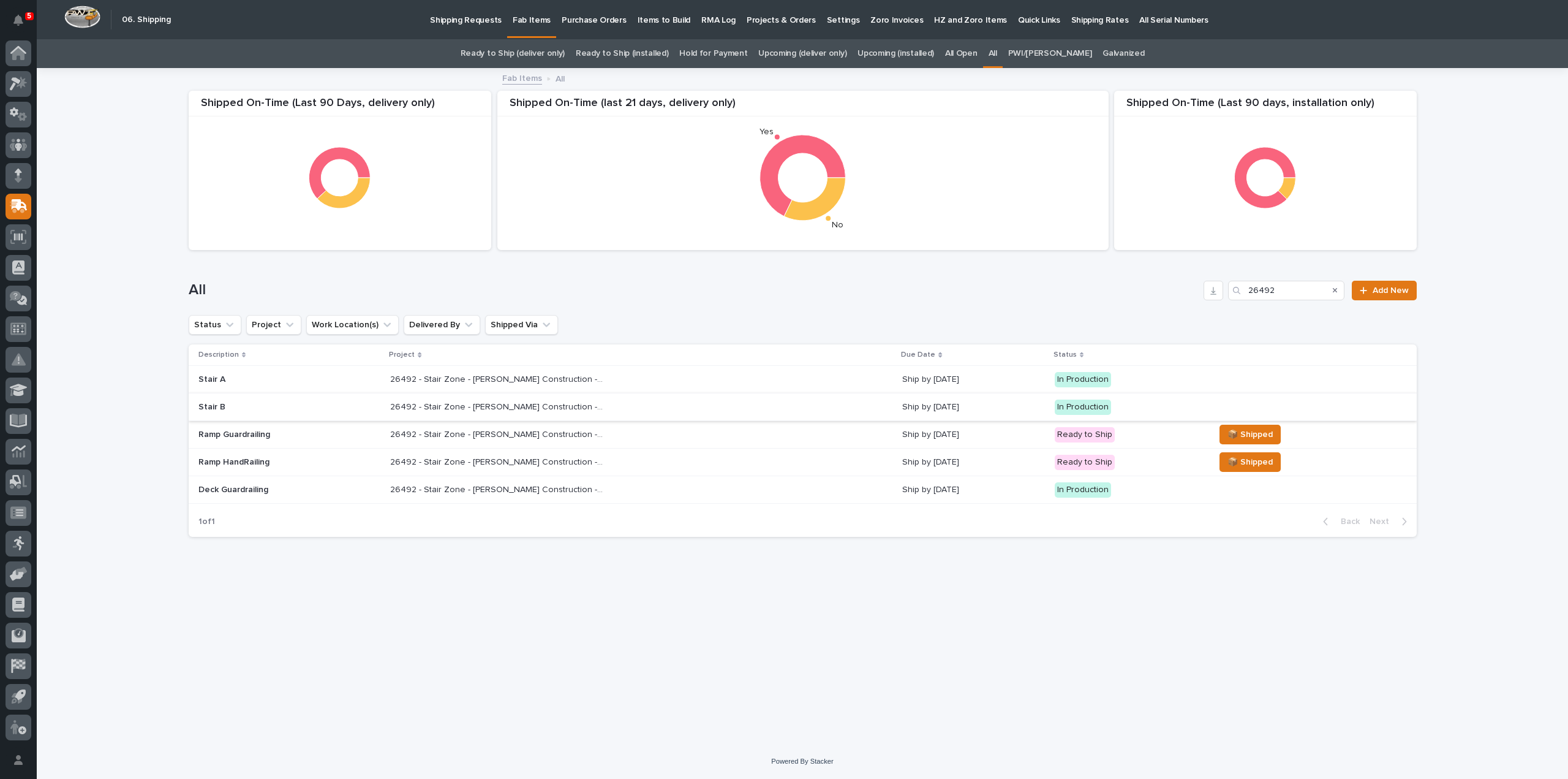
type input "26492"
click at [522, 406] on p "26492 - Stair Zone - [PERSON_NAME] Construction - Soar Platform Stairs & Railin…" at bounding box center [498, 406] width 217 height 13
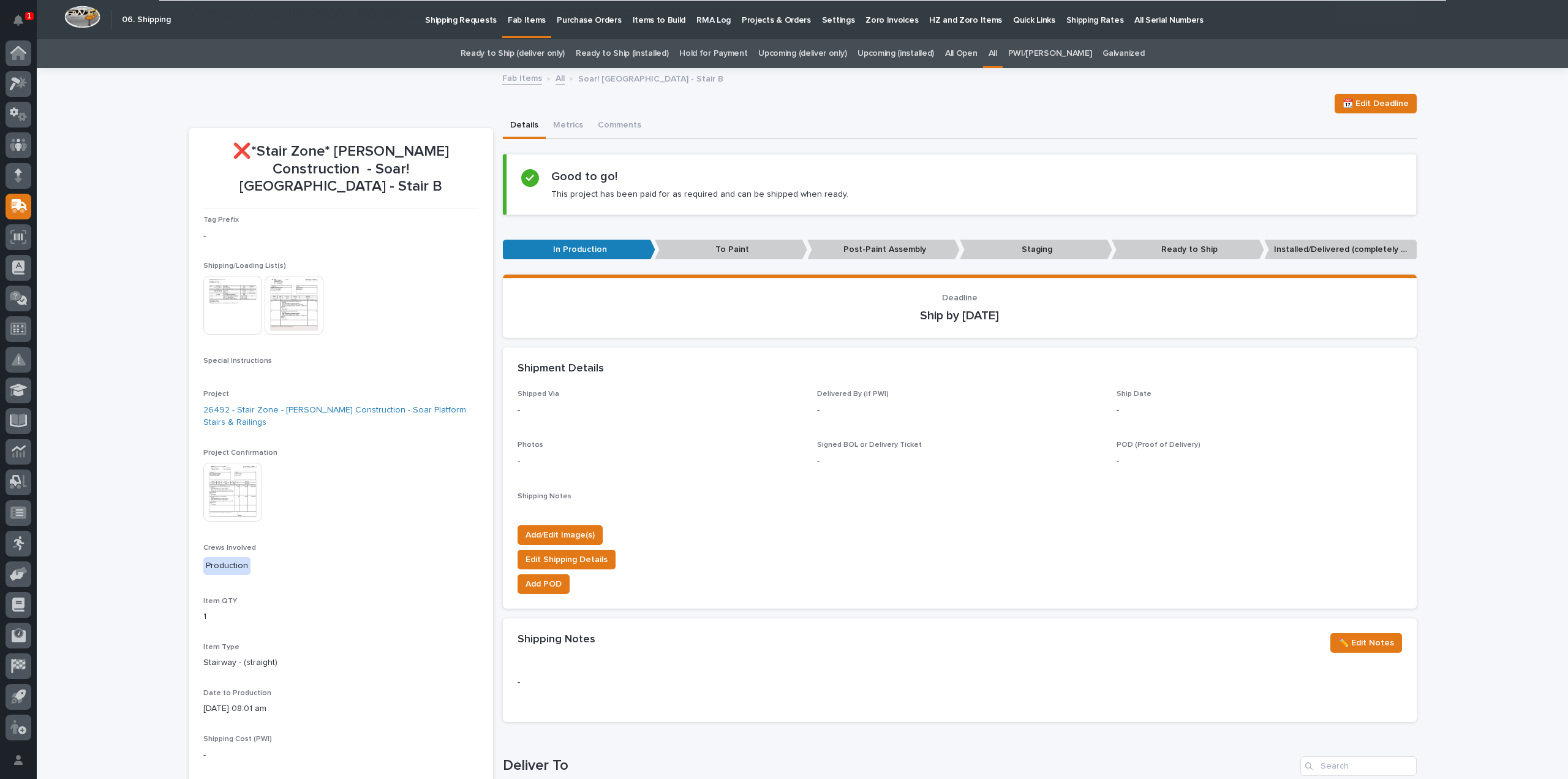
scroll to position [367, 0]
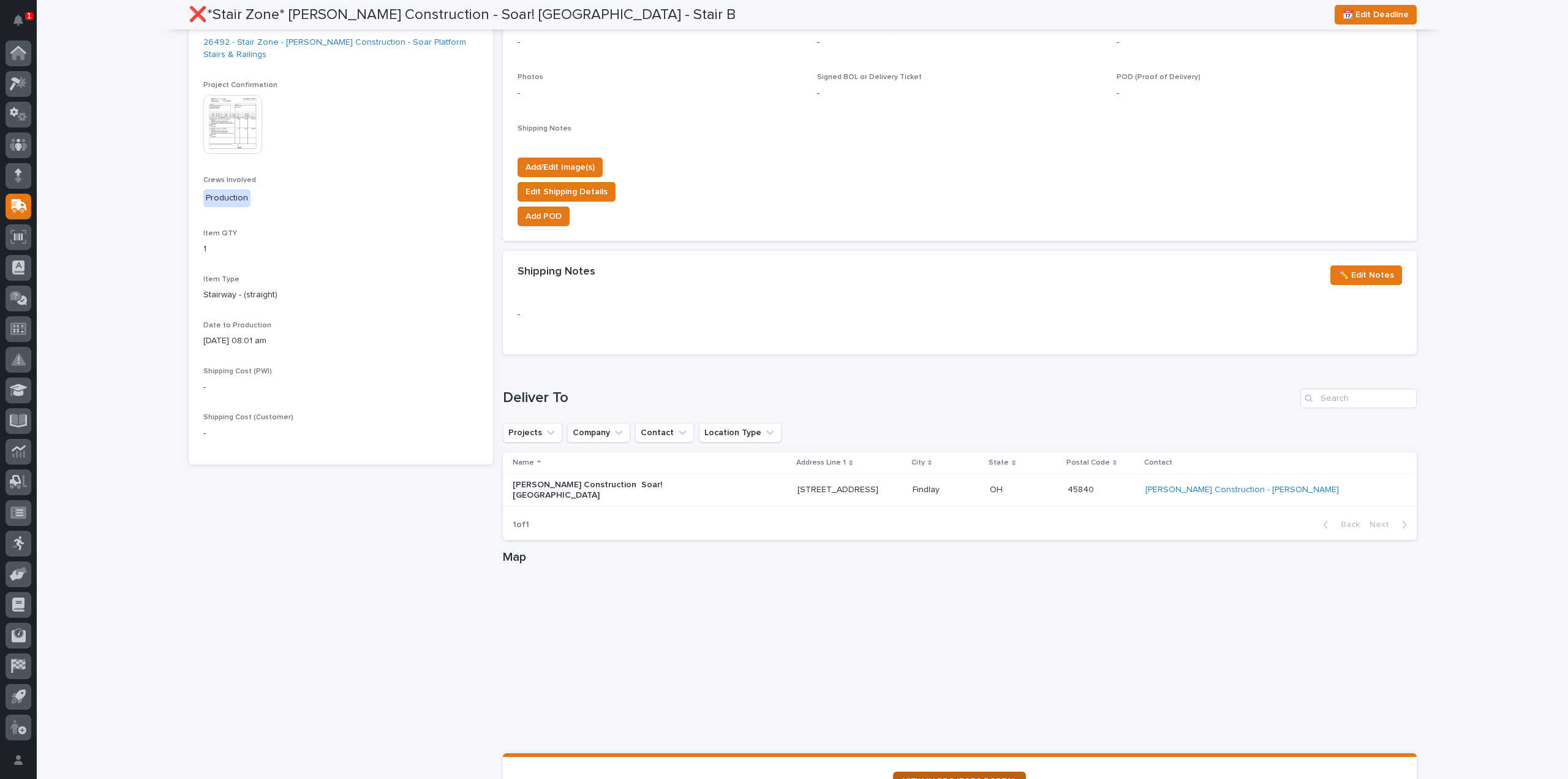
click at [965, 777] on span "VIEW IN PROJECTS PORTAL" at bounding box center [959, 781] width 113 height 8
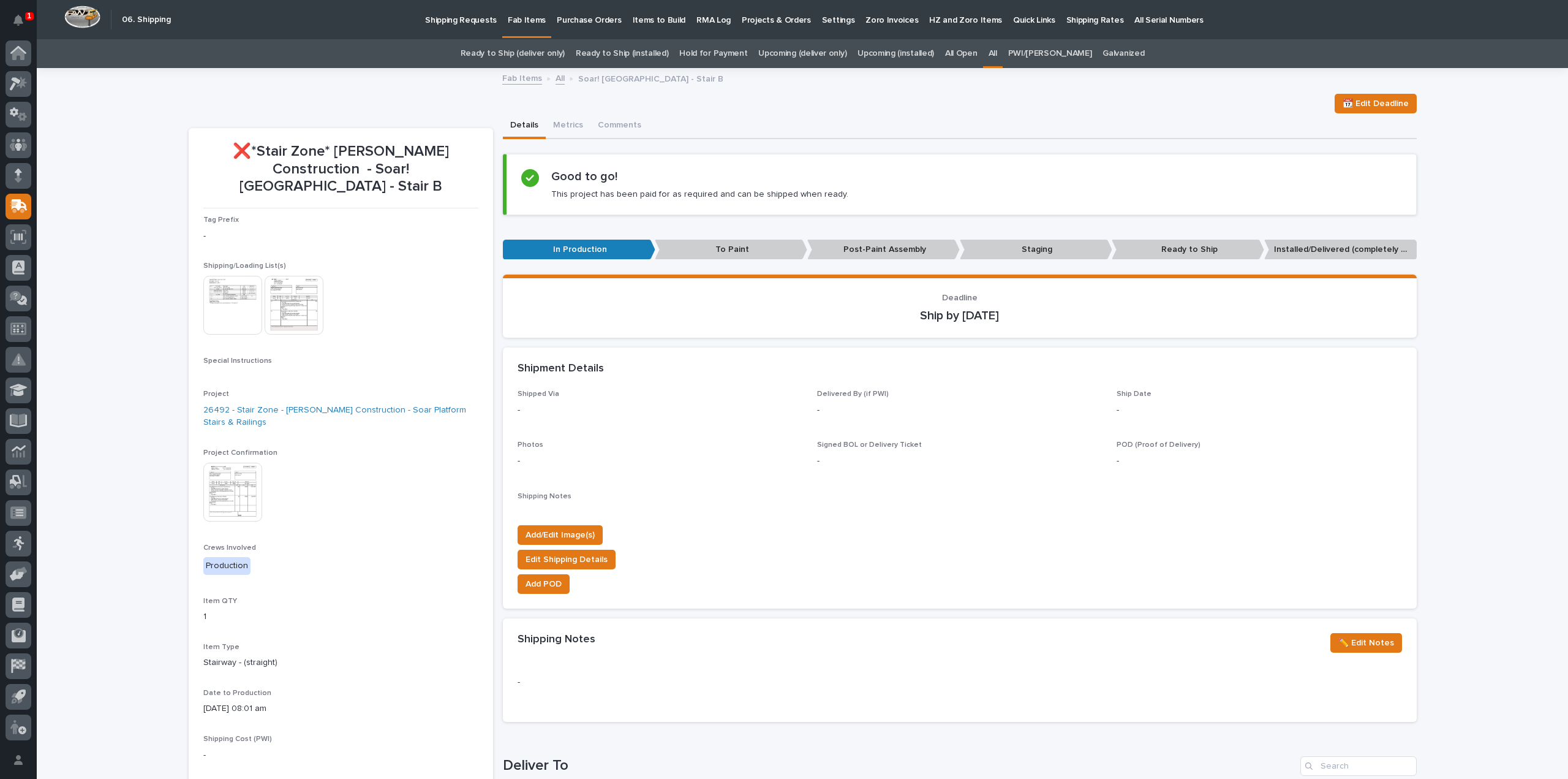
click at [997, 56] on link "All" at bounding box center [993, 54] width 8 height 29
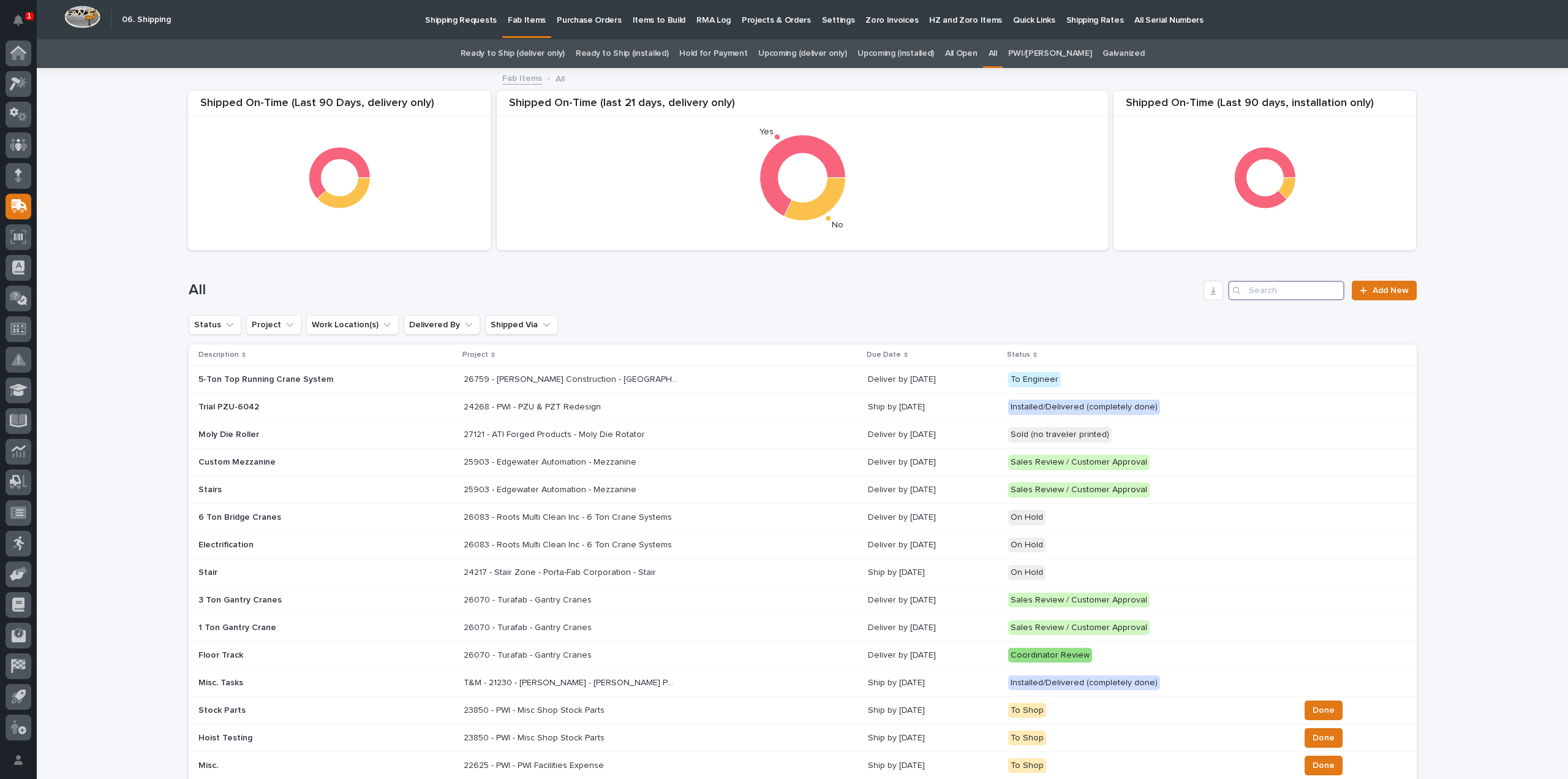
click at [1309, 292] on input "Search" at bounding box center [1286, 290] width 117 height 19
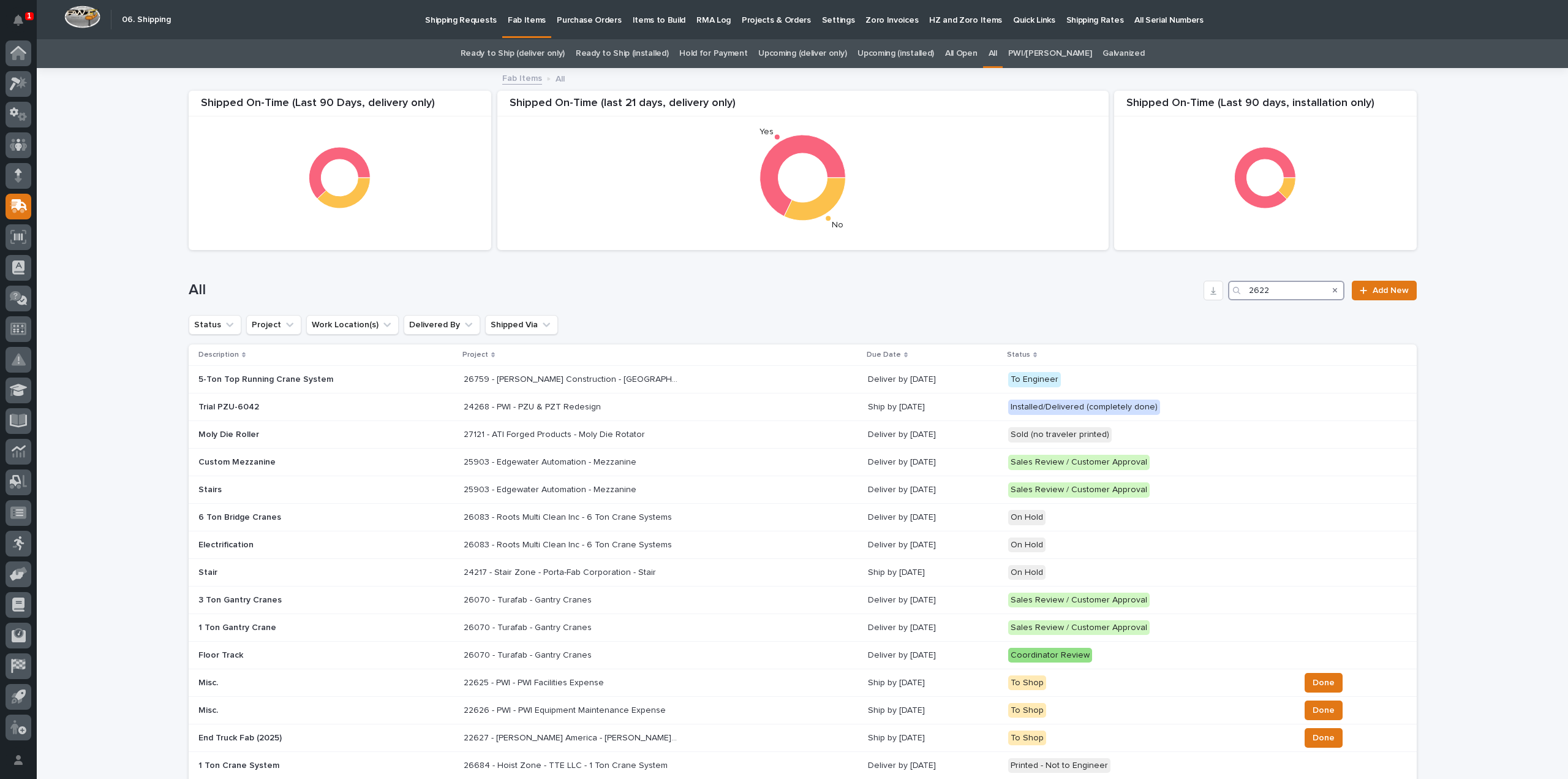
type input "26221"
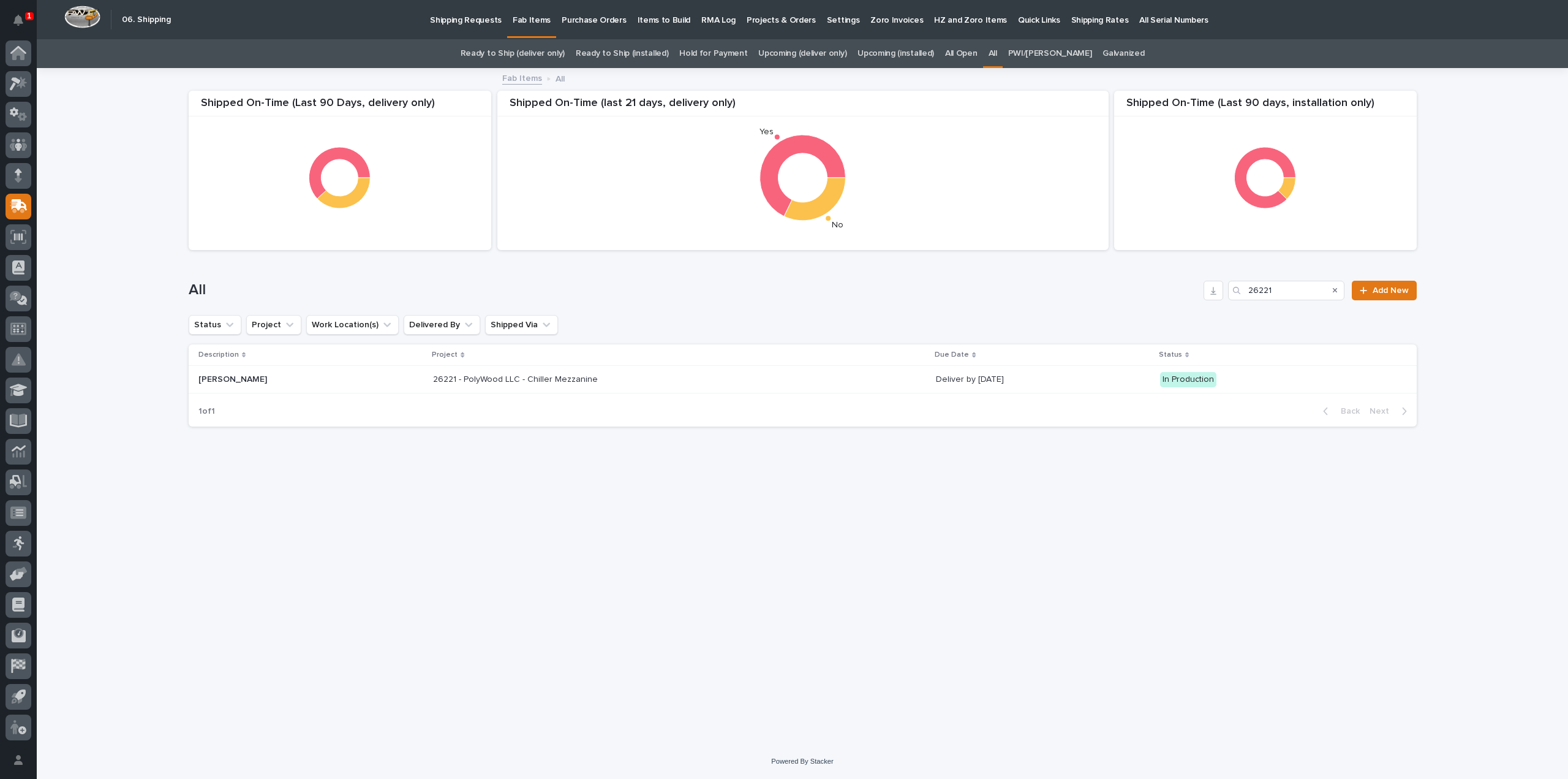
click at [398, 383] on p "Chiller Mezzanine" at bounding box center [305, 380] width 214 height 10
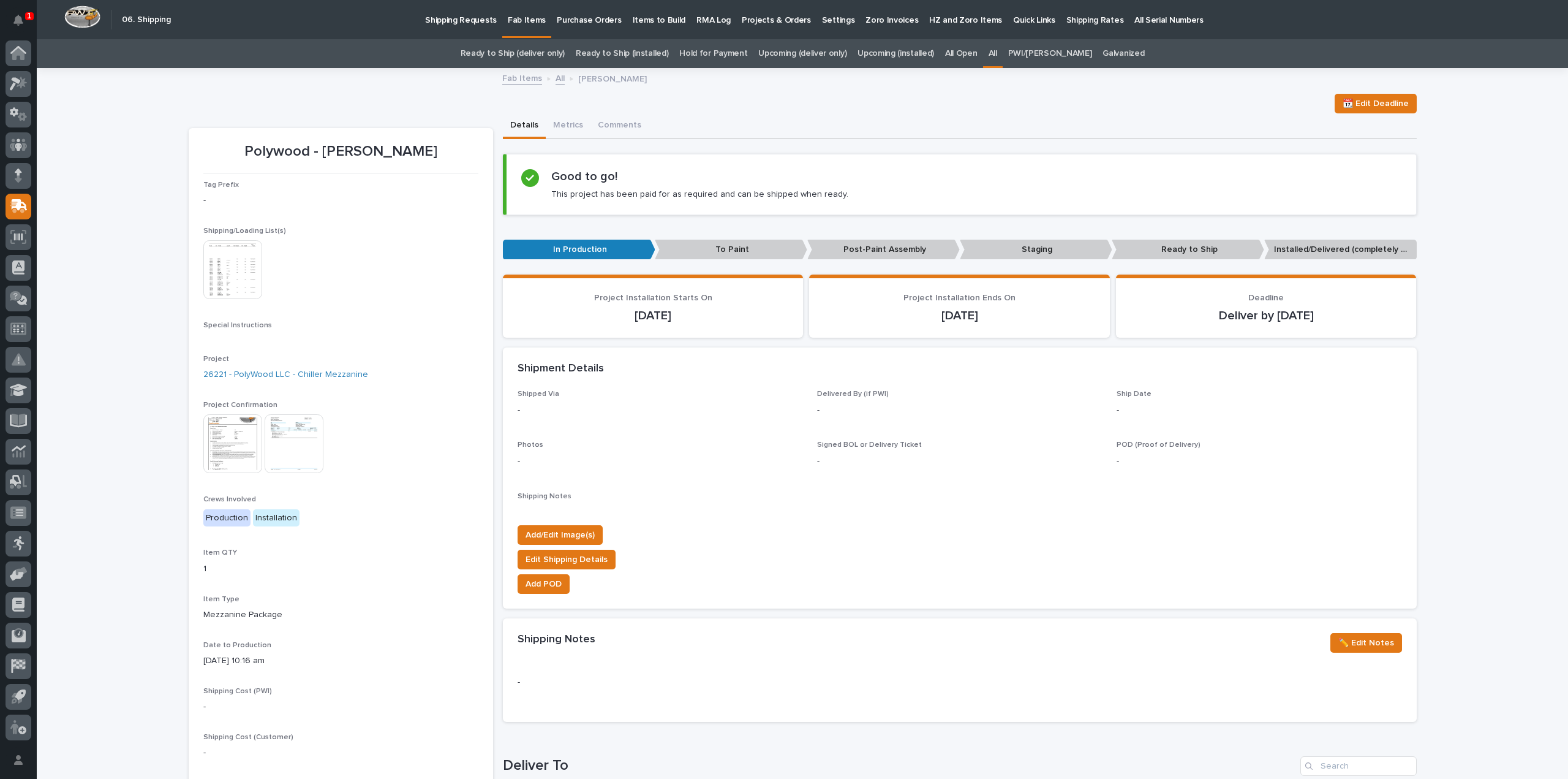
click at [229, 273] on img at bounding box center [233, 270] width 59 height 59
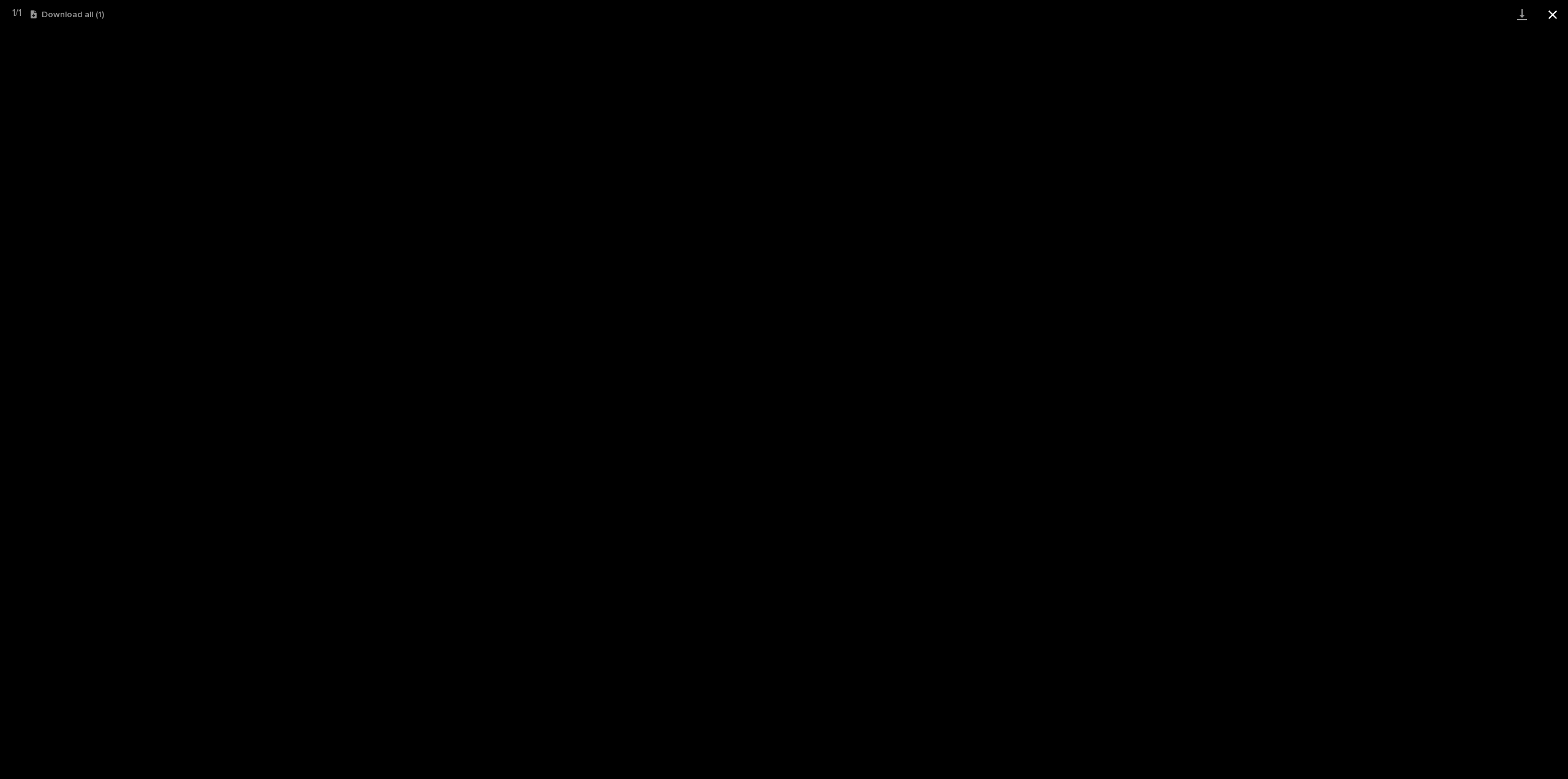
click at [1551, 16] on button "Close gallery" at bounding box center [1552, 14] width 30 height 29
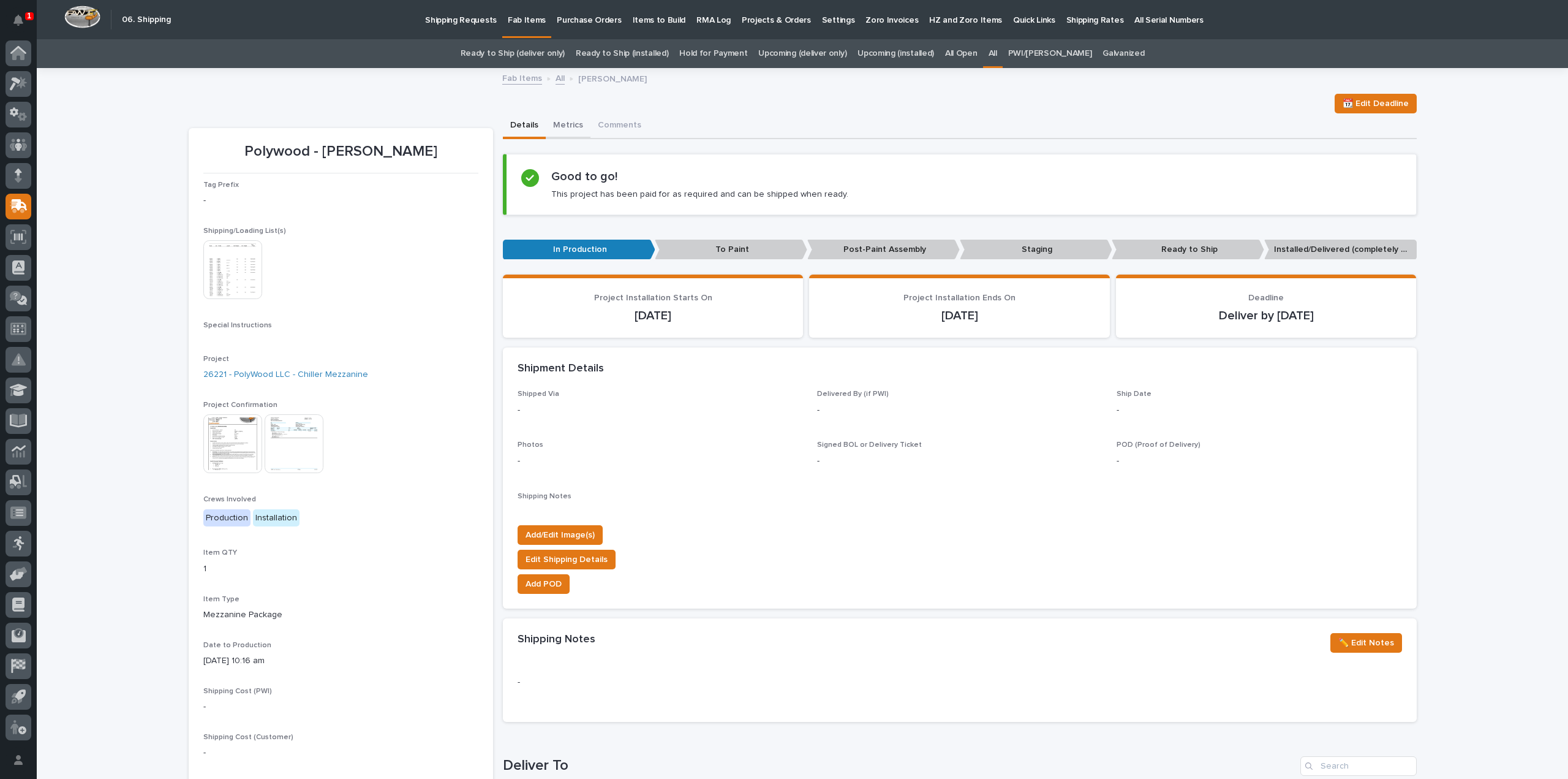
click at [562, 123] on button "Metrics" at bounding box center [568, 126] width 45 height 26
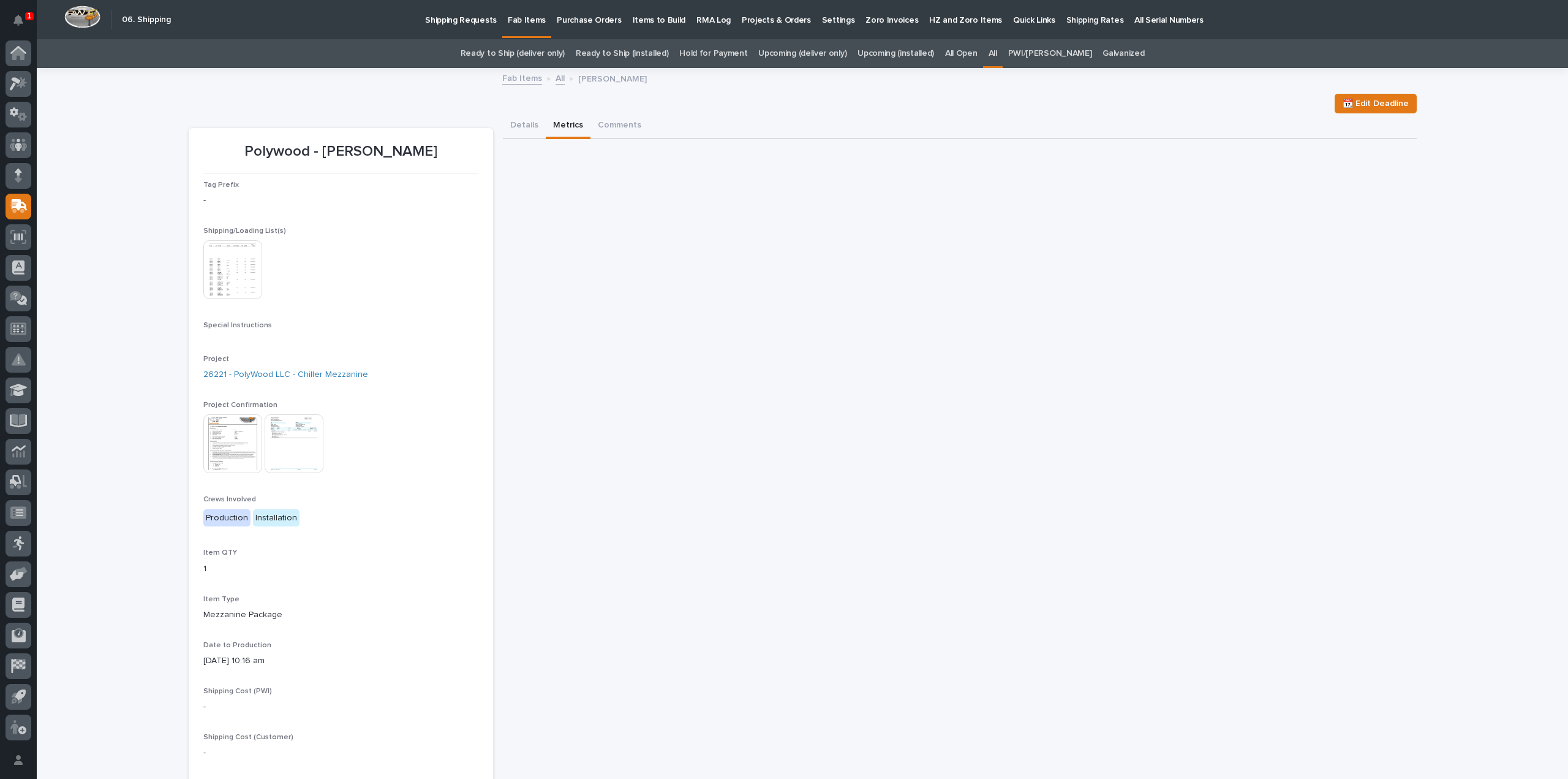
click at [995, 51] on link "All" at bounding box center [993, 54] width 8 height 29
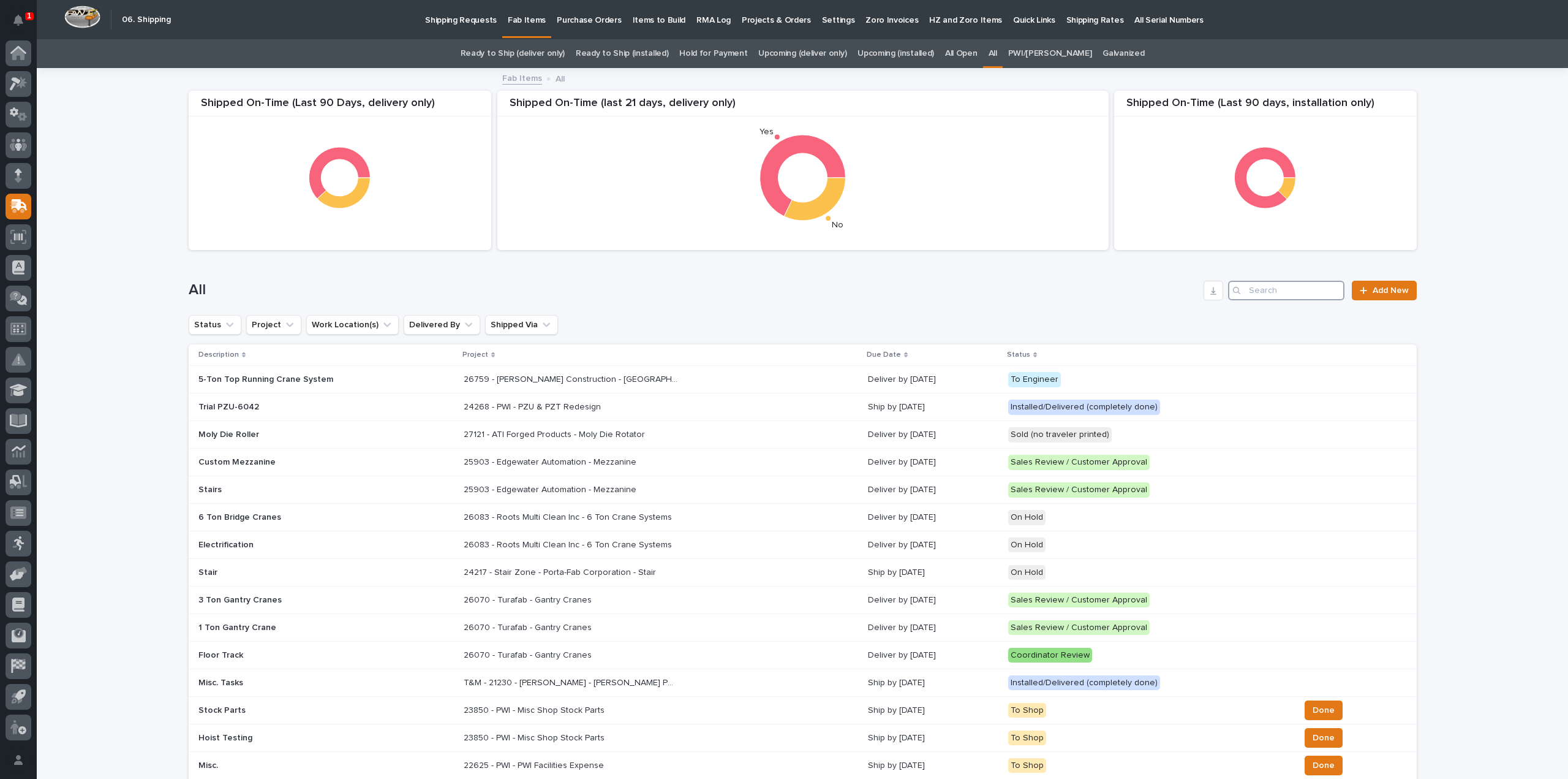
click at [1300, 294] on input "Search" at bounding box center [1286, 290] width 117 height 19
type input "26221"
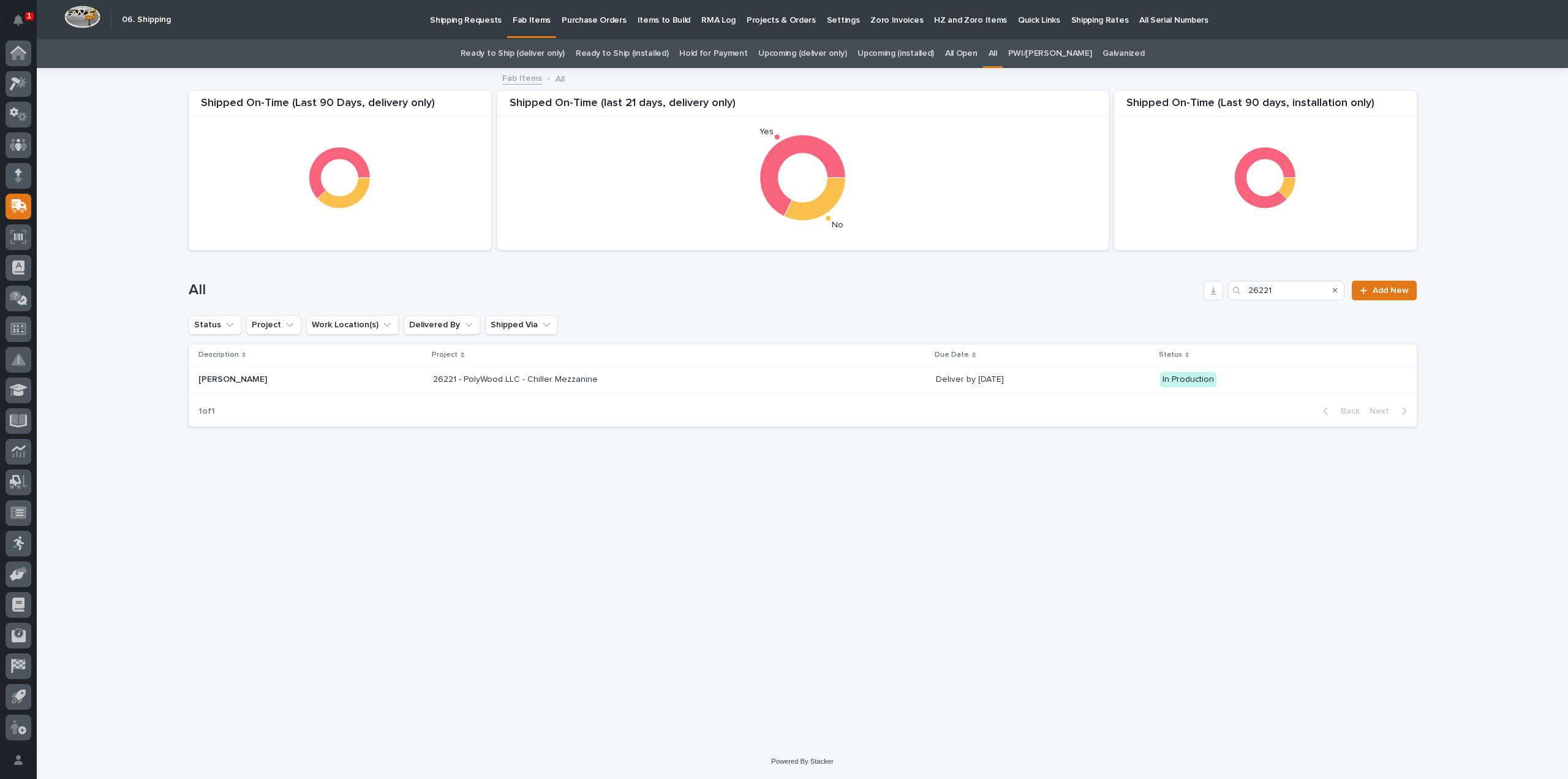
click at [511, 378] on p "26221 - PolyWood LLC - Chiller Mezzanine" at bounding box center [516, 378] width 167 height 13
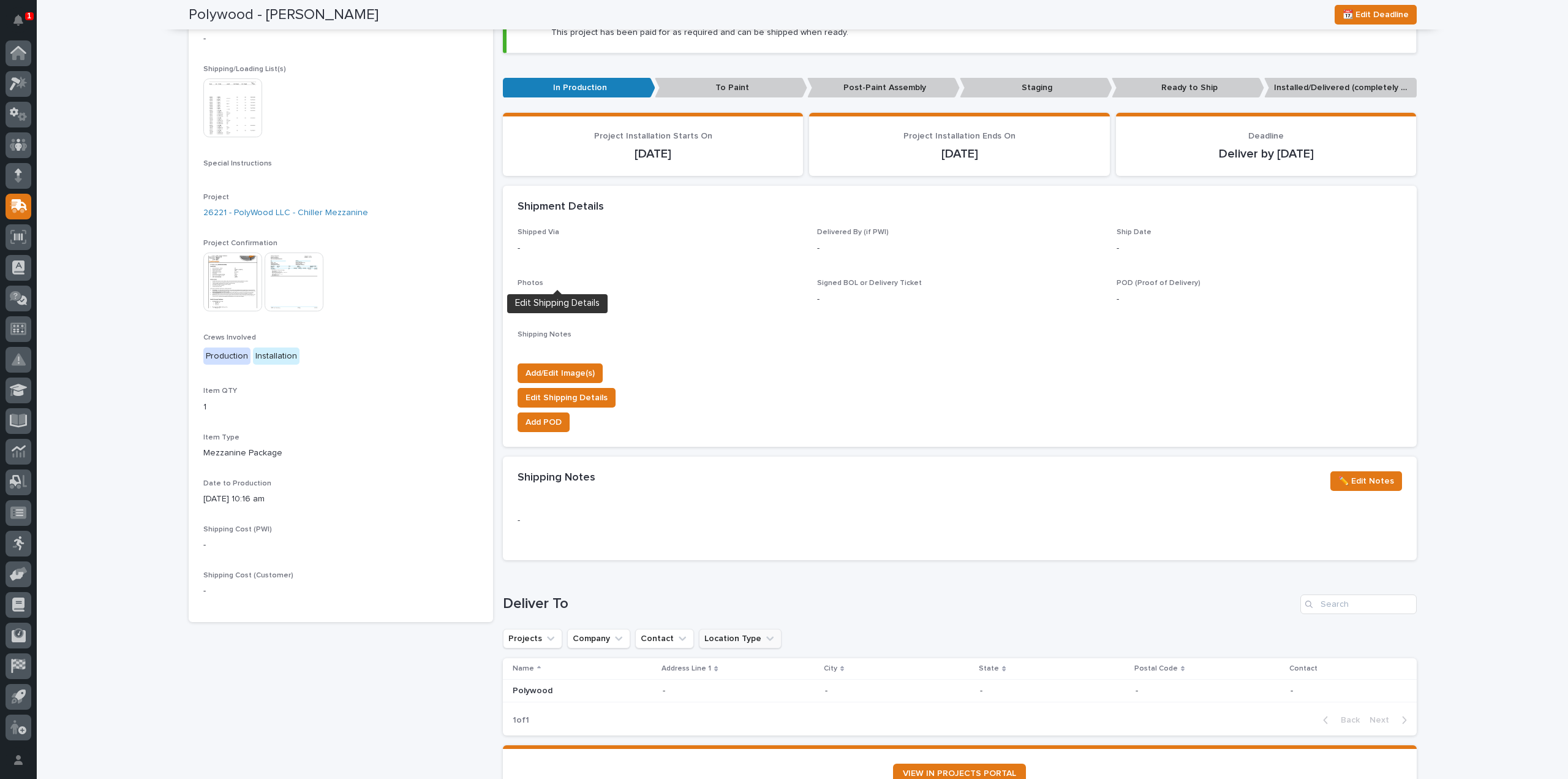
scroll to position [286, 0]
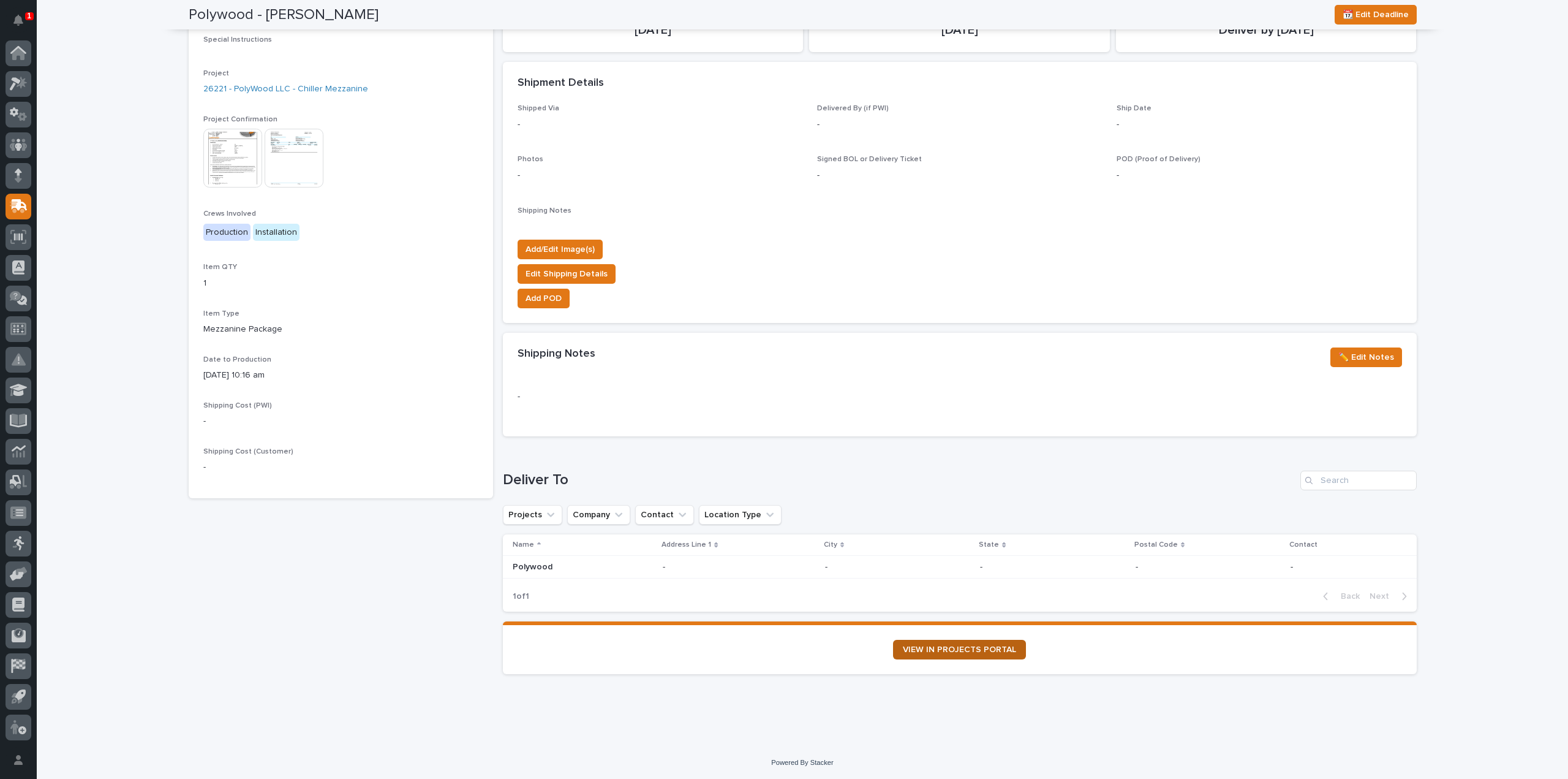
click at [934, 655] on link "VIEW IN PROJECTS PORTAL" at bounding box center [959, 649] width 133 height 19
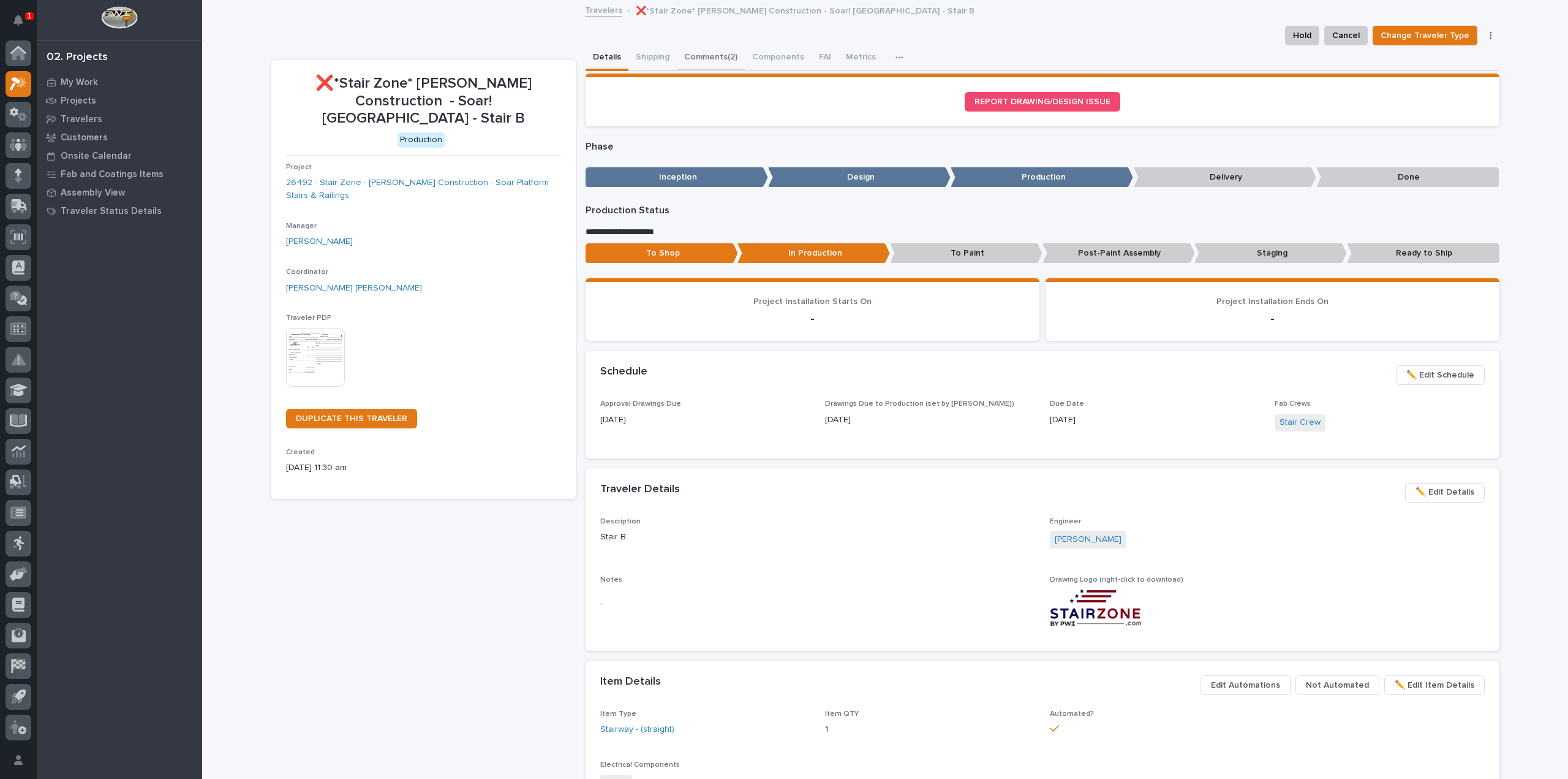
click at [717, 58] on button "Comments (2)" at bounding box center [711, 58] width 68 height 26
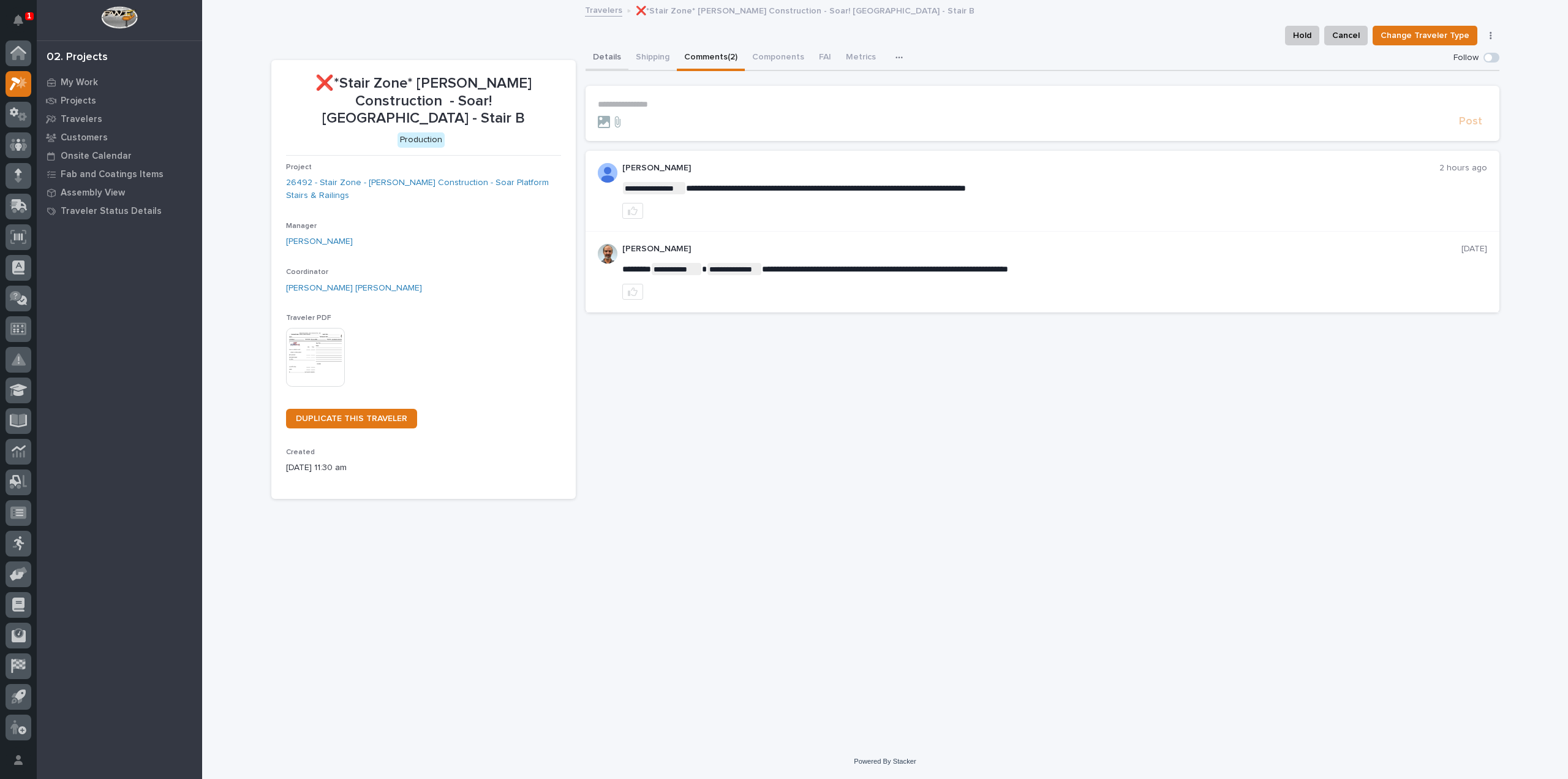
click at [608, 56] on button "Details" at bounding box center [607, 58] width 43 height 26
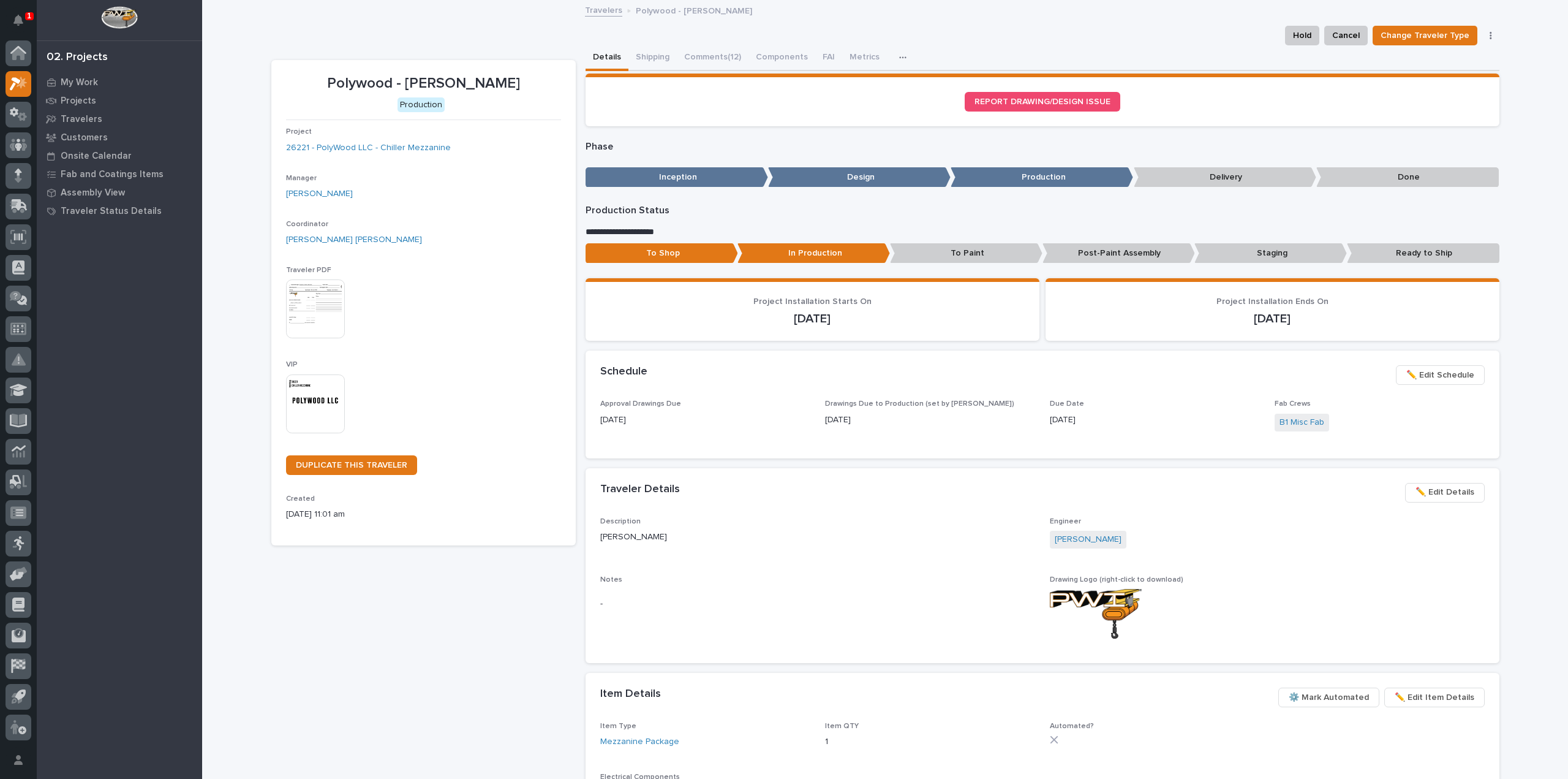
click at [411, 606] on div "Polywood - [PERSON_NAME] Production Project 26221 - PolyWood LLC - [PERSON_NAME…" at bounding box center [424, 586] width 305 height 1051
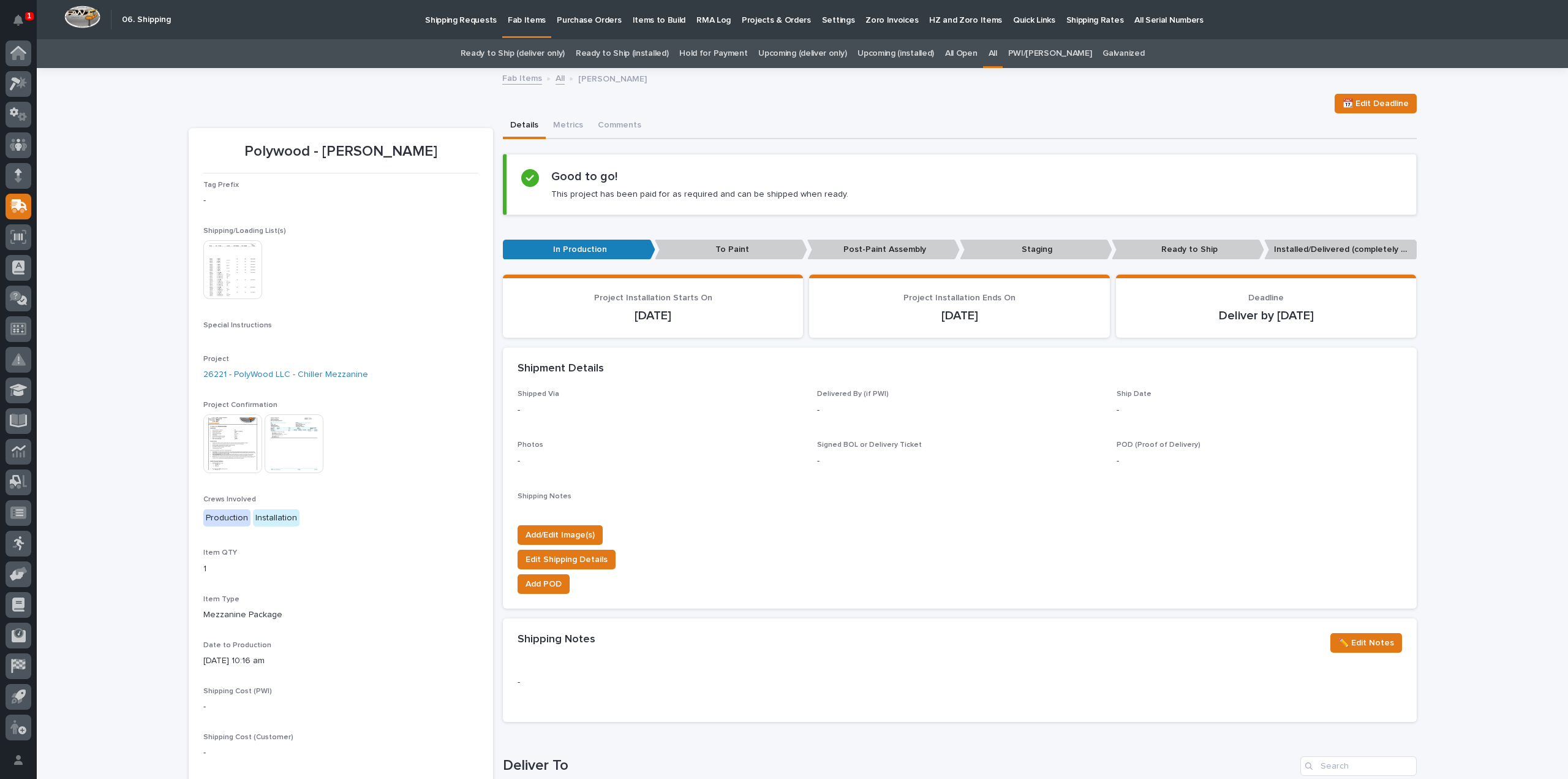
click at [997, 53] on link "All" at bounding box center [993, 54] width 8 height 29
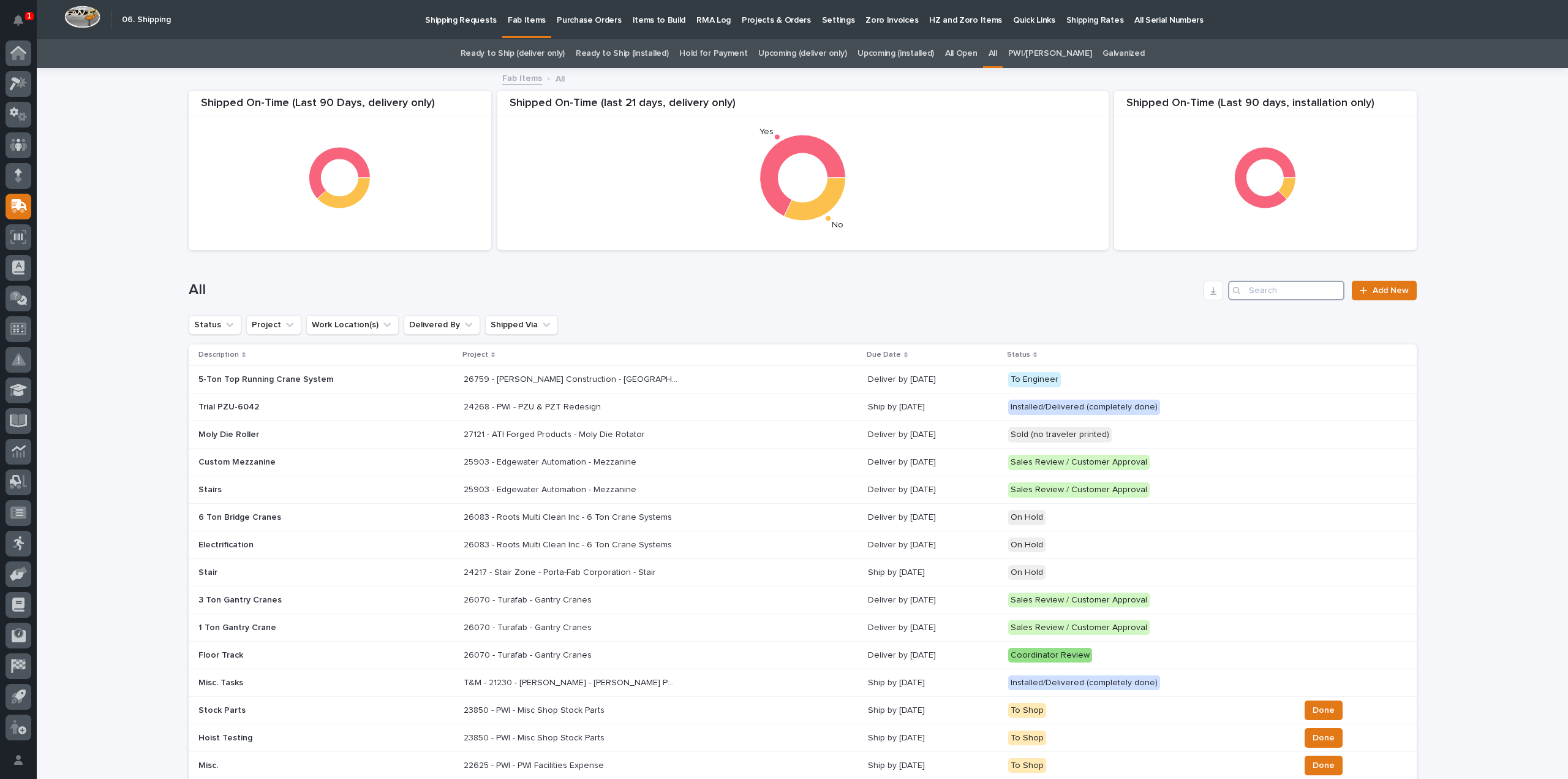
click at [1273, 290] on input "Search" at bounding box center [1286, 290] width 117 height 19
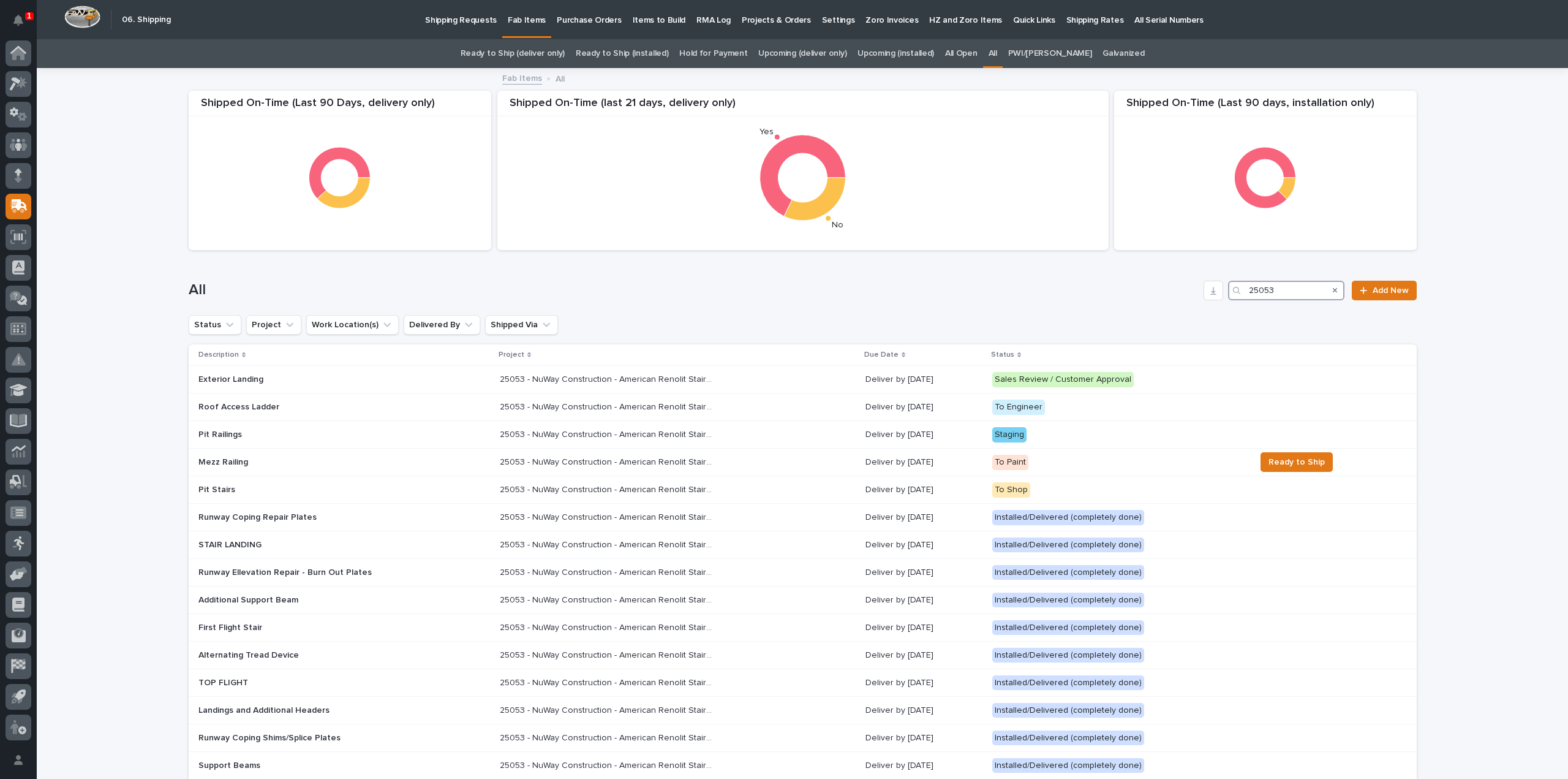
drag, startPoint x: 1285, startPoint y: 286, endPoint x: 1199, endPoint y: 306, distance: 88.3
click at [1199, 306] on div "All 25053 Add New" at bounding box center [802, 285] width 1228 height 59
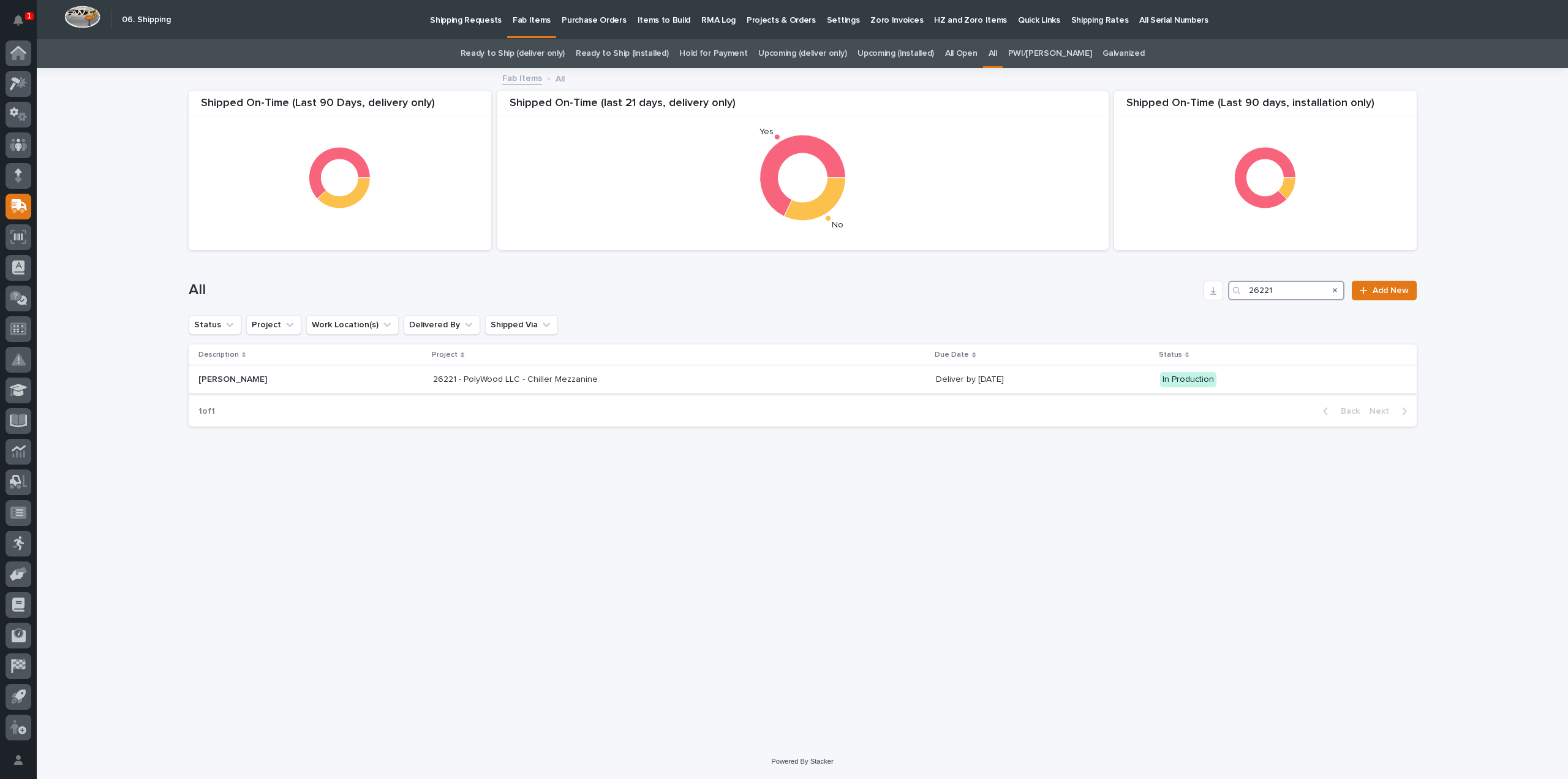
type input "26221"
click at [566, 383] on p "26221 - PolyWood LLC - Chiller Mezzanine" at bounding box center [516, 378] width 167 height 13
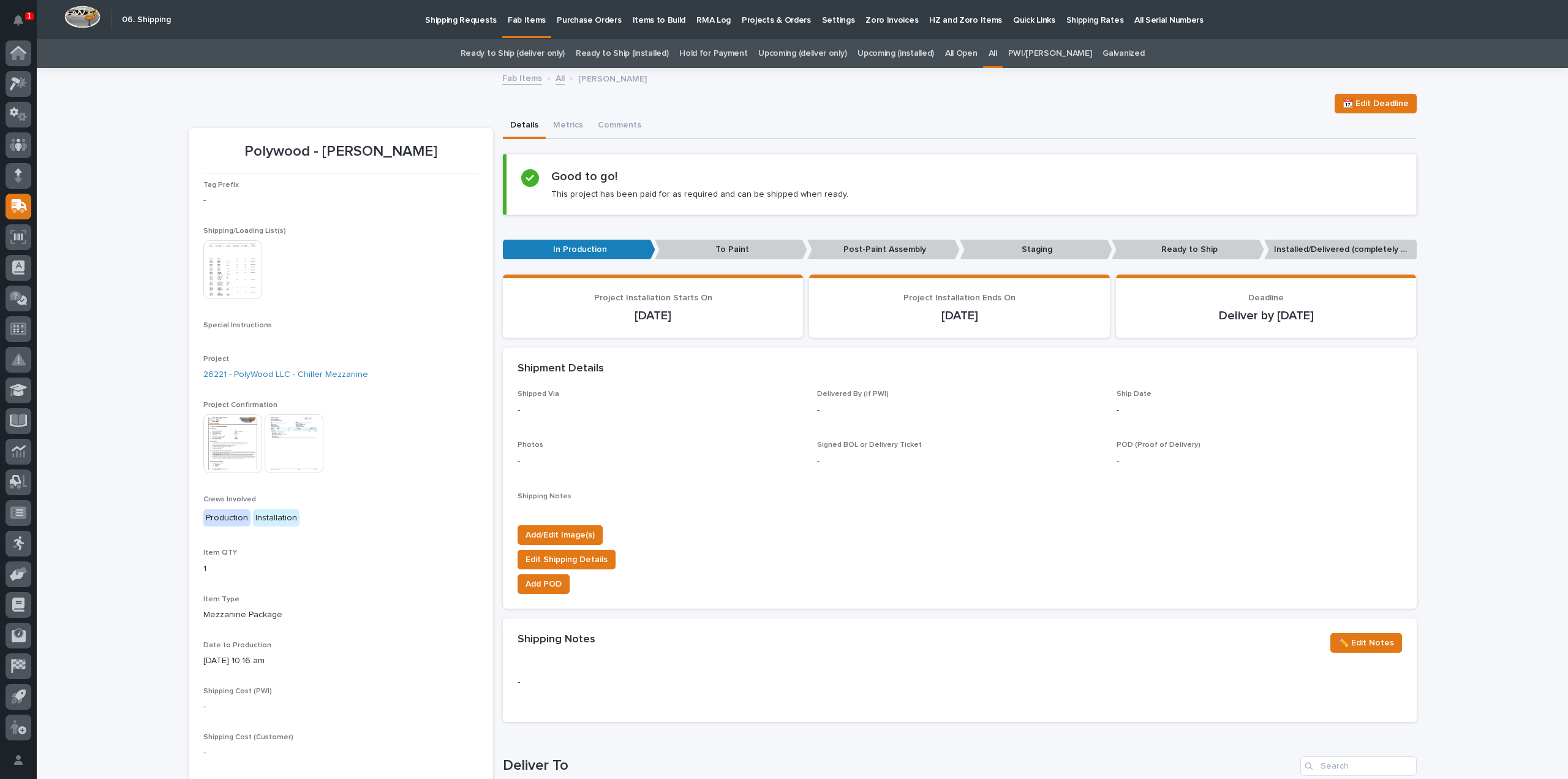
scroll to position [286, 0]
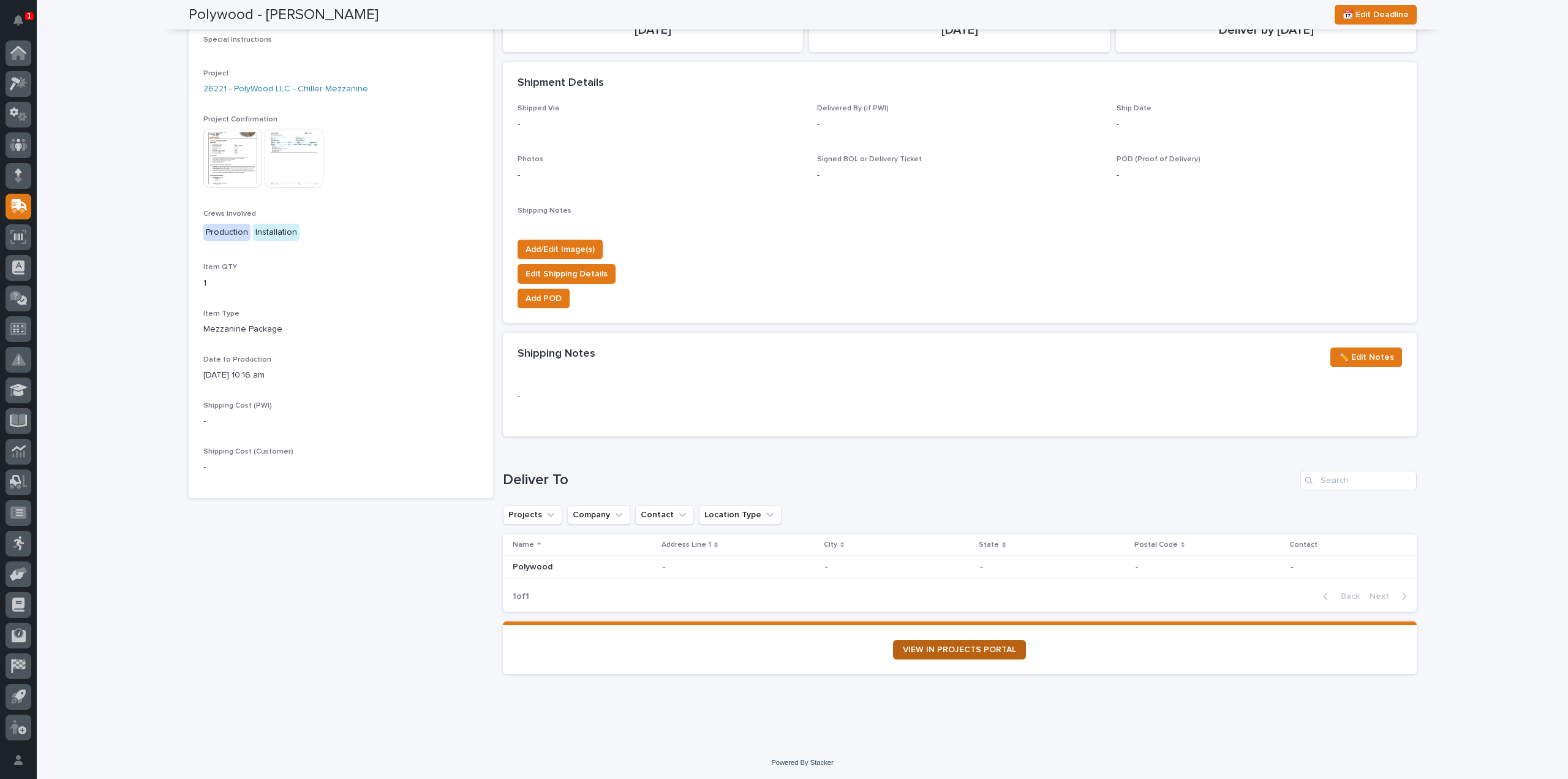
click at [932, 650] on span "VIEW IN PROJECTS PORTAL" at bounding box center [959, 649] width 113 height 8
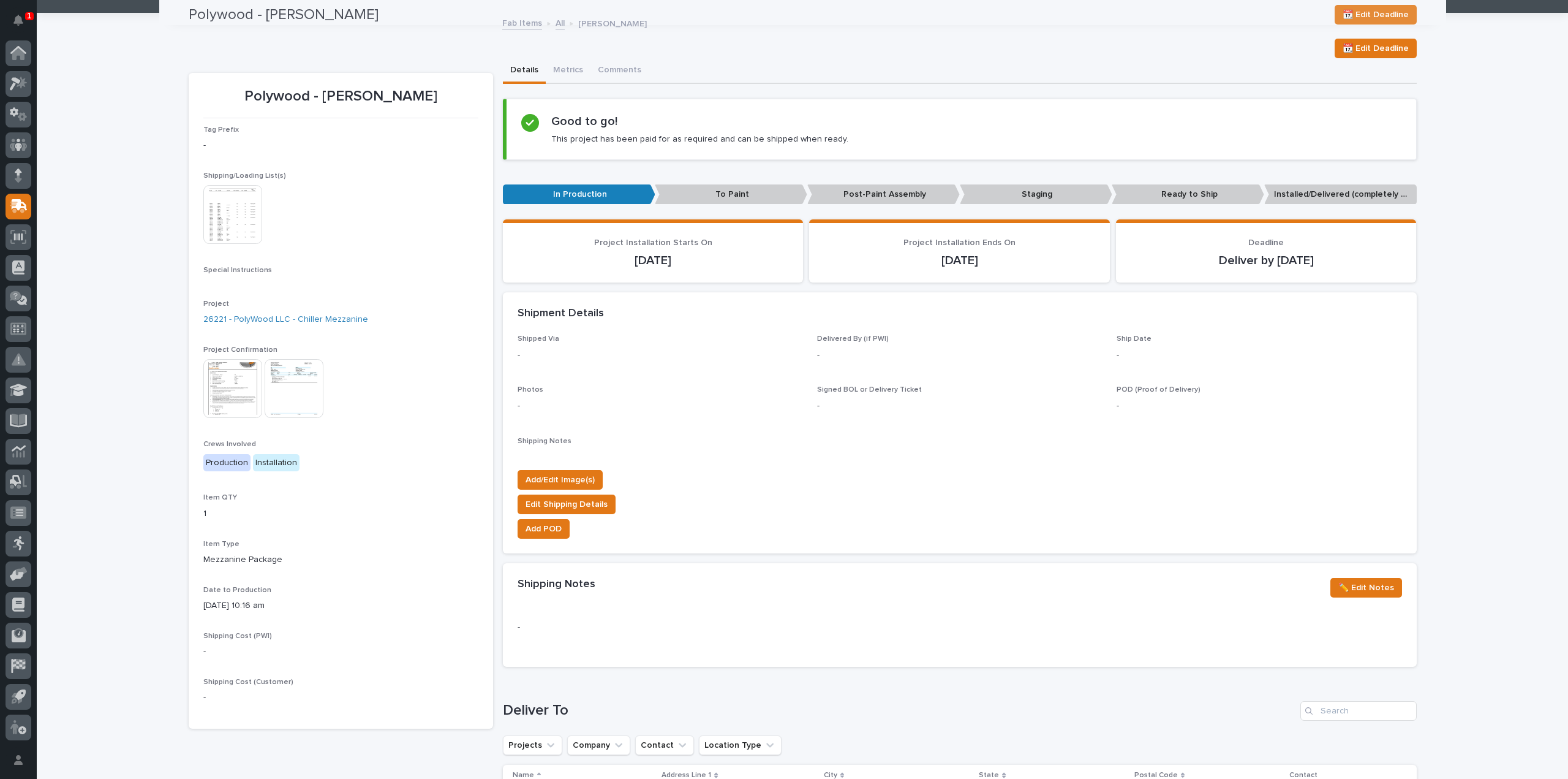
scroll to position [0, 0]
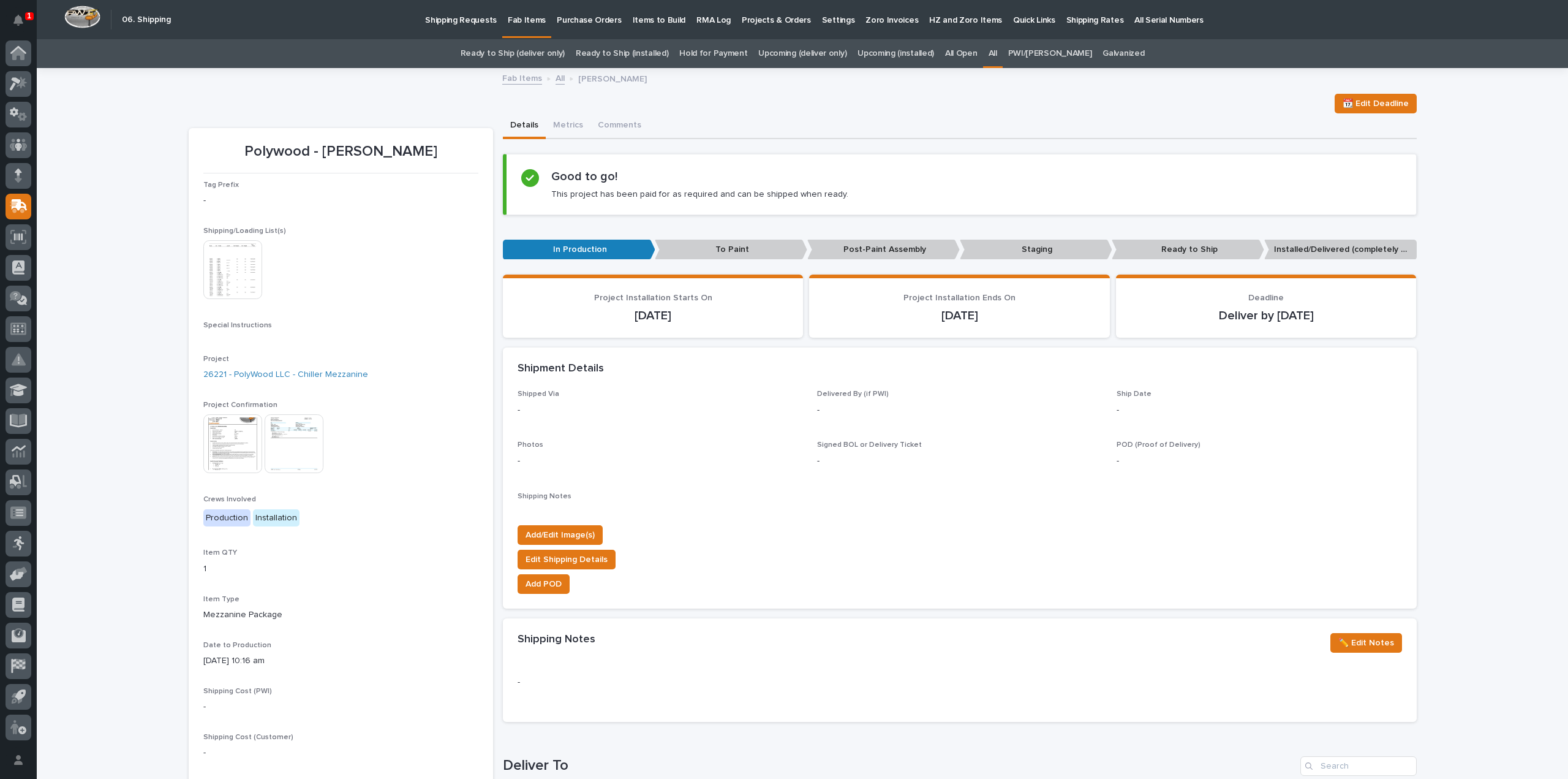
click at [997, 56] on link "All" at bounding box center [993, 54] width 8 height 29
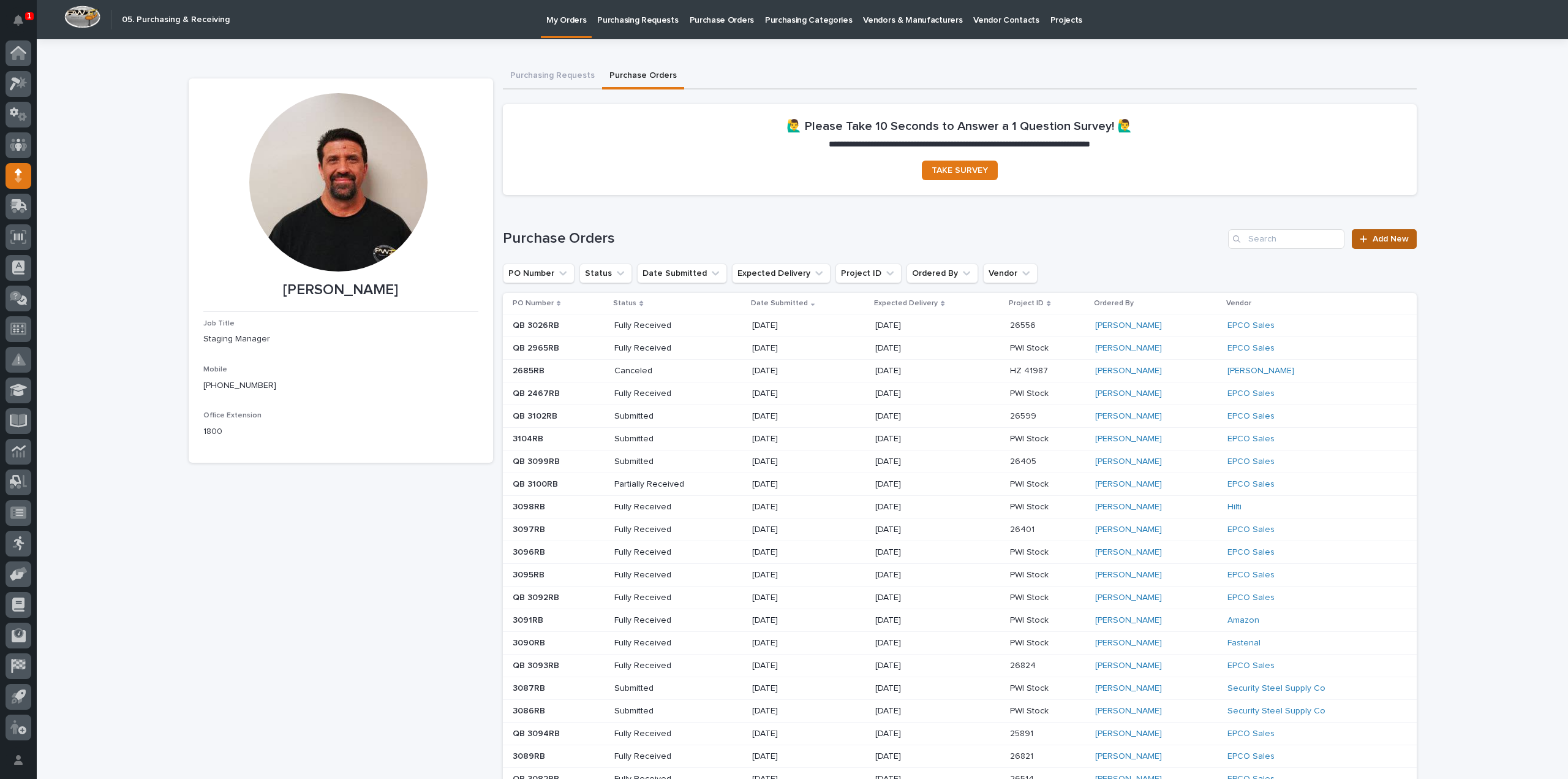
drag, startPoint x: 0, startPoint y: 0, endPoint x: 1403, endPoint y: 235, distance: 1422.5
click at [1403, 235] on span "Add New" at bounding box center [1390, 238] width 36 height 8
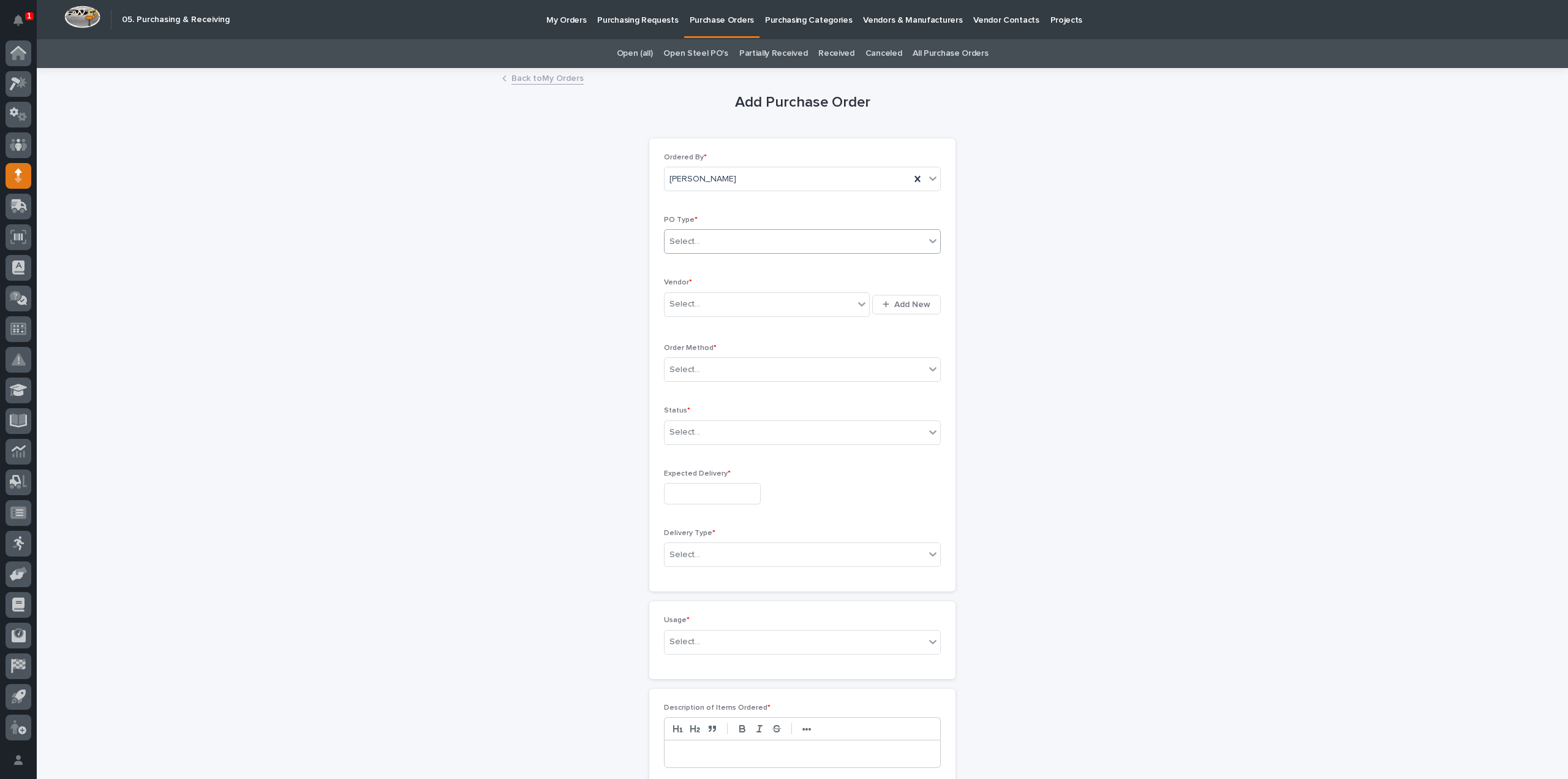
click at [739, 242] on div "Select..." at bounding box center [795, 241] width 260 height 20
click at [679, 287] on div "Paper" at bounding box center [797, 285] width 275 height 21
click at [678, 304] on div "Select..." at bounding box center [684, 304] width 30 height 13
type input "****"
click at [684, 325] on div "EPCO Sales" at bounding box center [763, 326] width 206 height 21
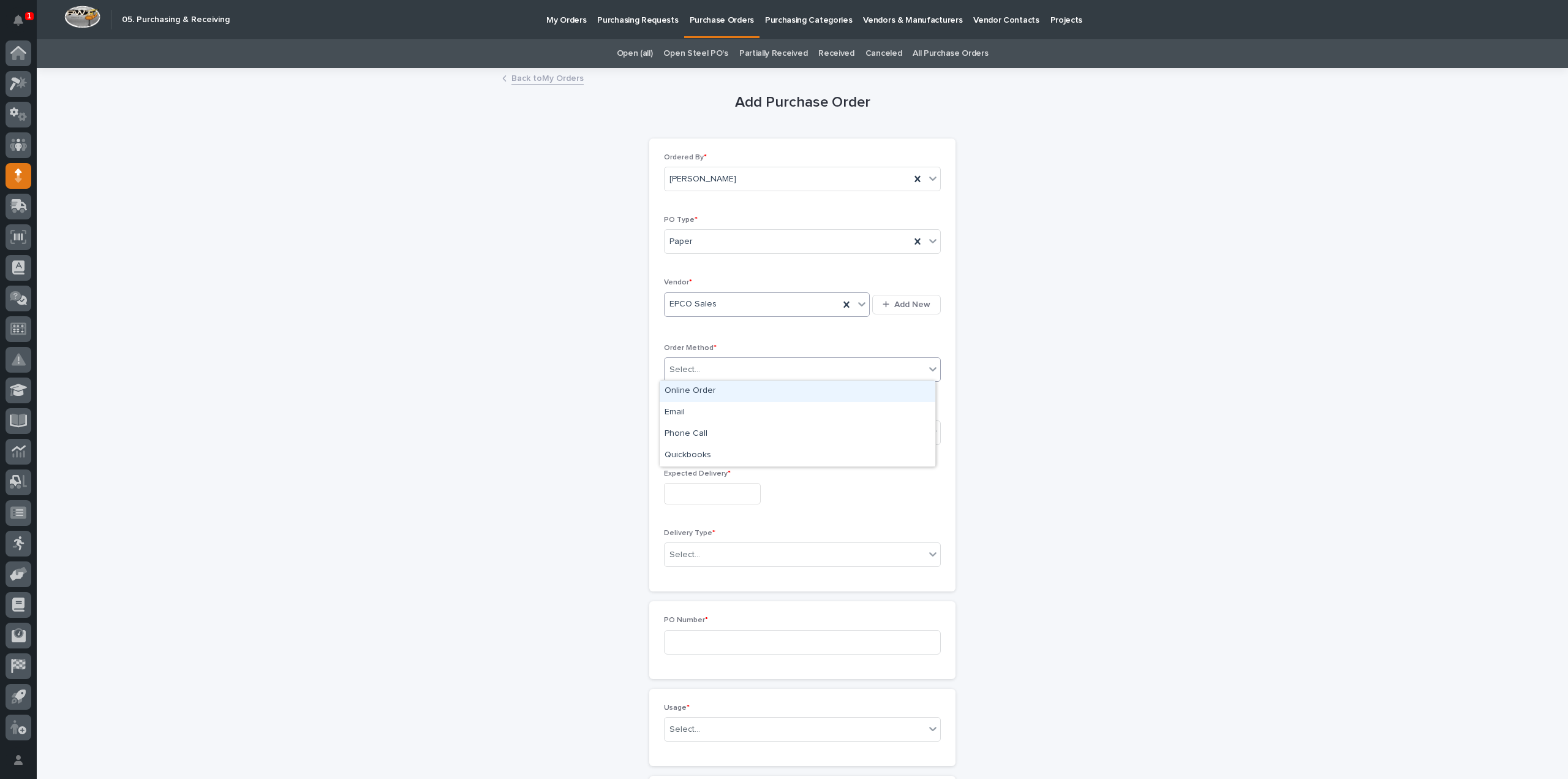
click at [682, 366] on div "Select..." at bounding box center [684, 370] width 30 height 13
click at [696, 390] on div "Online Order" at bounding box center [797, 391] width 275 height 21
click at [697, 432] on div "Select..." at bounding box center [795, 432] width 260 height 20
click at [689, 476] on div "Submitted" at bounding box center [797, 475] width 275 height 21
click at [689, 494] on input "text" at bounding box center [712, 493] width 97 height 21
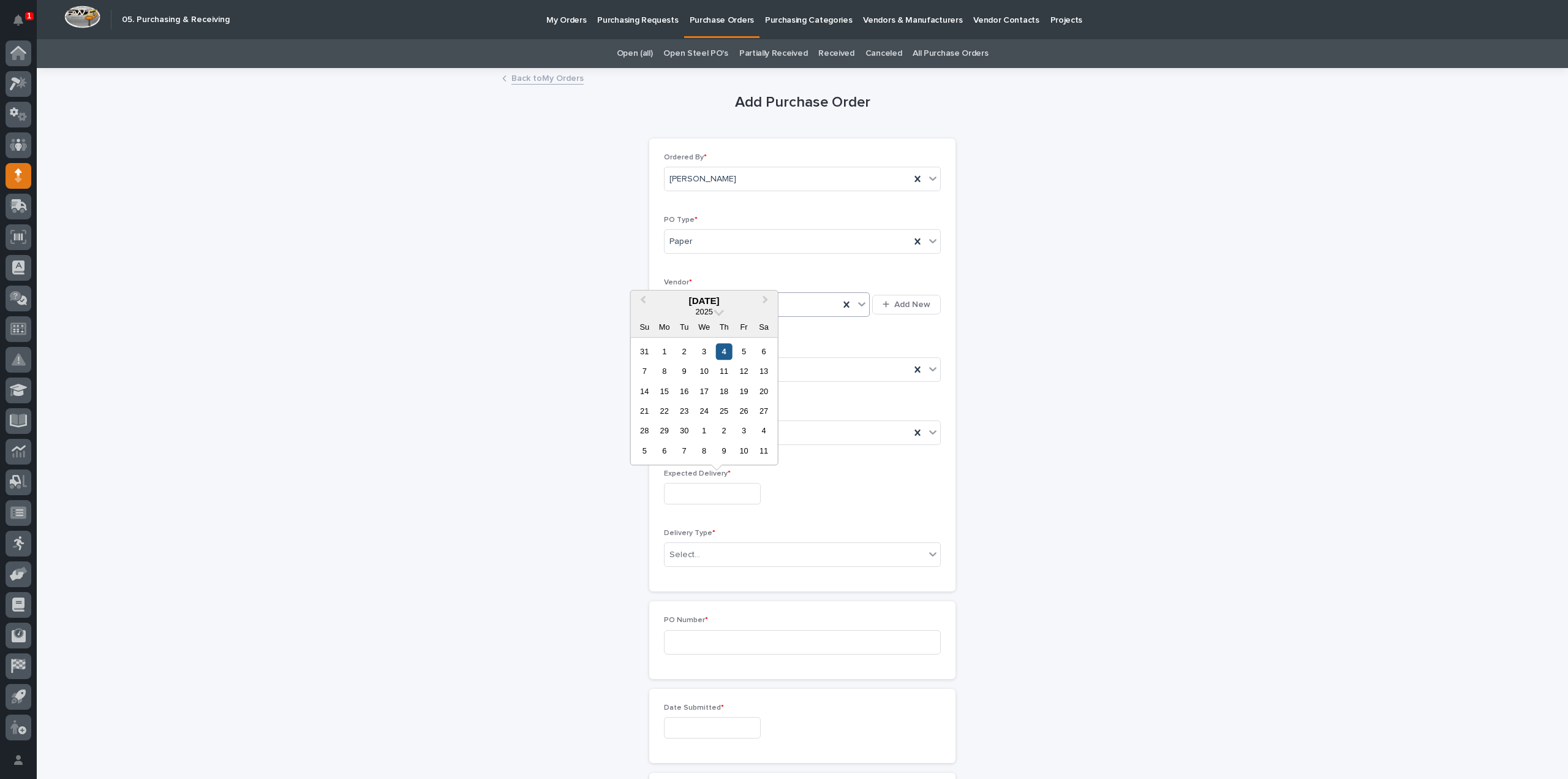
click at [722, 349] on div "4" at bounding box center [724, 351] width 17 height 17
type input "**********"
drag, startPoint x: 672, startPoint y: 553, endPoint x: 713, endPoint y: 555, distance: 41.0
click at [674, 553] on div "Select..." at bounding box center [684, 555] width 30 height 13
click at [715, 572] on div "Deliver to PWI" at bounding box center [797, 575] width 275 height 21
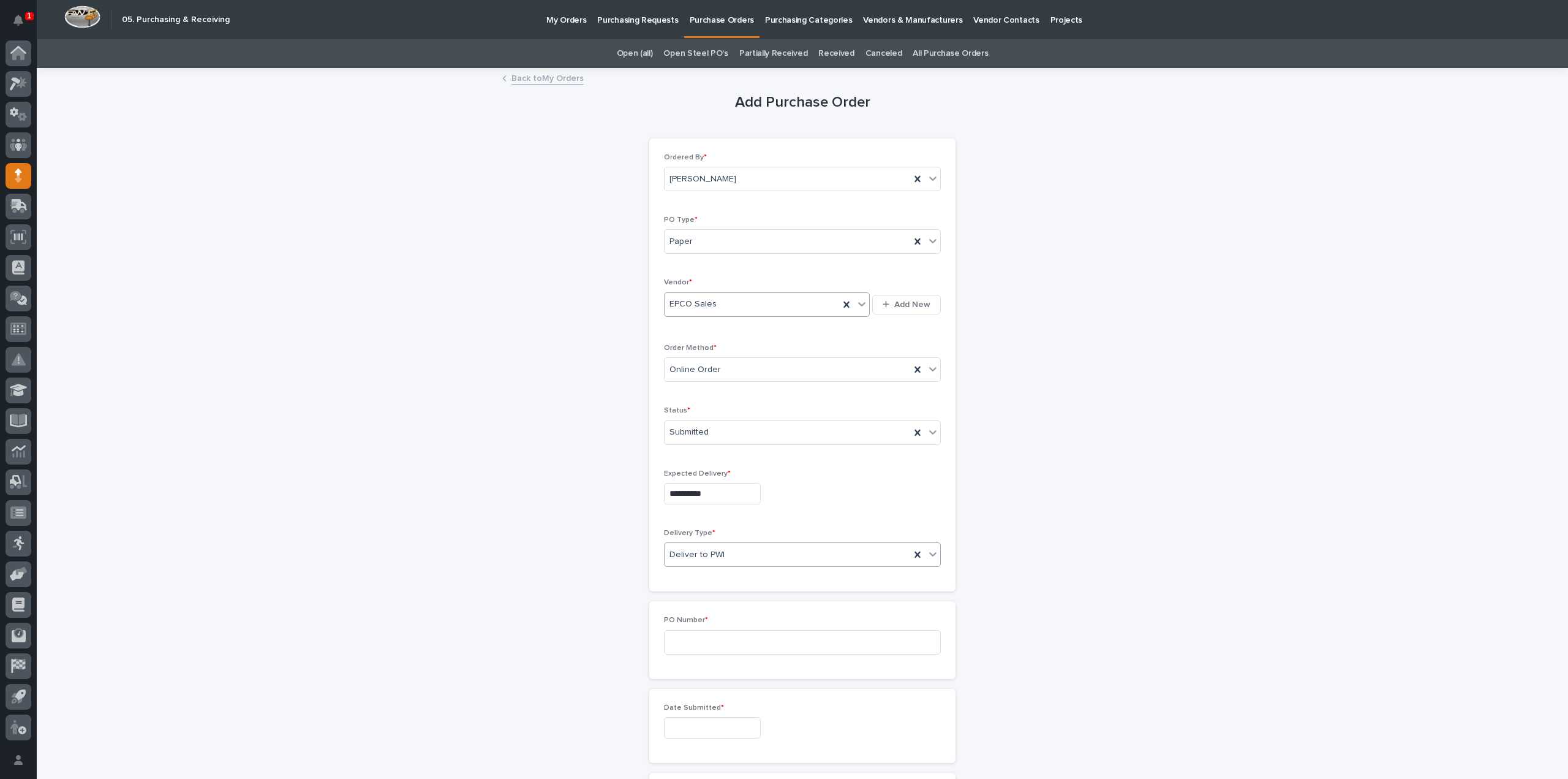
scroll to position [122, 0]
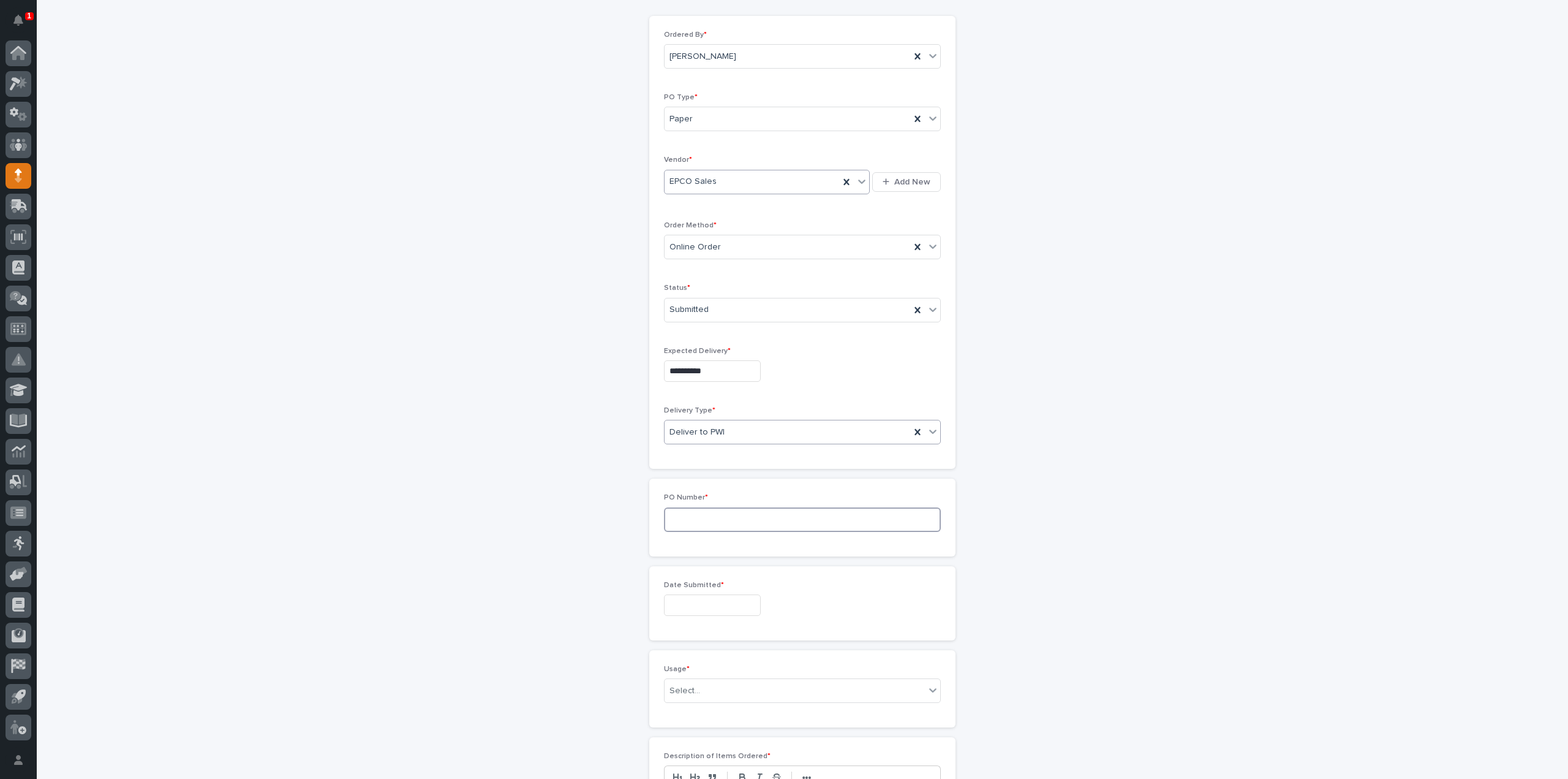
click at [701, 517] on input at bounding box center [802, 520] width 277 height 25
type input "3105RB"
